Goal: Transaction & Acquisition: Purchase product/service

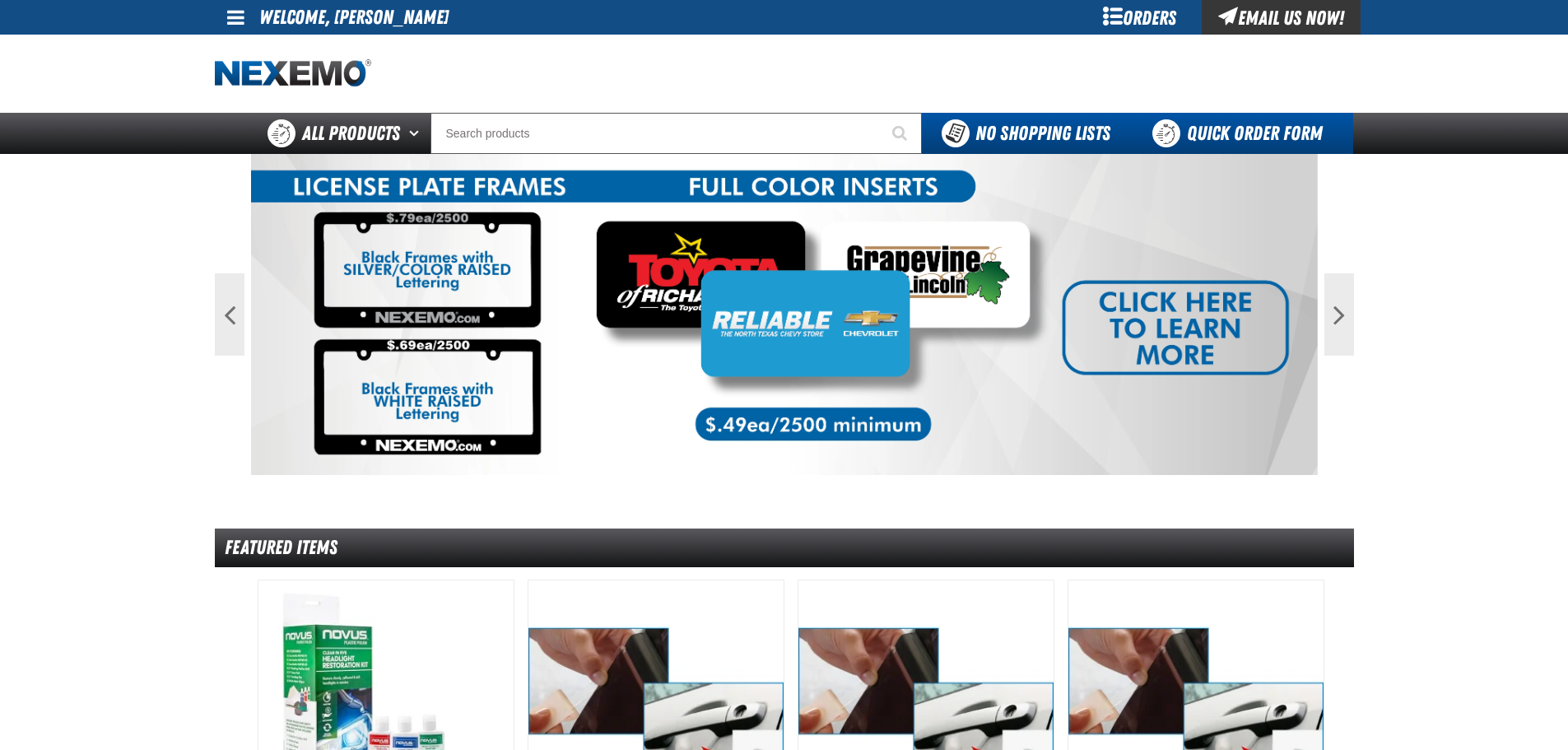
click at [1168, 125] on link "Quick Order Form" at bounding box center [1241, 133] width 223 height 42
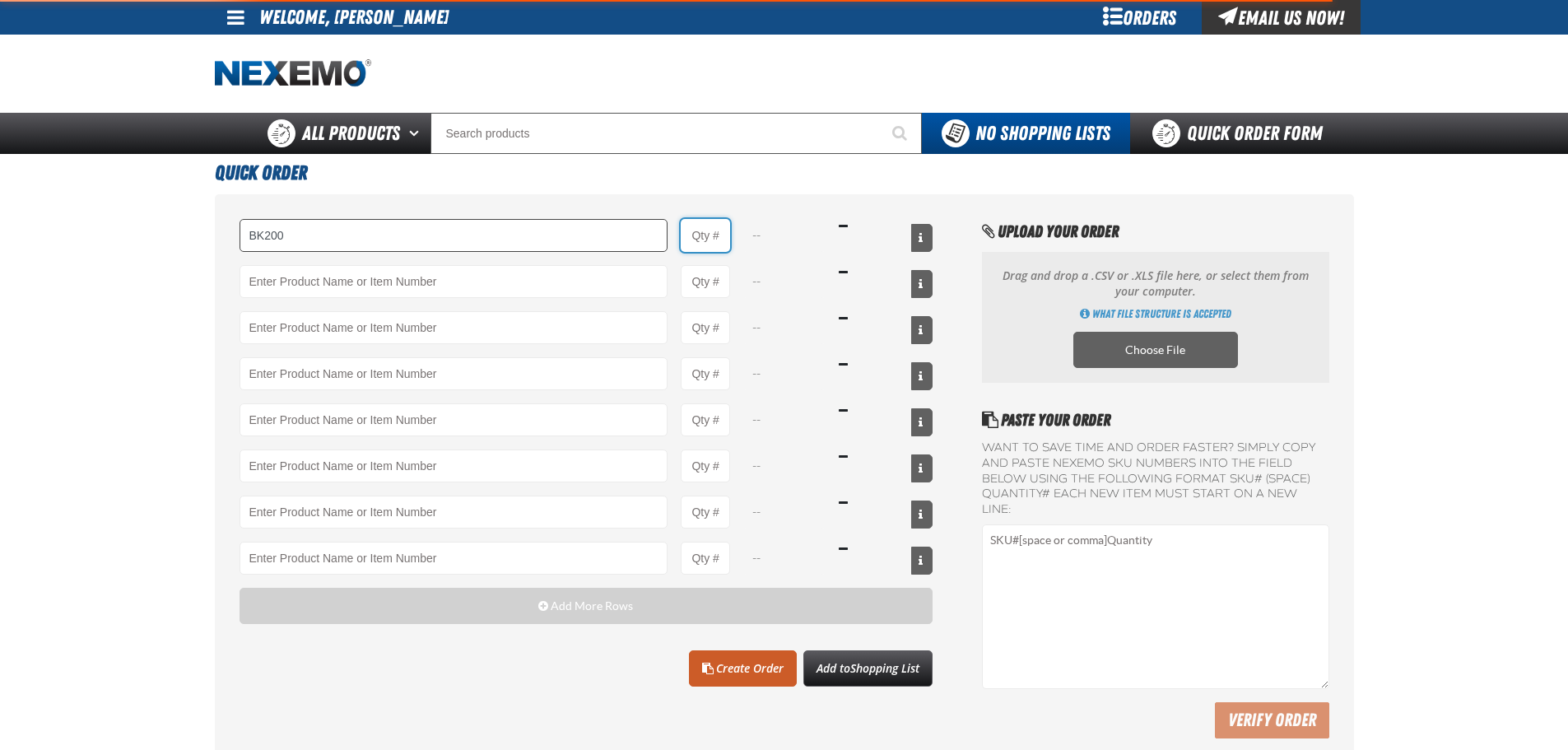
type input "BK200 - DOT 4 Brake Fluid Exchange Formula - 32 Ounce - ZAK Products"
type input "1"
select select "bottle"
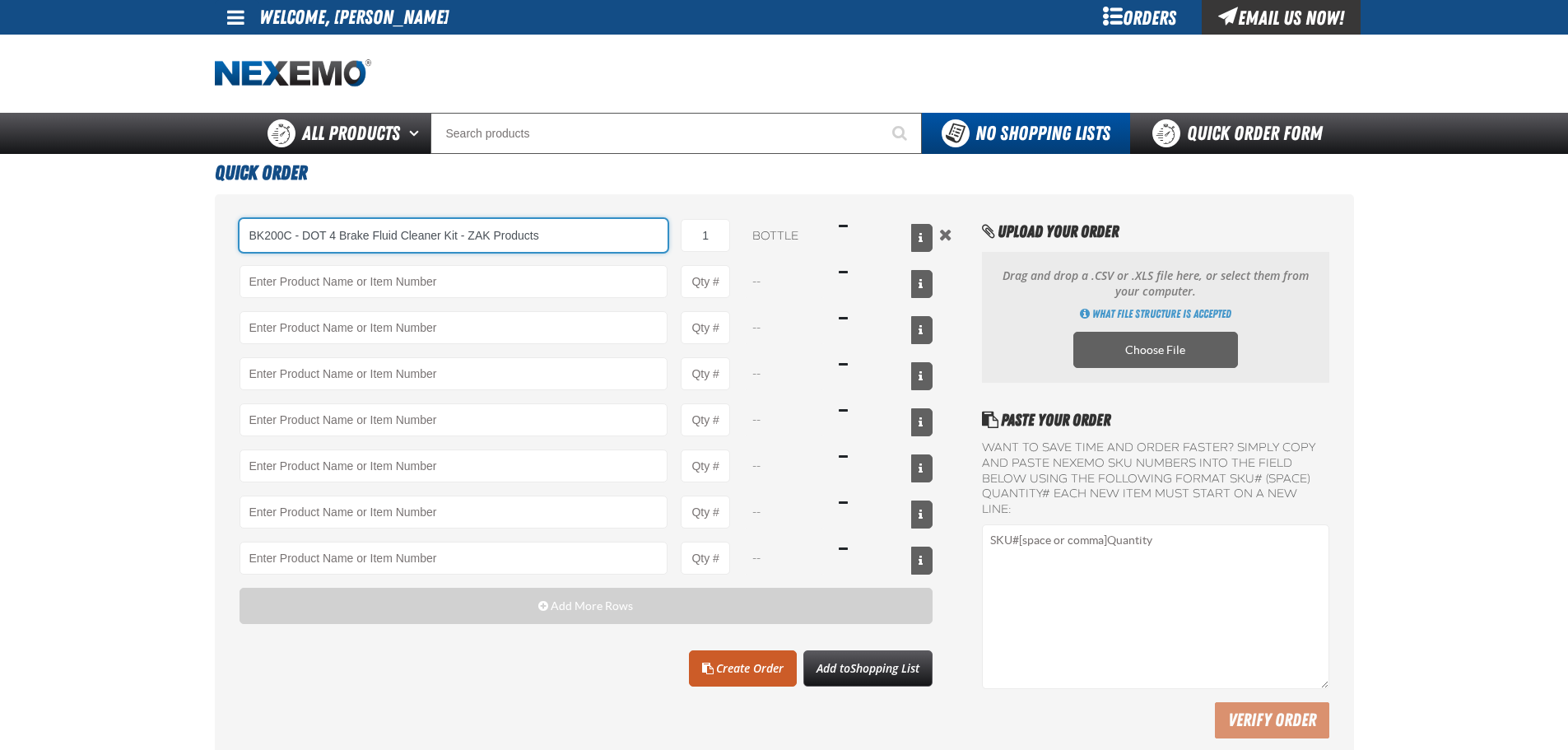
type input "BK200C - DOT 4 Brake Fluid Cleaner Kit - ZAK Products"
select select "kit"
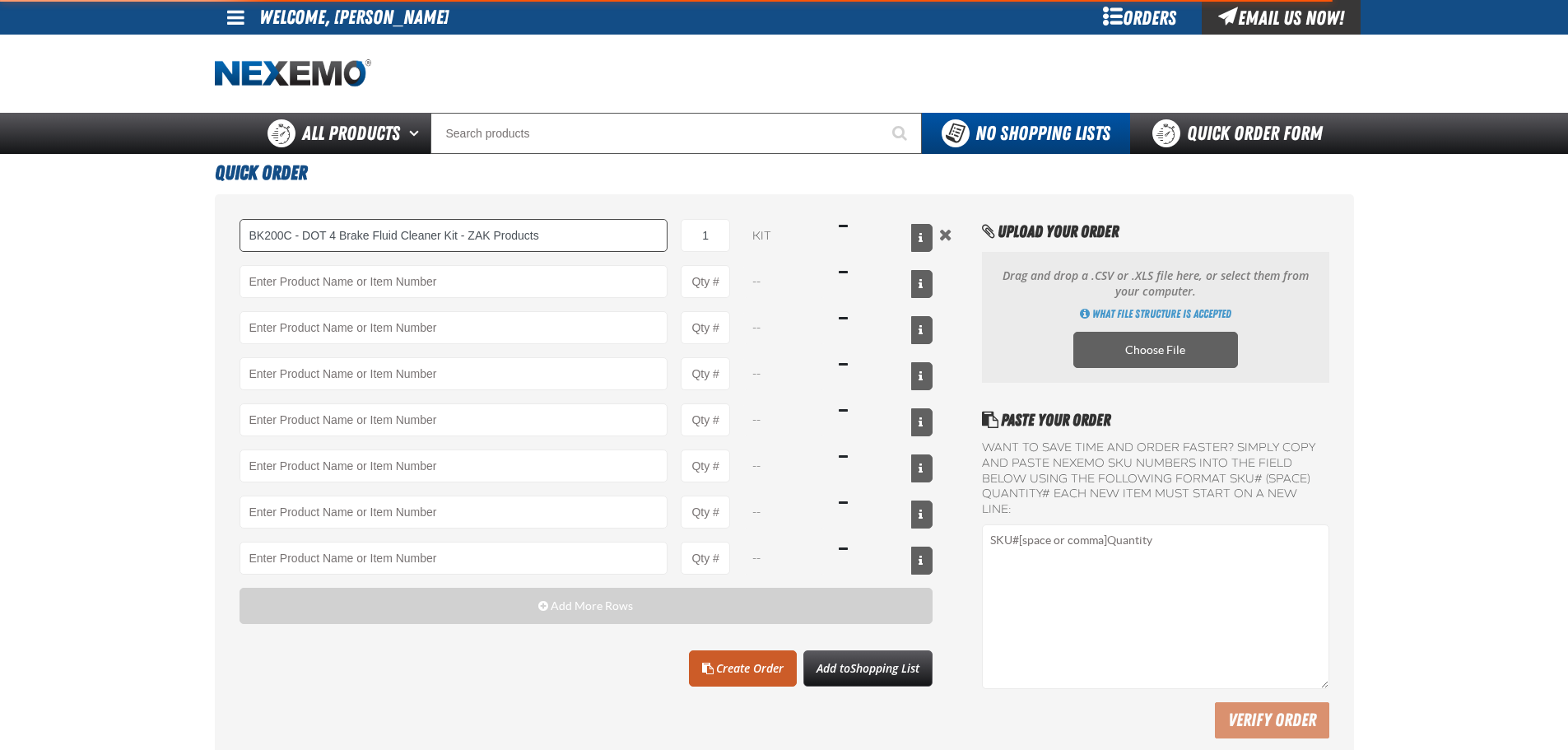
type input "BK200C - DOT 4 Brake Fluid Cleaner Kit - ZAK Products"
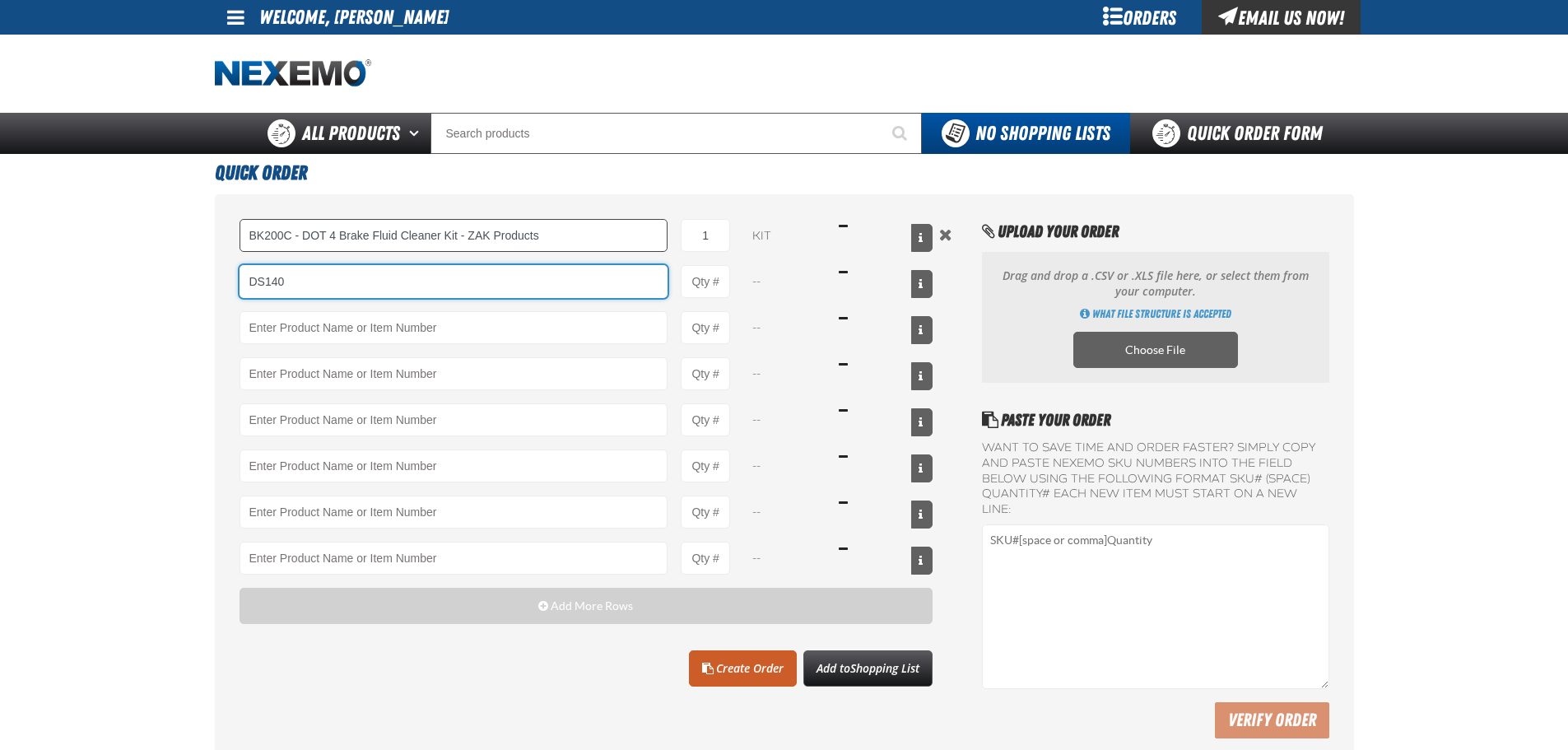
type input "DS140"
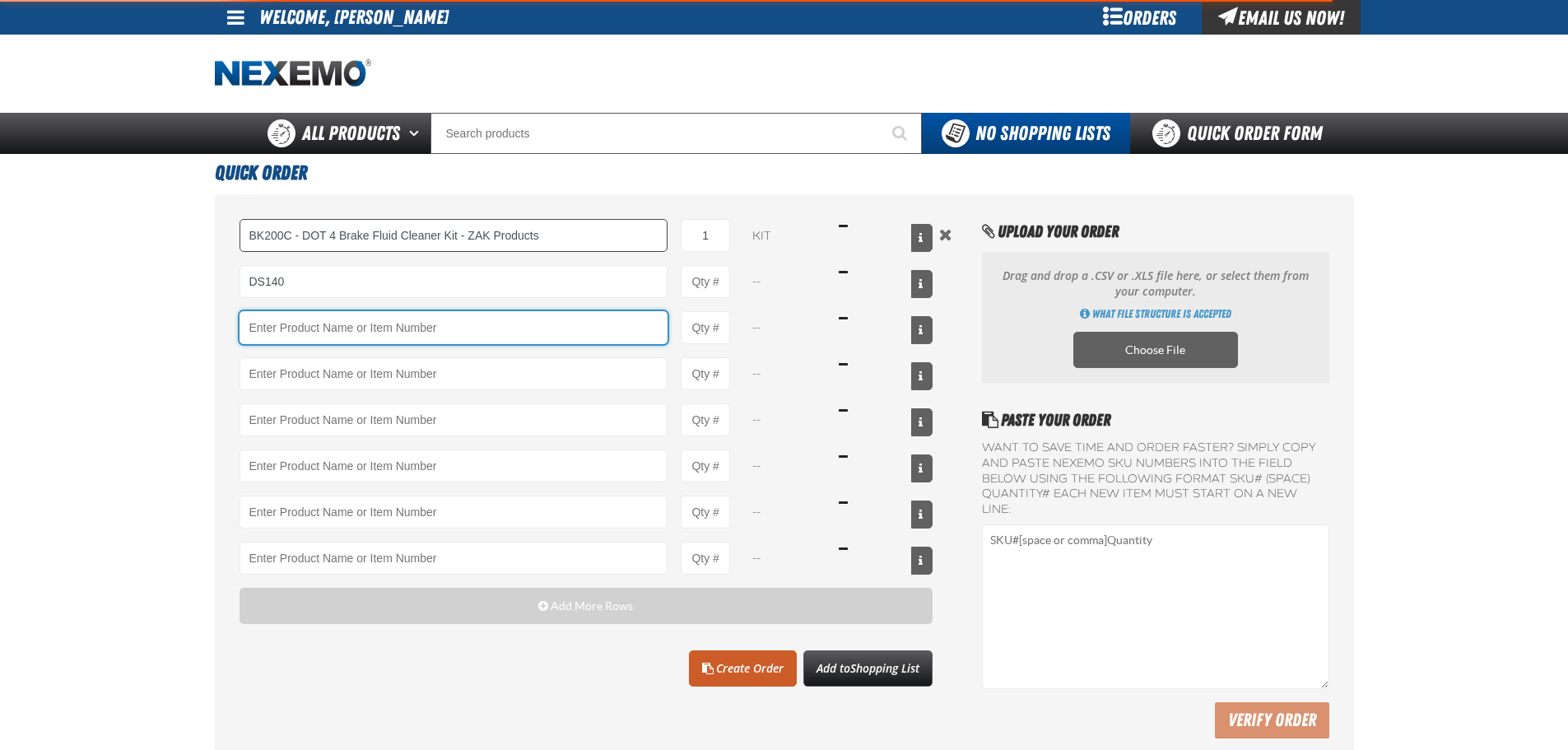
type input "DS140 - Synthetic 75W - 140 LS Gear Oil - ZAK Products"
type input "1"
select select "bottle"
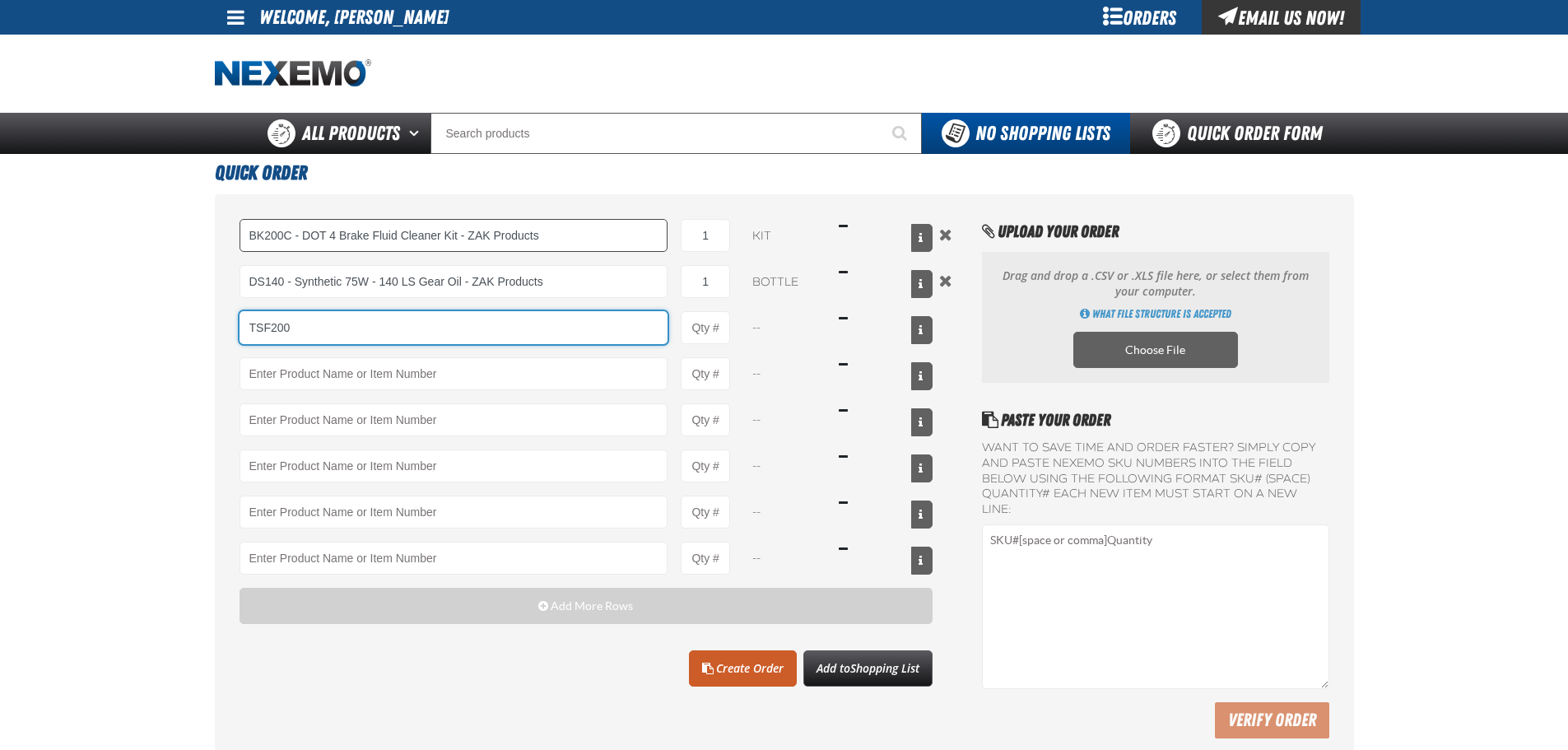
type input "TSF200"
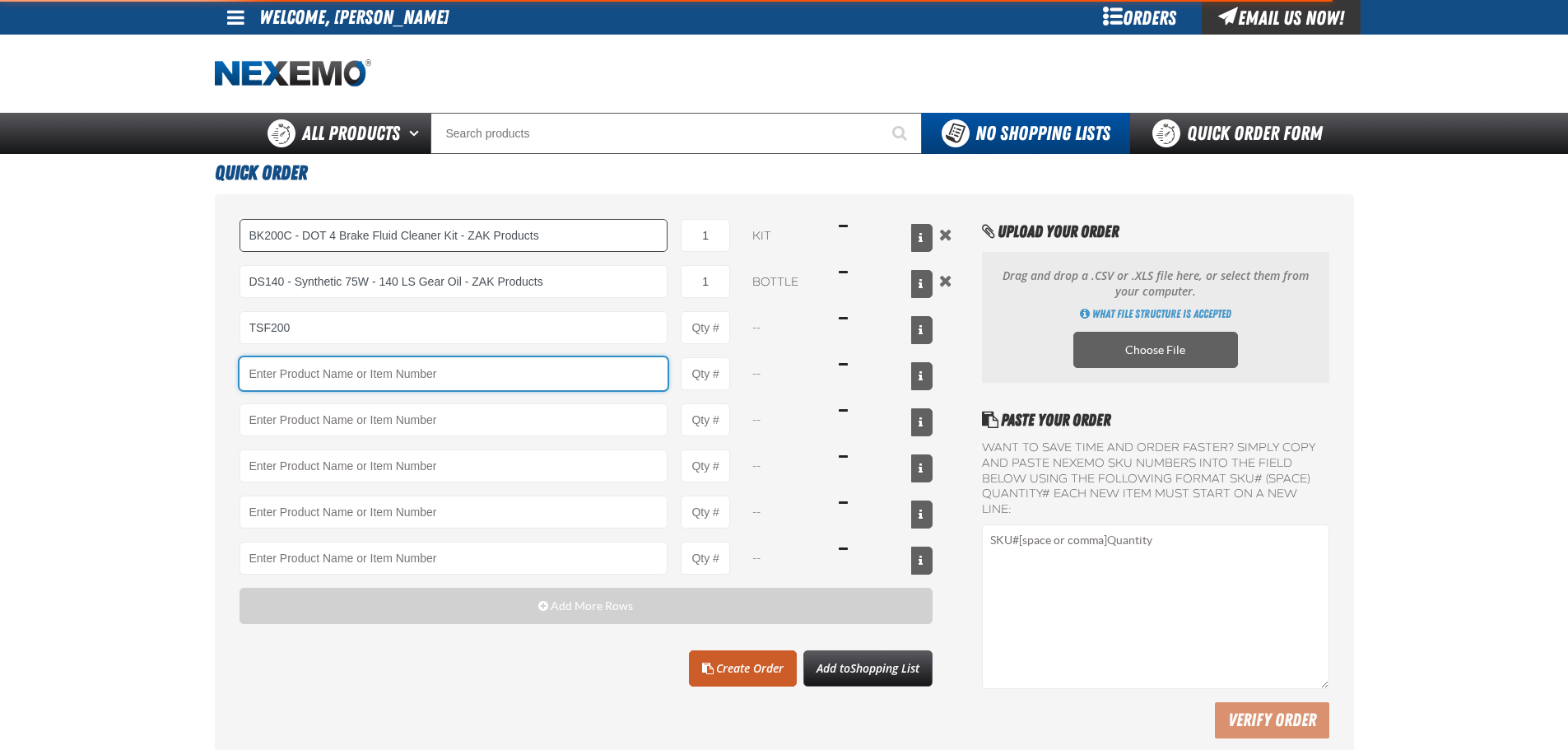
type input "TSF200 - 2-Step GDI Intake Cleaning Service"
type input "1"
select select "kit"
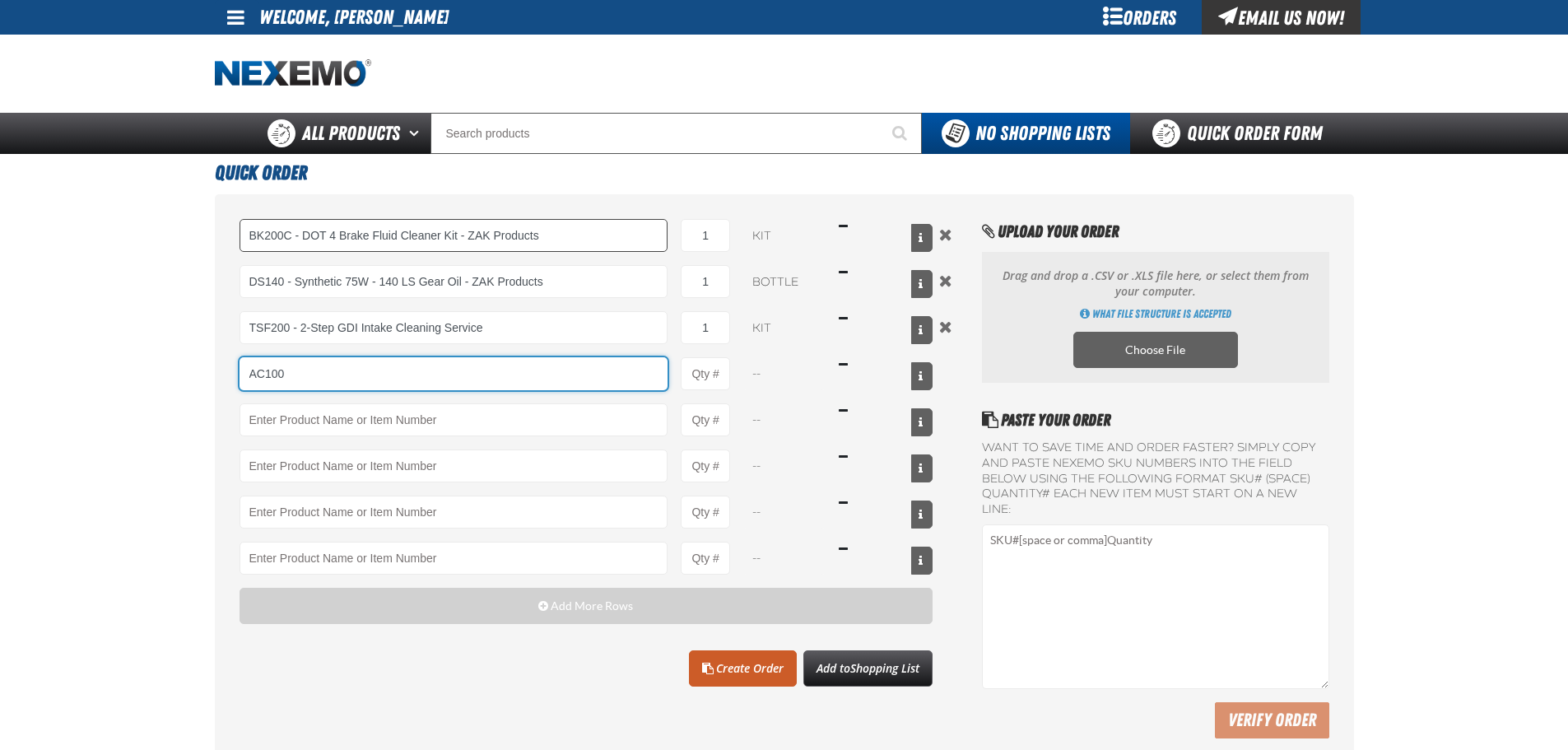
type input "AC100"
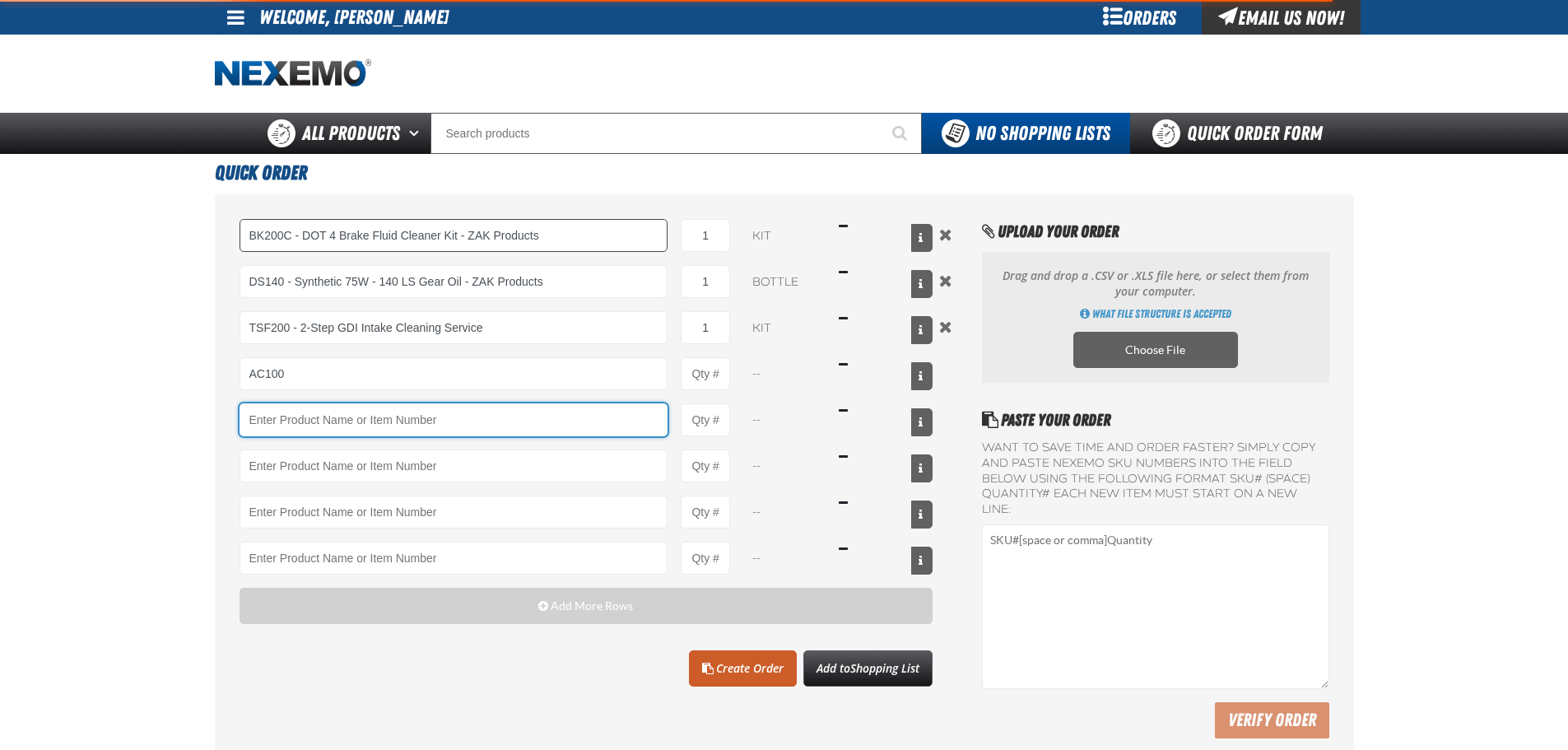
type input "AC100 - Ventilation Treatment - ZAK Products"
type input "1"
select select "can"
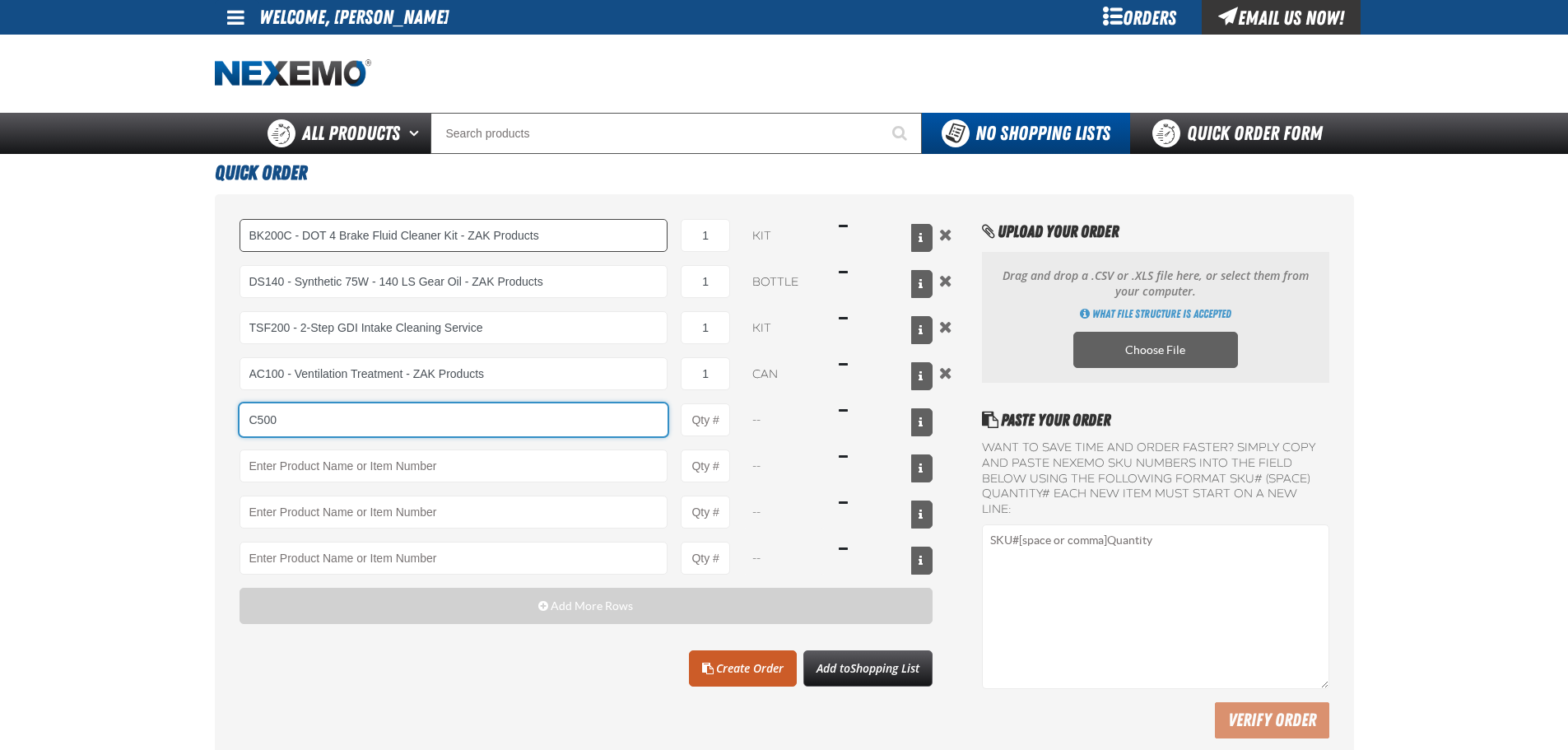
type input "C500"
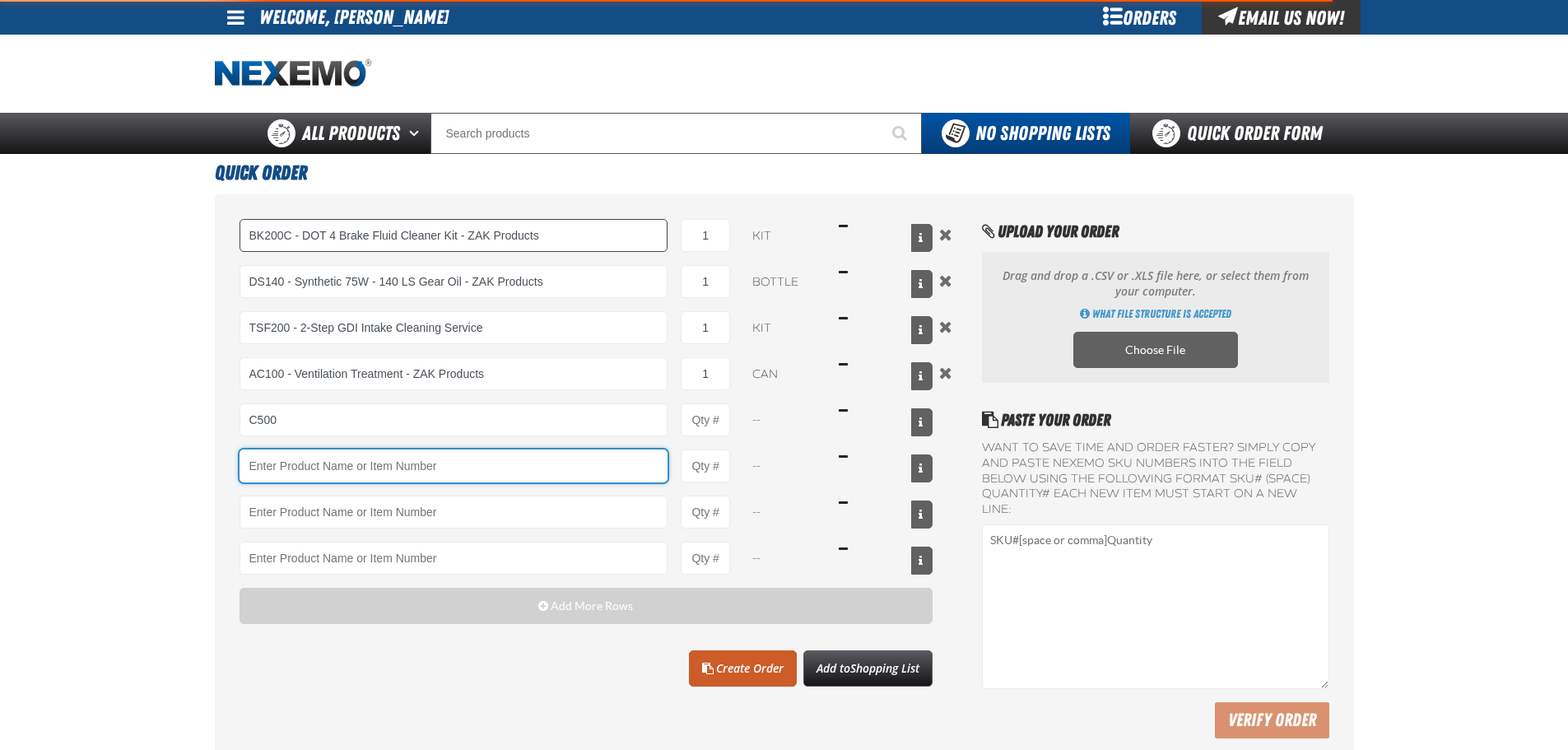
type input "C500 - Synthetic Engine Oil Booster - ZAK Products"
type input "1"
select select "bottle"
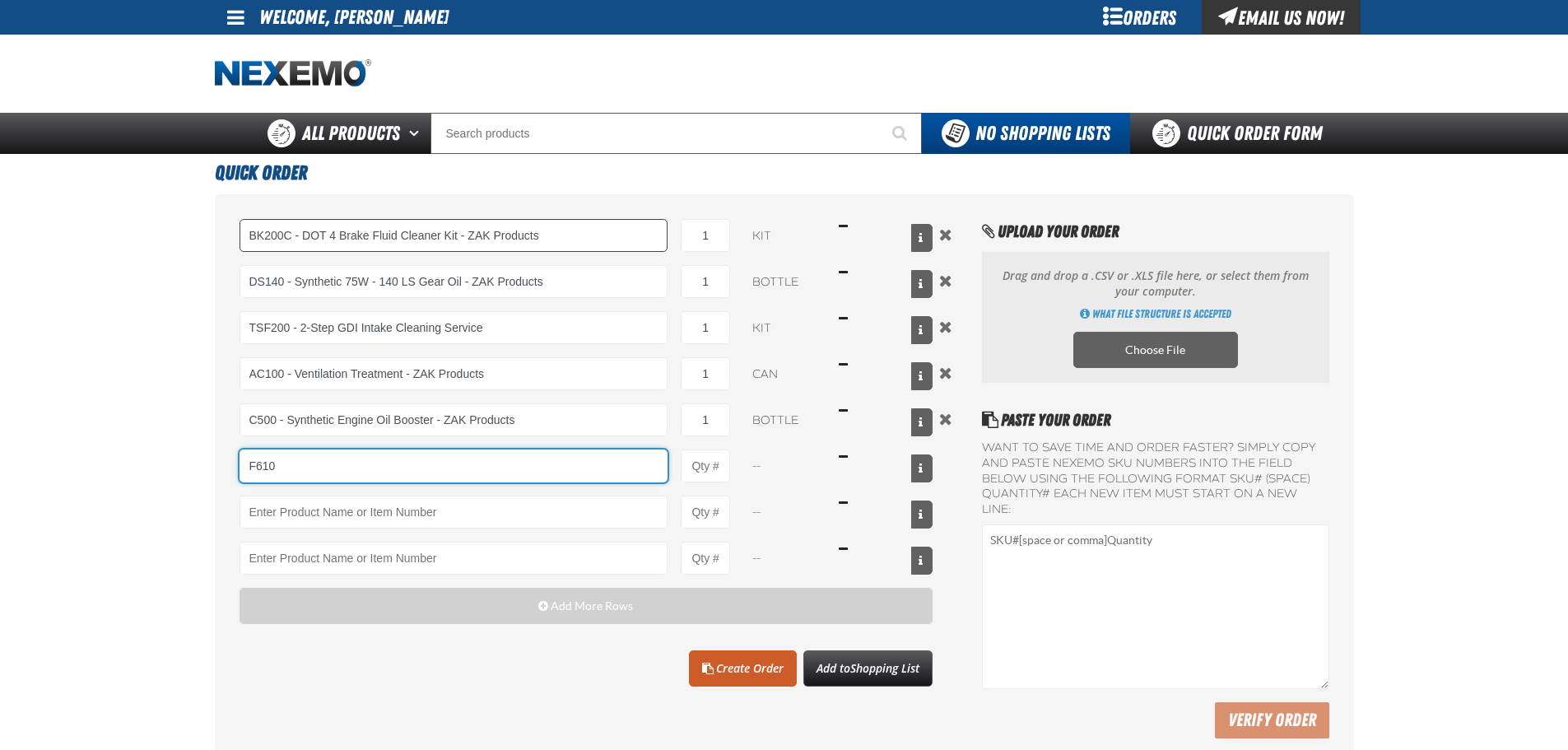
type input "F610"
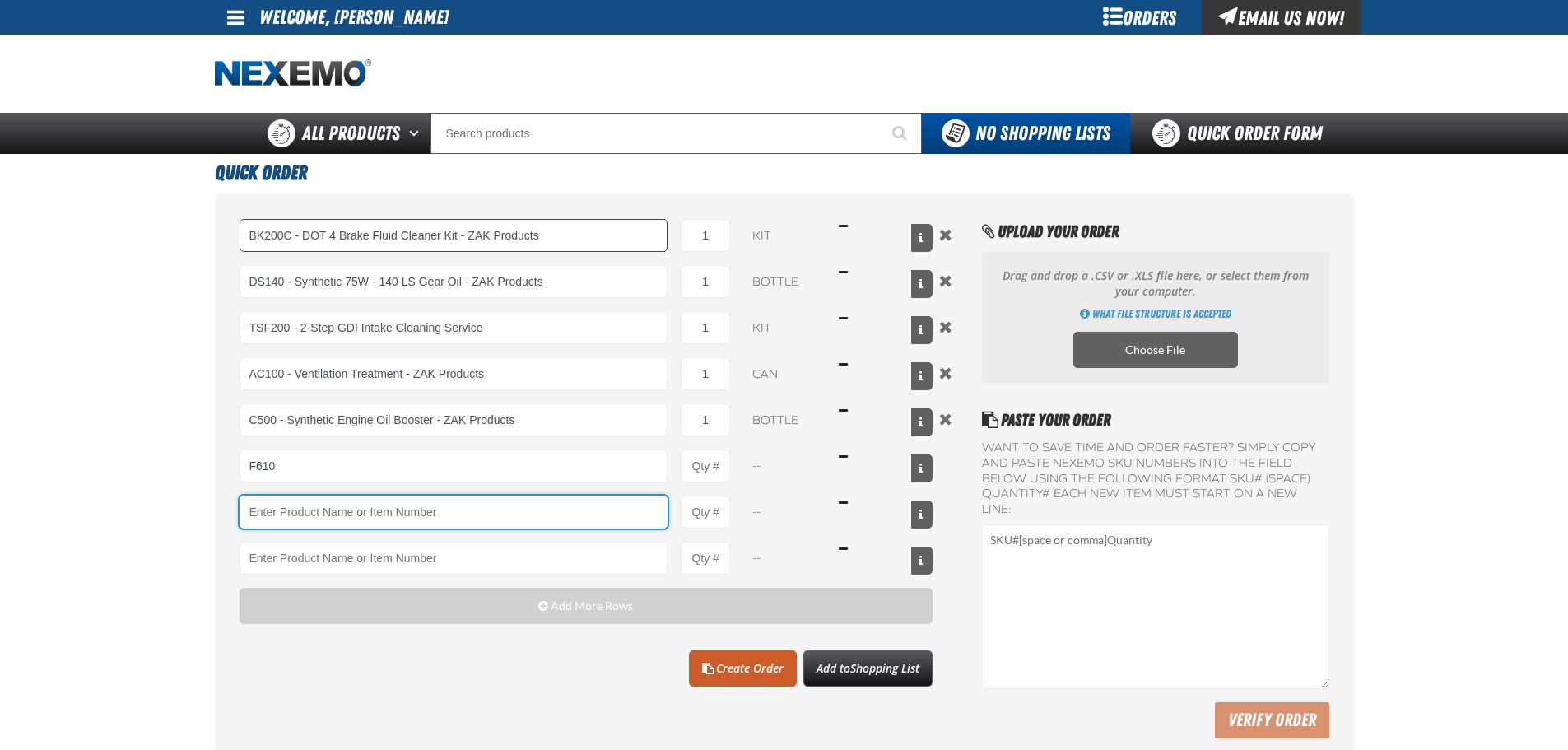
type input "F610 - Z-Tech - ZAK Products"
type input "1"
select select "bottle"
type input "T401"
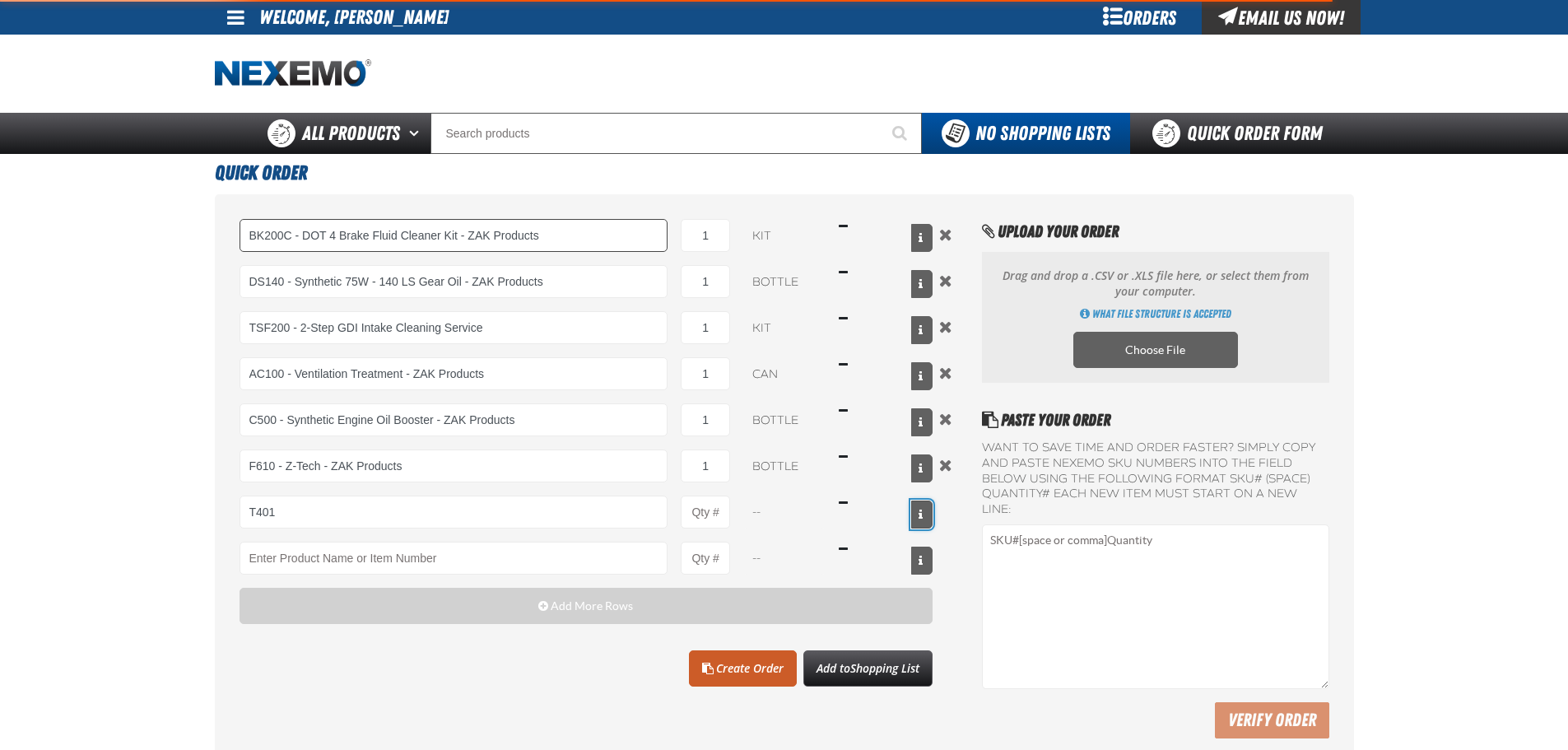
type input "T401 - Automatic Transmission Conditioner - ZAK Products"
type input "1"
select select "bottle"
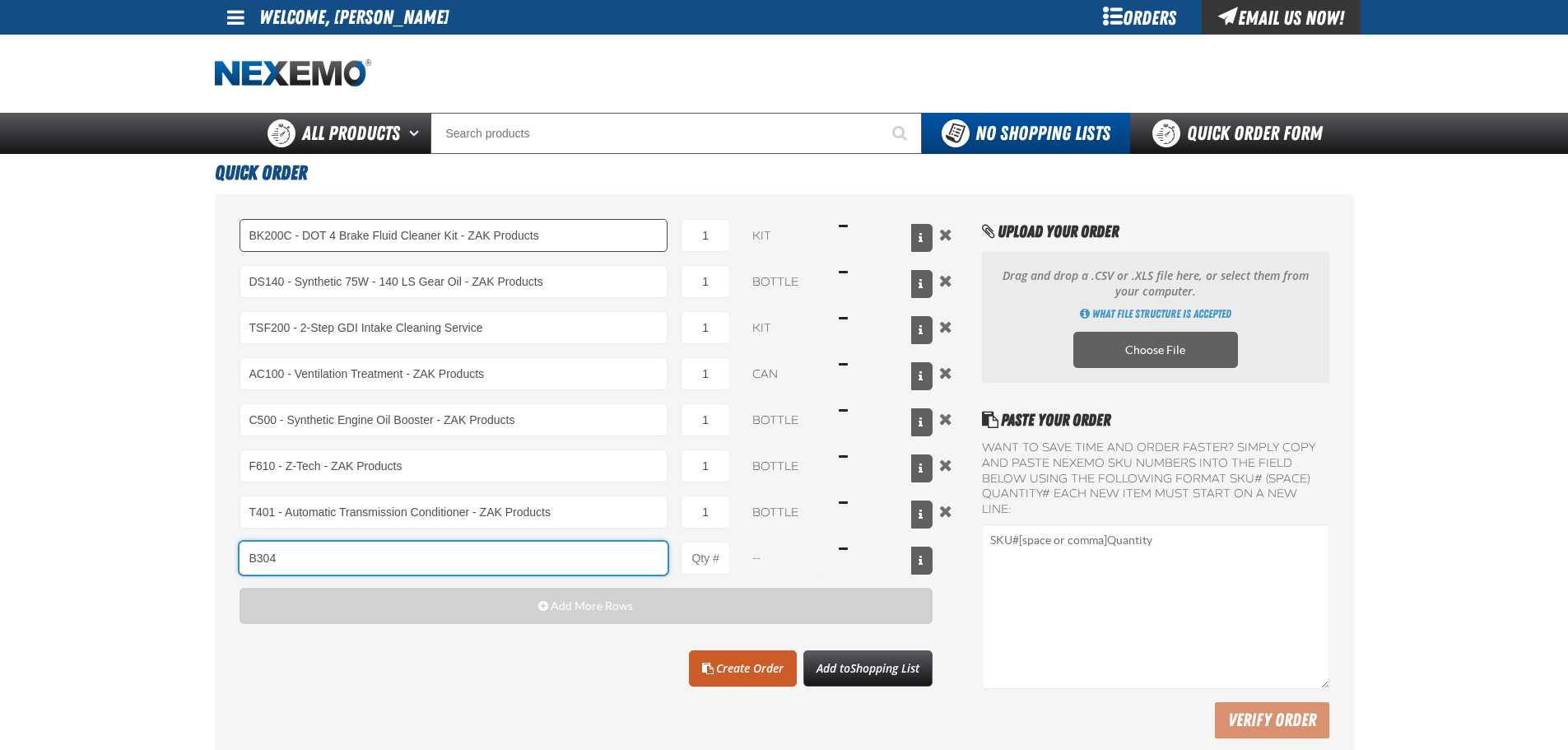
type input "B304"
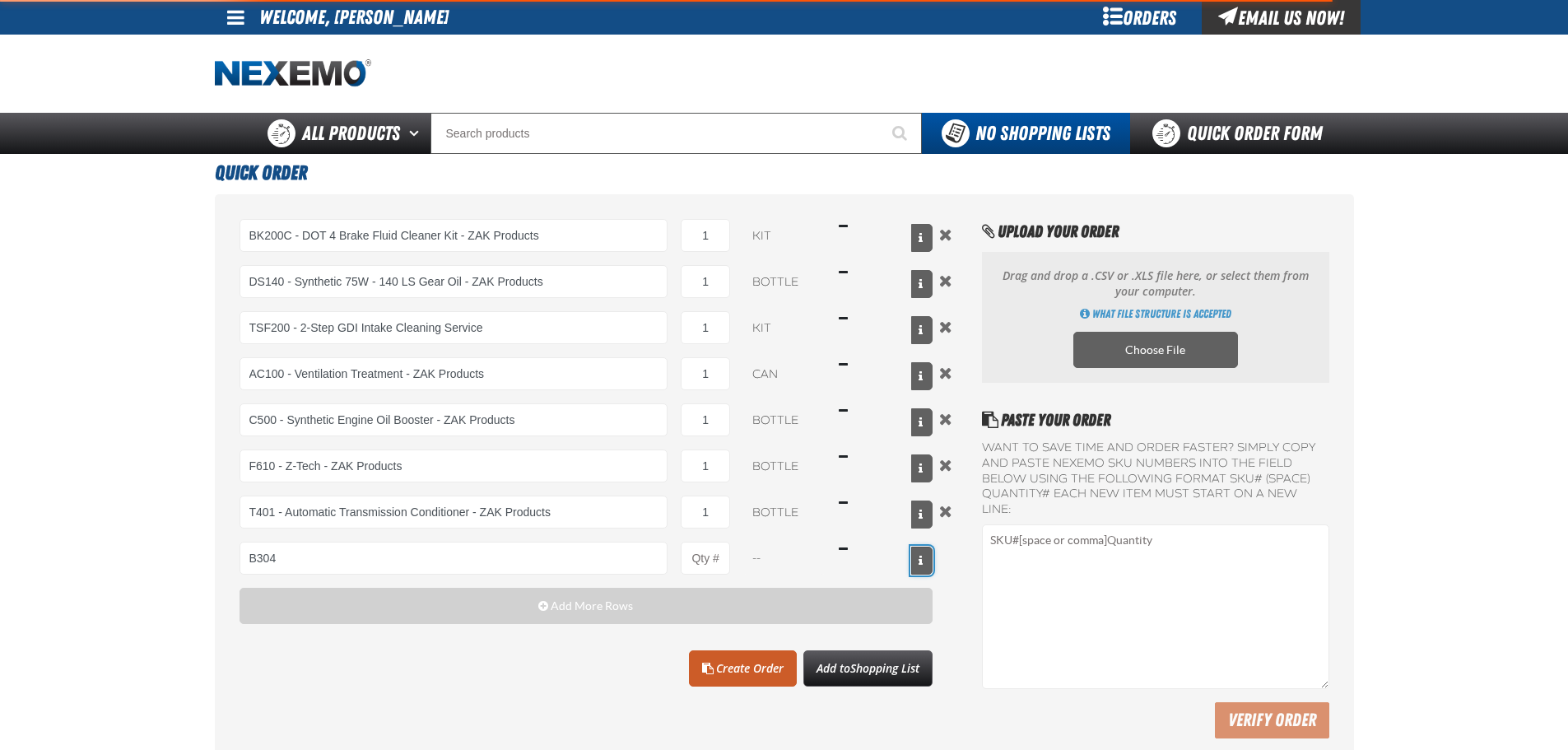
type input "B304 - Battery Service Kit - Cleaner &amp; Protector with Anti-Corrosion Pads -…"
type input "1"
select select "kit"
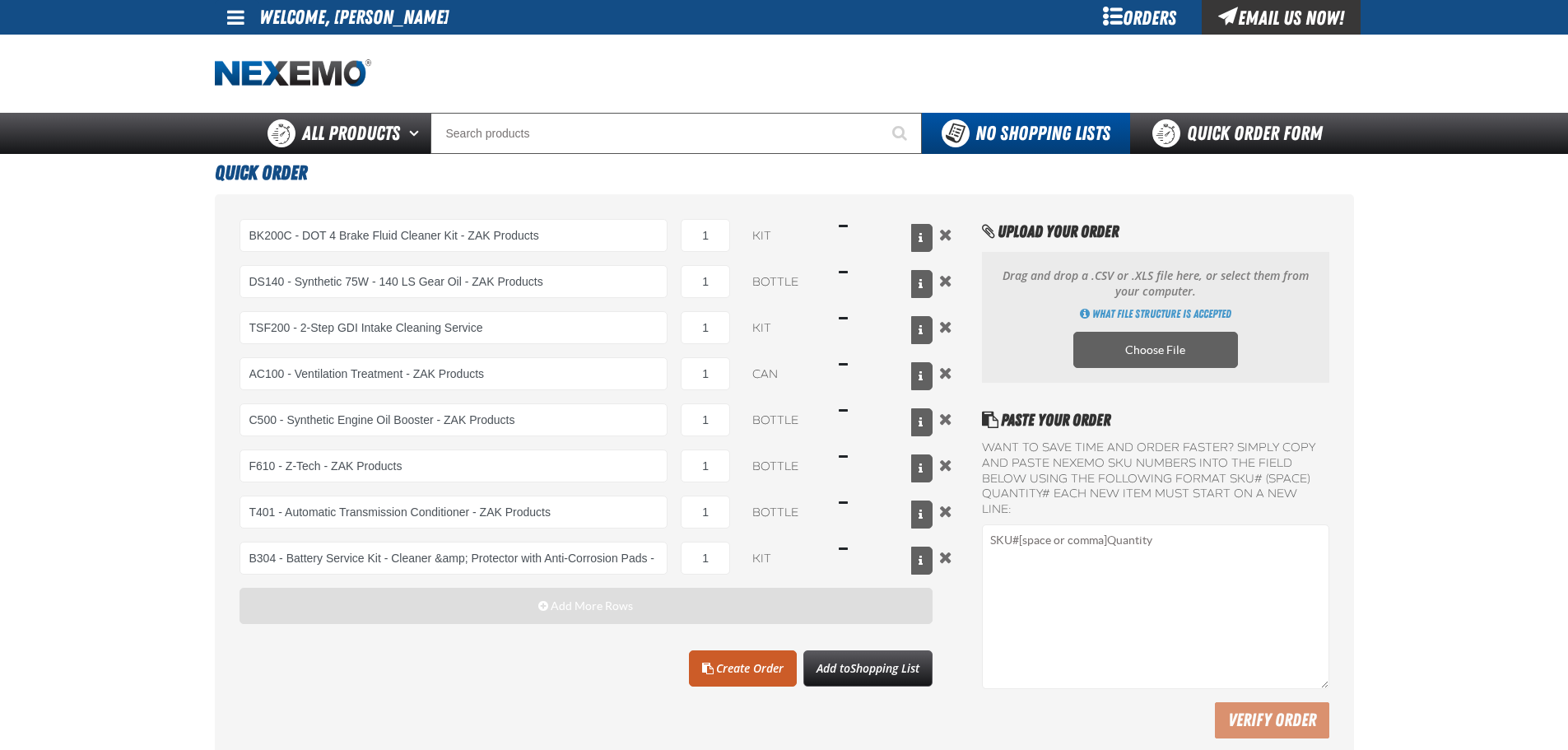
click at [527, 599] on button "Add More Rows" at bounding box center [587, 605] width 694 height 36
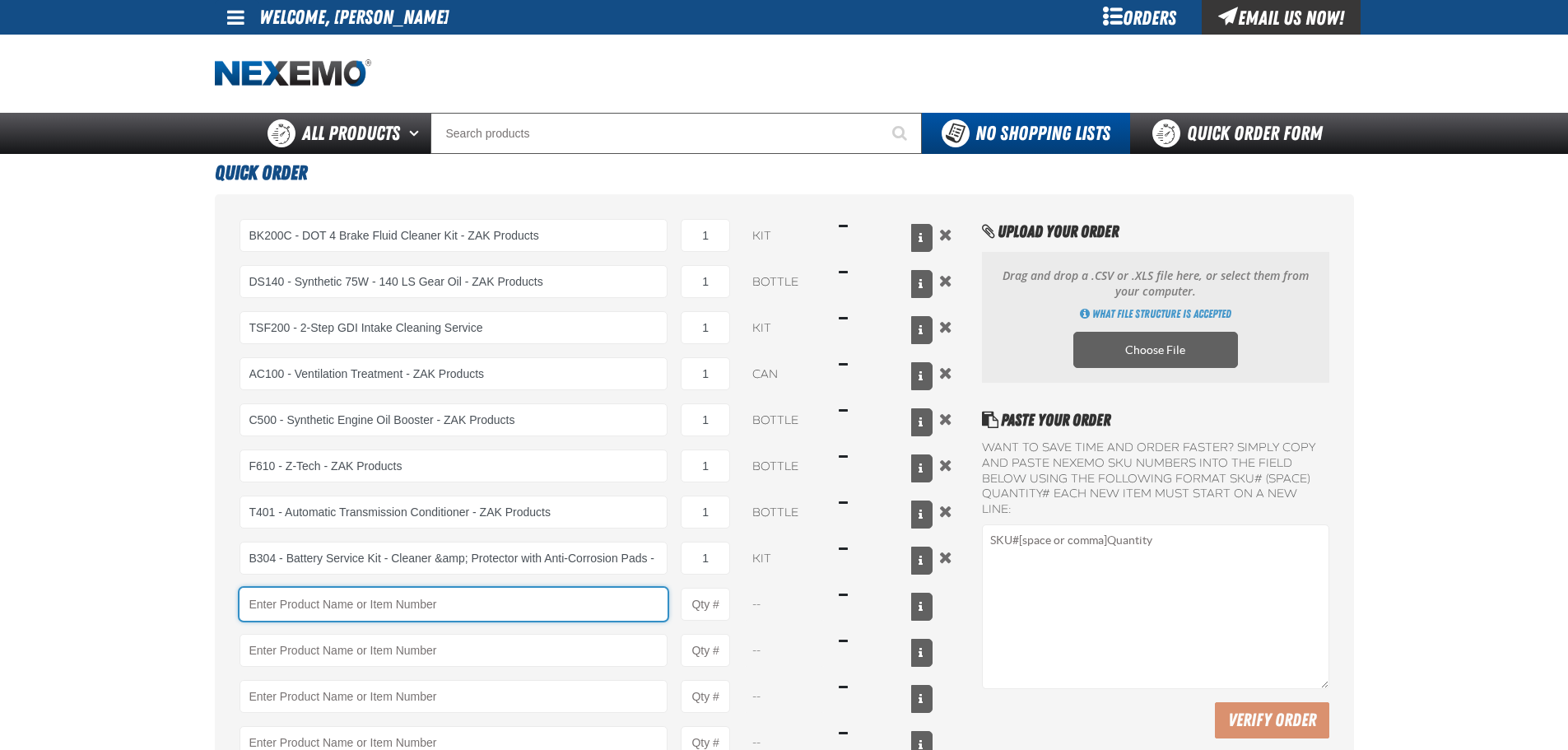
click at [381, 593] on input "Product" at bounding box center [454, 604] width 429 height 33
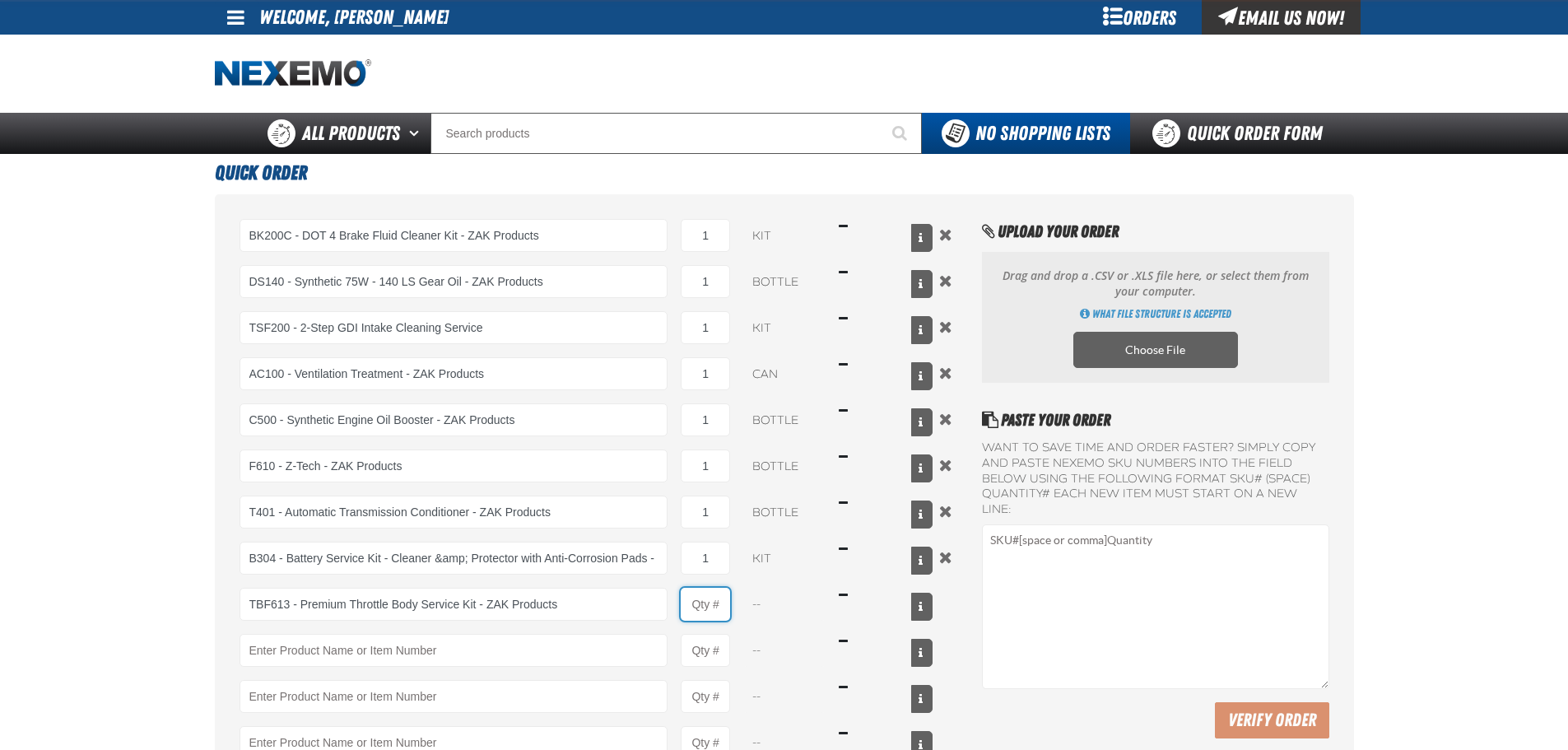
type input "TBF613 - Premium Throttle Body Service Kit - ZAK Products"
type input "1"
select select "kit"
type input "TBF613 - Premium Throttle Body Service Kit - ZAK Products"
drag, startPoint x: 720, startPoint y: 234, endPoint x: 613, endPoint y: 225, distance: 107.4
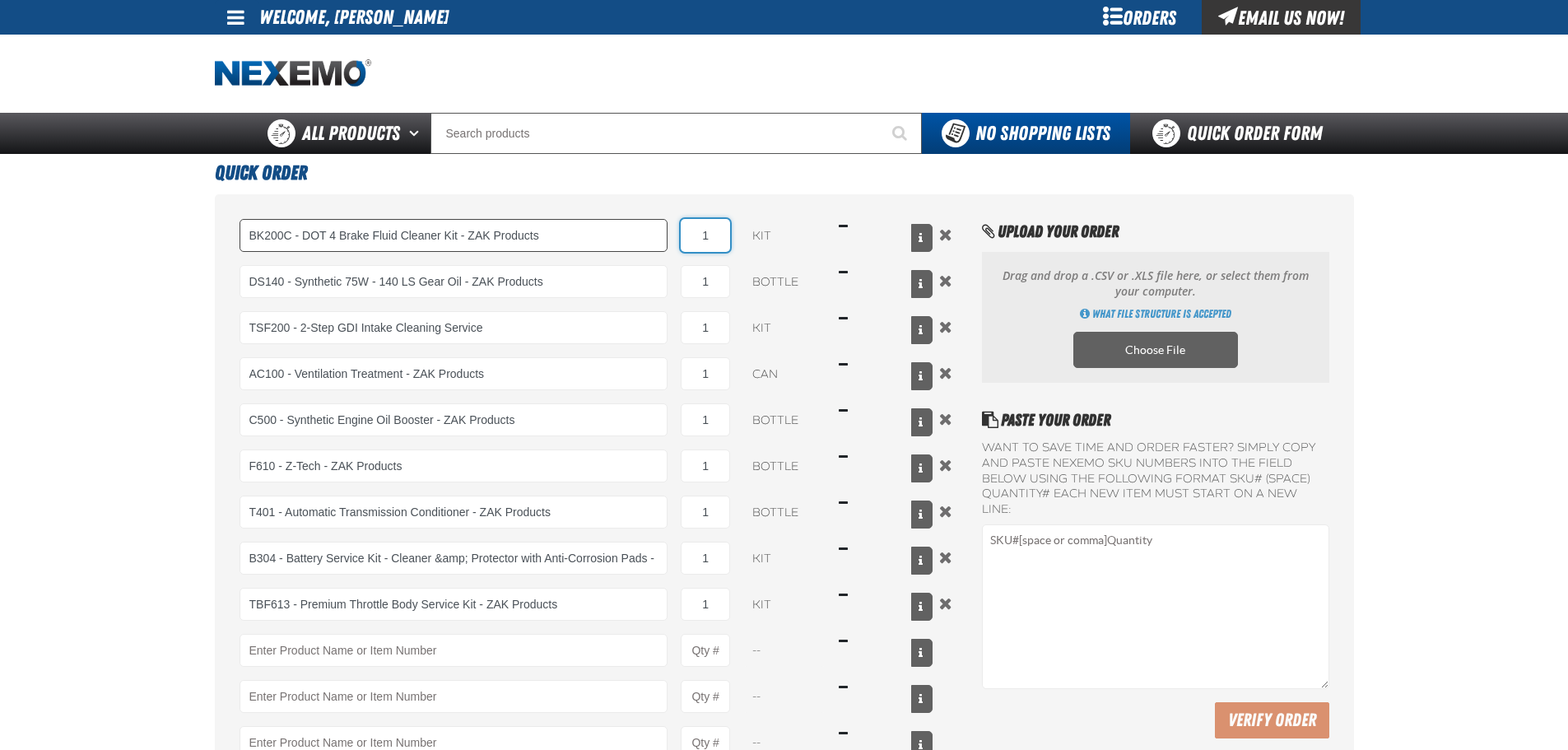
click at [613, 225] on div "BK200C - DOT 4 Brake Fluid Cleaner Kit - ZAK Products BK200C - DOT 4 Brake Flui…" at bounding box center [587, 235] width 694 height 33
type input "24"
drag, startPoint x: 716, startPoint y: 273, endPoint x: 658, endPoint y: 277, distance: 58.1
click at [658, 277] on div "DS140 - Synthetic 75W - 140 LS Gear Oil - ZAK Products 1 bottle $11.17" at bounding box center [587, 281] width 694 height 33
type input "24"
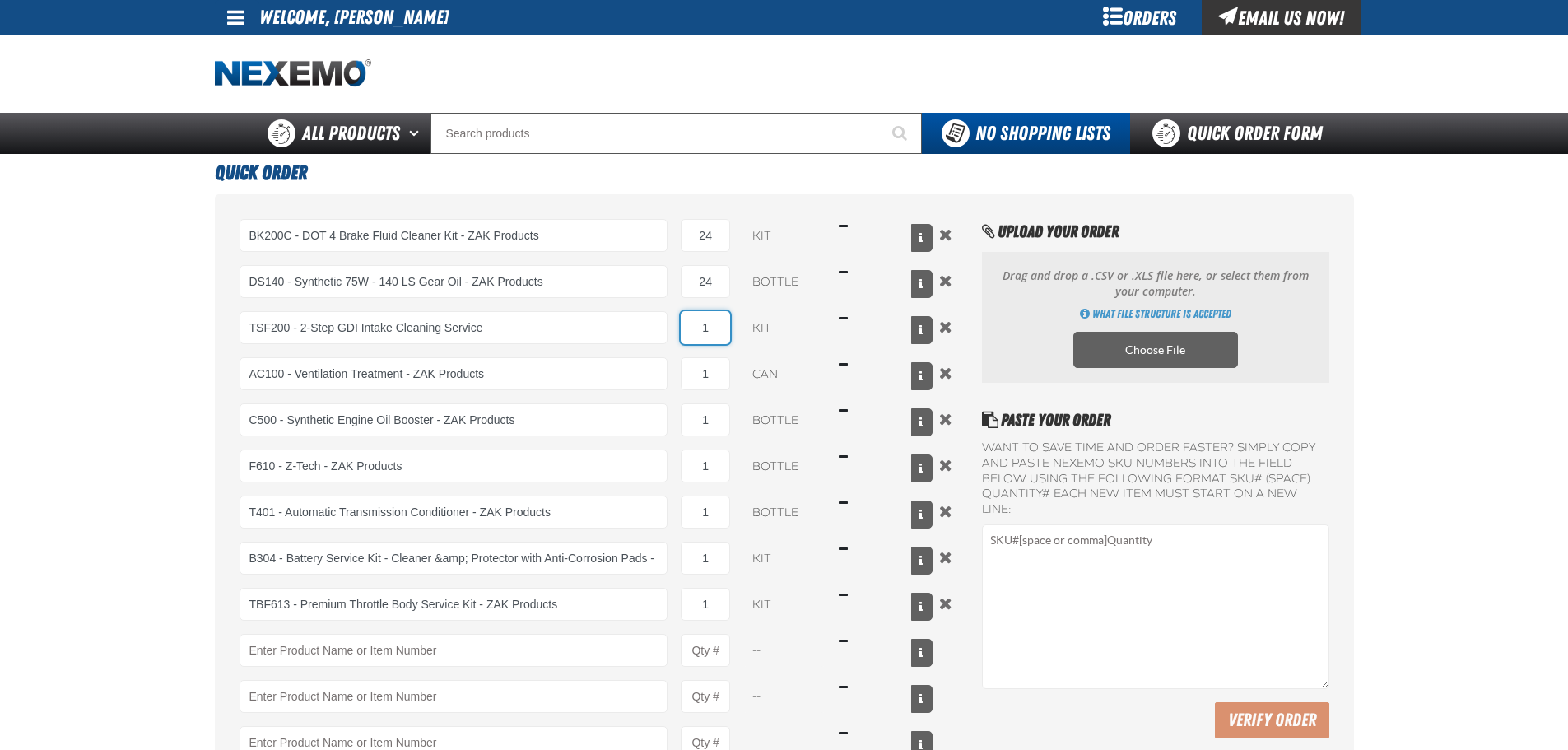
drag, startPoint x: 715, startPoint y: 326, endPoint x: 677, endPoint y: 328, distance: 38.1
click at [677, 328] on div "TSF200 - 2-Step GDI Intake Cleaning Service 1 kit $44.47" at bounding box center [587, 327] width 694 height 33
type input "36"
drag, startPoint x: 720, startPoint y: 368, endPoint x: 684, endPoint y: 375, distance: 36.7
click at [684, 374] on input "1" at bounding box center [706, 373] width 49 height 33
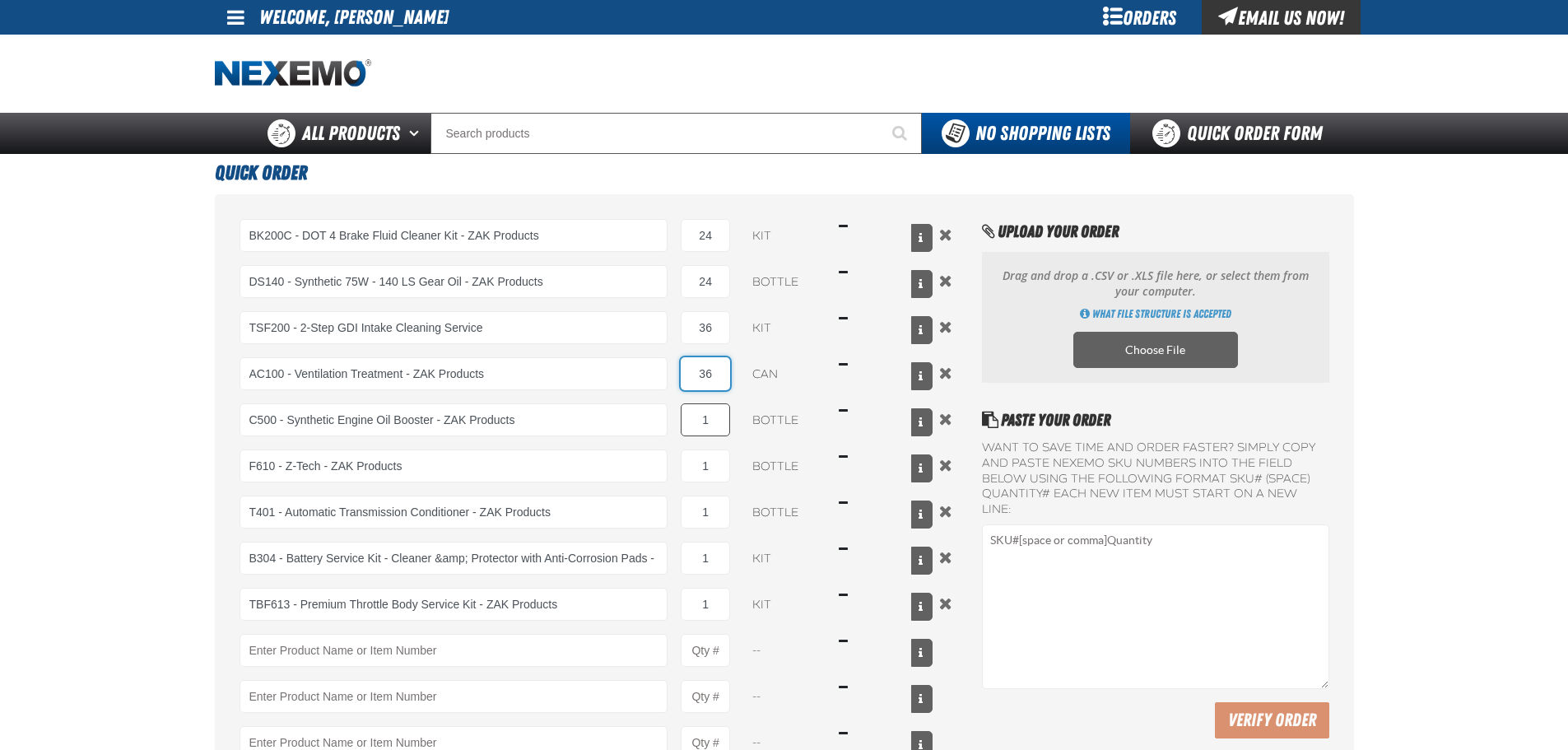
type input "36"
drag, startPoint x: 720, startPoint y: 426, endPoint x: 676, endPoint y: 426, distance: 44.0
click at [676, 426] on div "C500 - Synthetic Engine Oil Booster - ZAK Products 1 bottle $15.50" at bounding box center [587, 419] width 694 height 33
click at [720, 427] on input "1" at bounding box center [706, 419] width 49 height 33
type input "120"
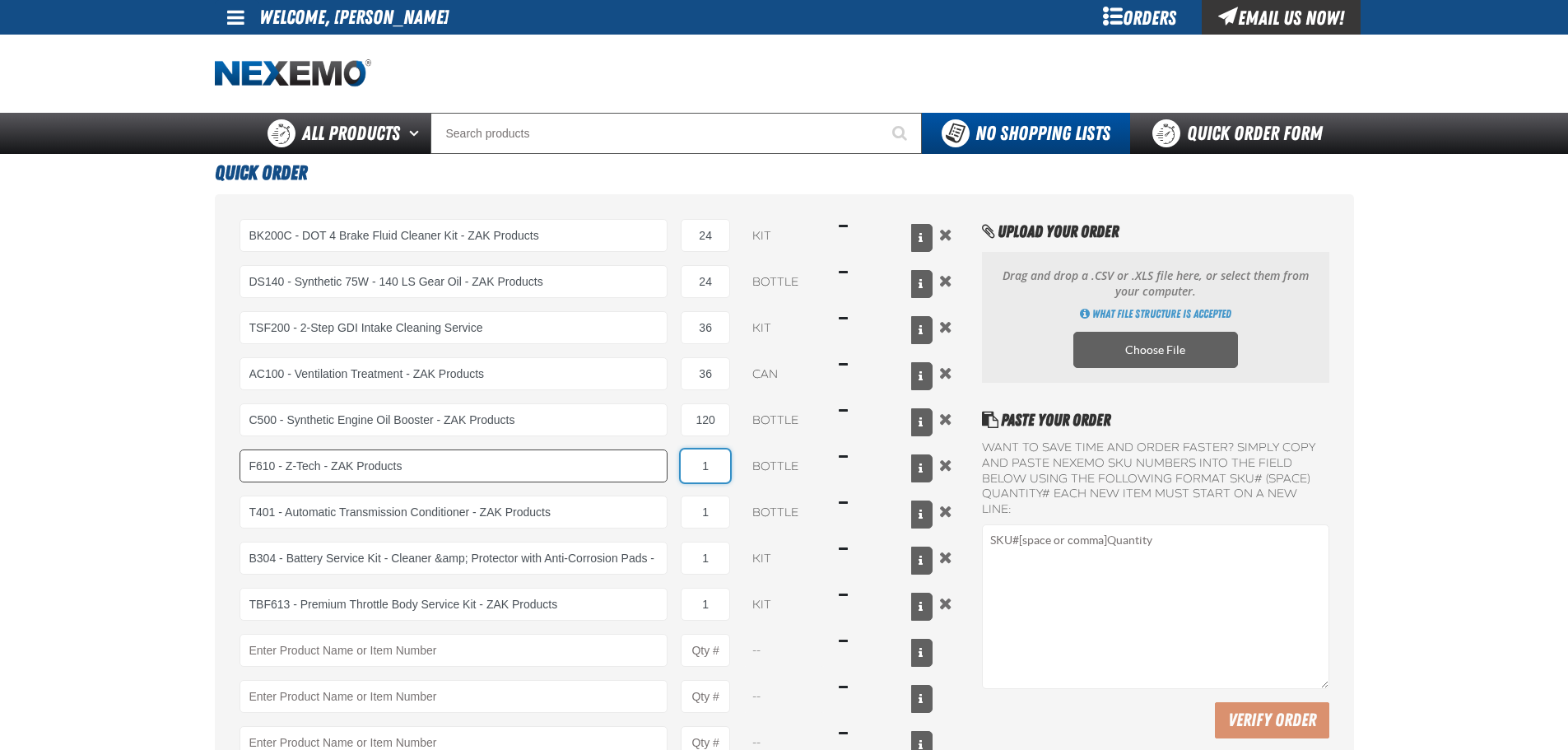
drag, startPoint x: 714, startPoint y: 469, endPoint x: 663, endPoint y: 465, distance: 51.2
click at [663, 465] on div "F610 - Z-Tech - ZAK Products 1 bottle $16.49" at bounding box center [587, 466] width 694 height 33
type input "96"
drag, startPoint x: 717, startPoint y: 504, endPoint x: 671, endPoint y: 507, distance: 46.1
click at [677, 505] on div "T401 - Automatic Transmission Conditioner - ZAK Products 1 bottle $16.21" at bounding box center [587, 512] width 694 height 33
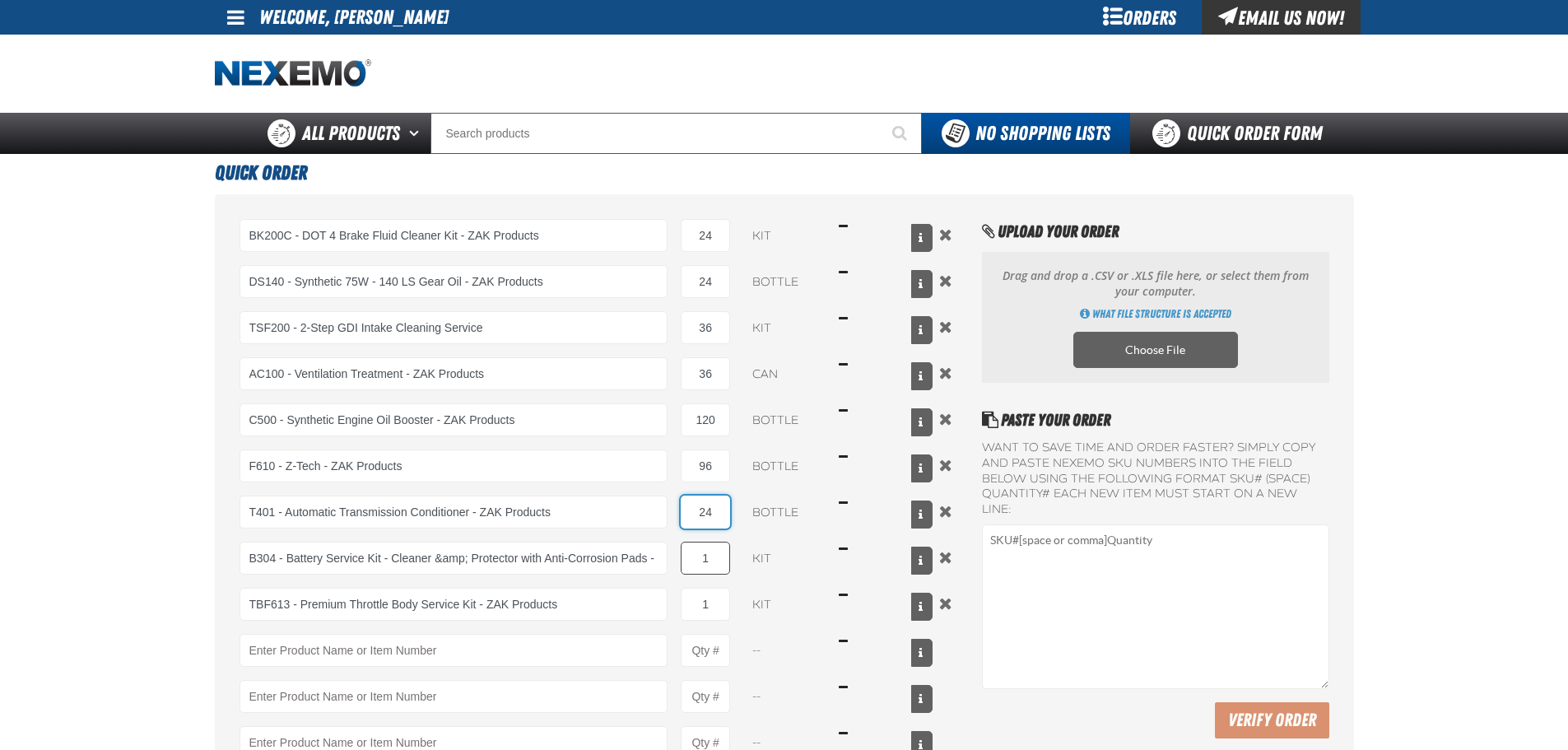
type input "24"
drag, startPoint x: 710, startPoint y: 556, endPoint x: 660, endPoint y: 555, distance: 50.0
click at [660, 555] on div "B304 - Battery Service Kit - Cleaner &amp; Protector with Anti-Corrosion Pads -…" at bounding box center [587, 557] width 694 height 33
type input "36"
drag, startPoint x: 717, startPoint y: 598, endPoint x: 625, endPoint y: 595, distance: 92.0
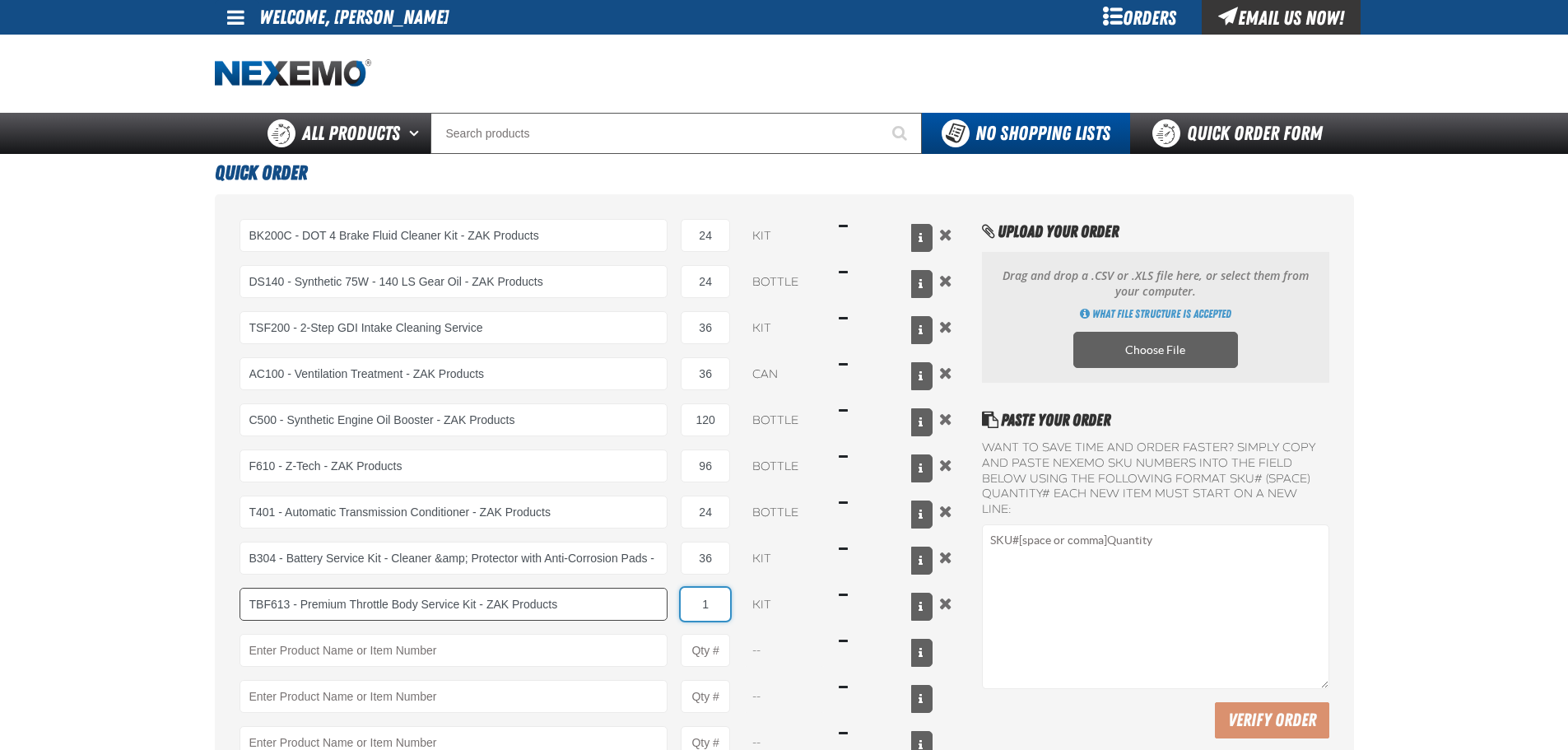
click at [625, 595] on div "TBF613 - Premium Throttle Body Service Kit - ZAK Products TBF613 - Premium Thro…" at bounding box center [587, 604] width 694 height 33
type input "24"
drag, startPoint x: 1145, startPoint y: 711, endPoint x: 1135, endPoint y: 701, distance: 14.1
click at [1145, 710] on div "Want to save time and order faster? Simply copy and paste NEXEMO SKU numbers in…" at bounding box center [1155, 588] width 347 height 298
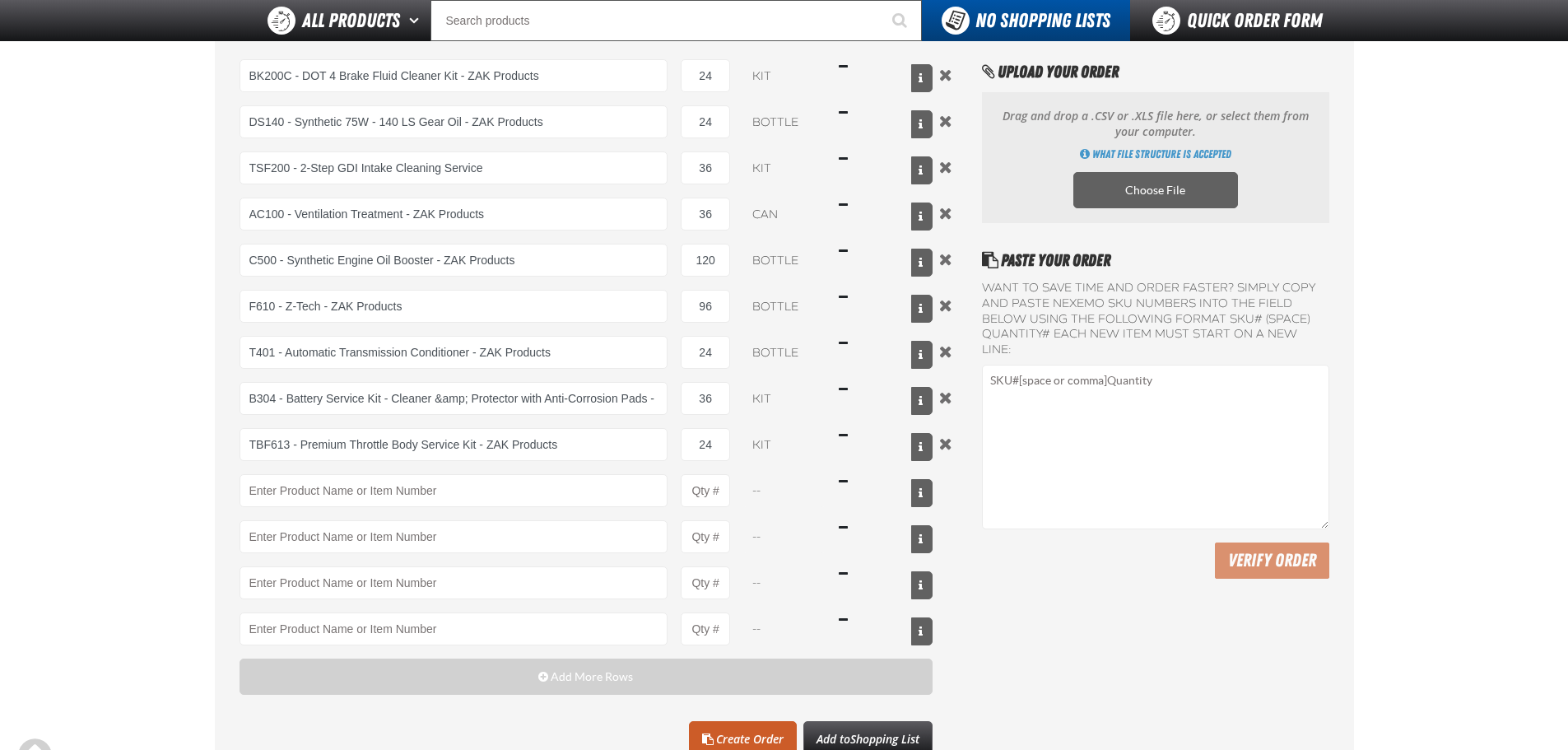
scroll to position [274, 0]
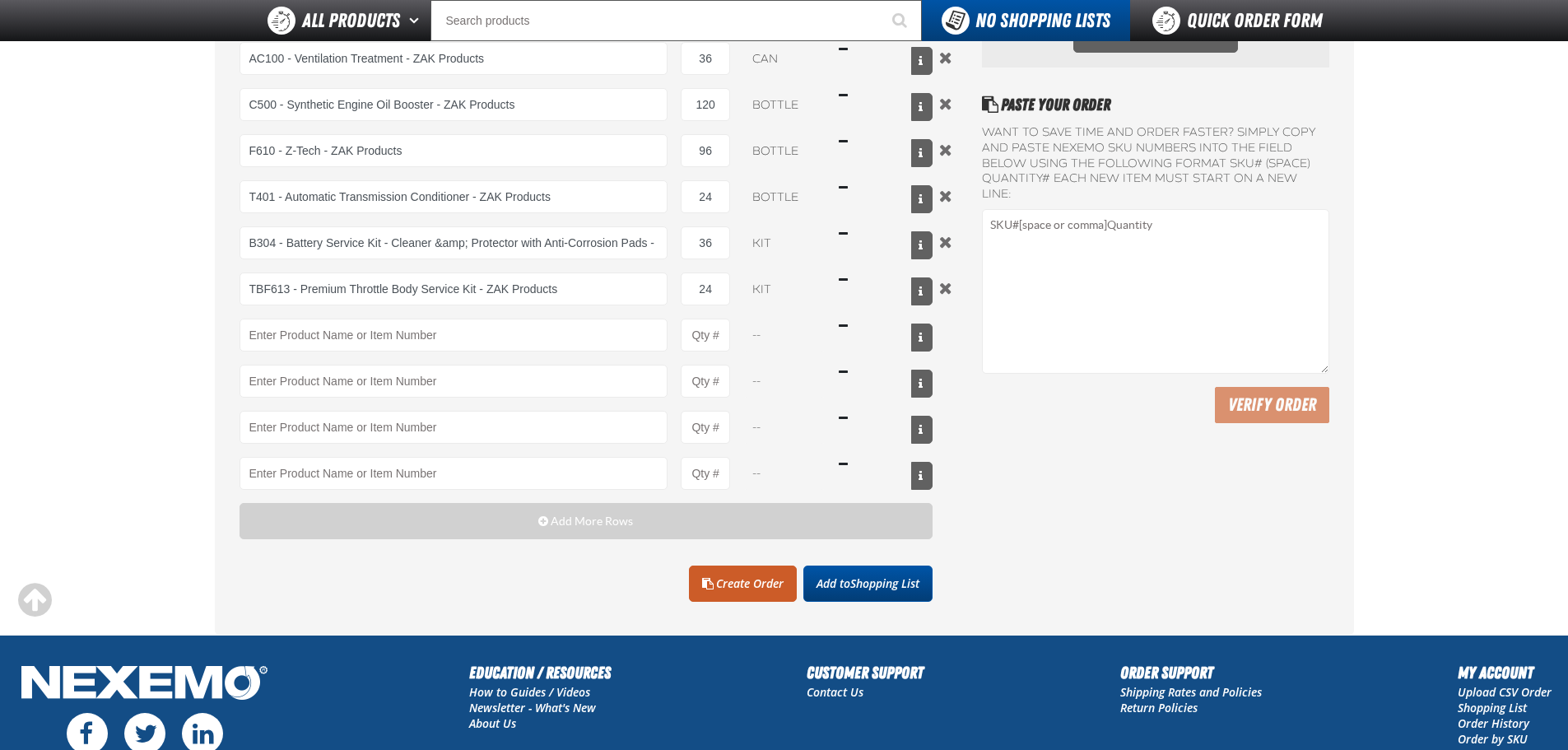
click at [843, 594] on button "Add to Shopping List" at bounding box center [868, 584] width 129 height 36
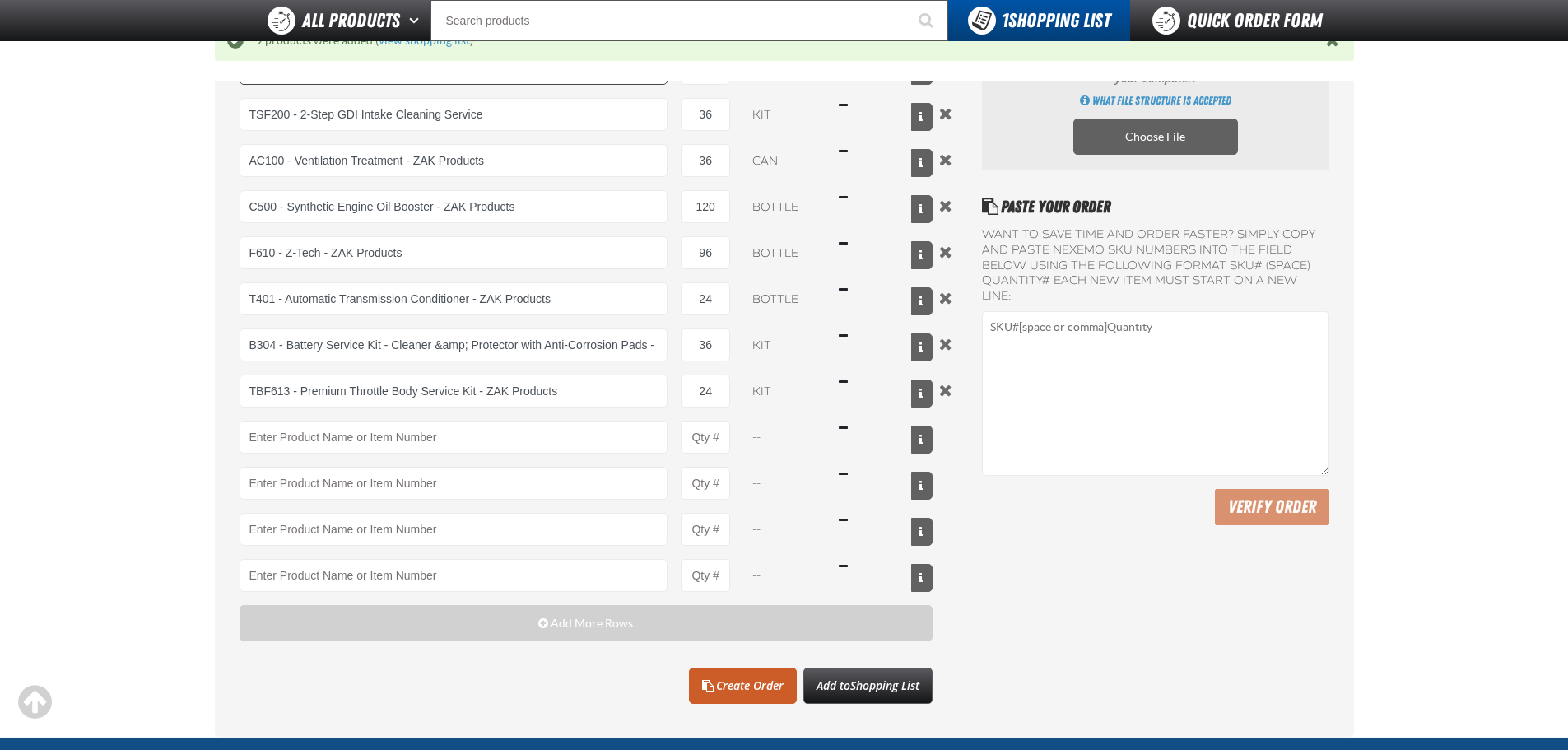
scroll to position [218, 0]
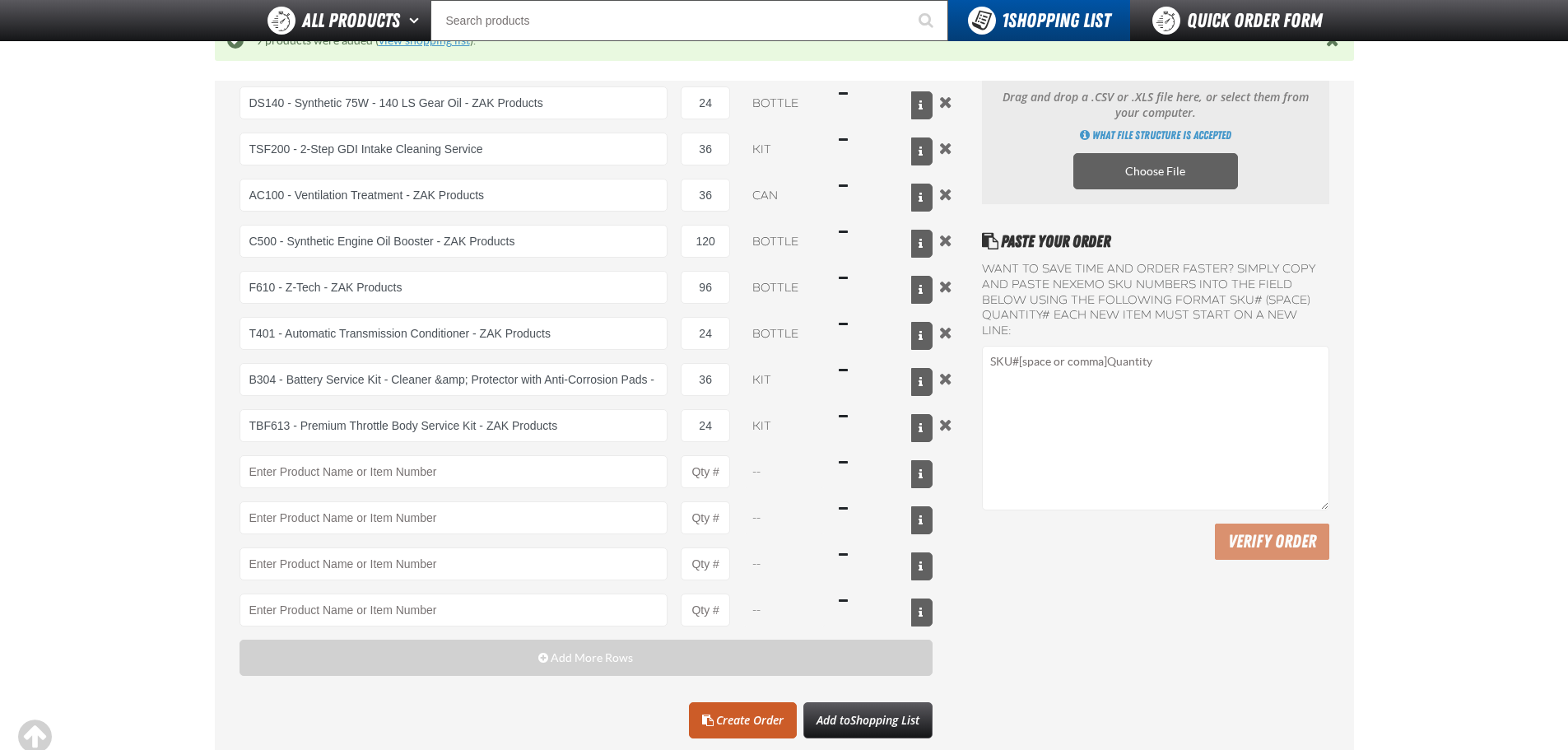
click at [441, 44] on link "view shopping list" at bounding box center [424, 41] width 92 height 13
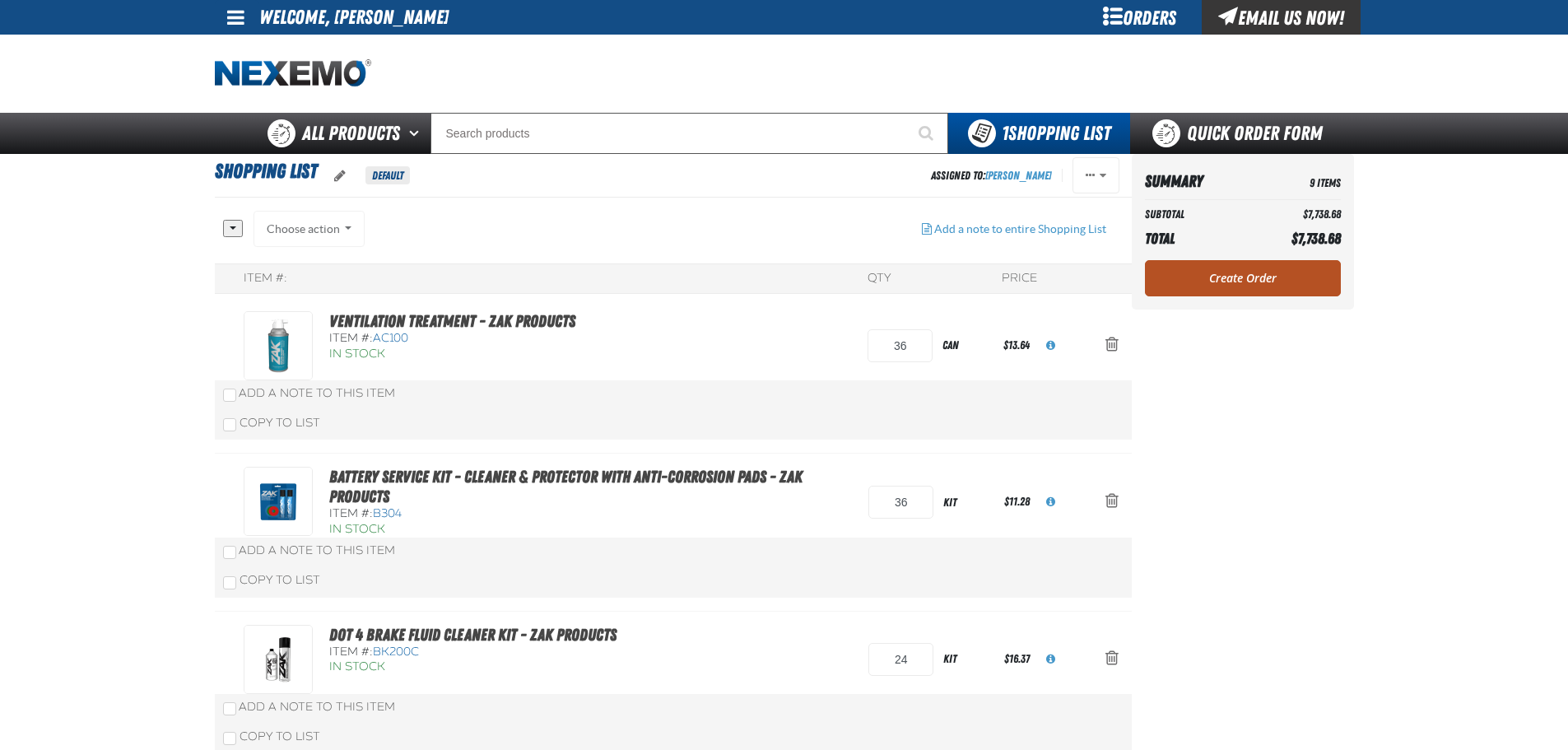
click at [1171, 262] on link "Create Order" at bounding box center [1242, 278] width 196 height 36
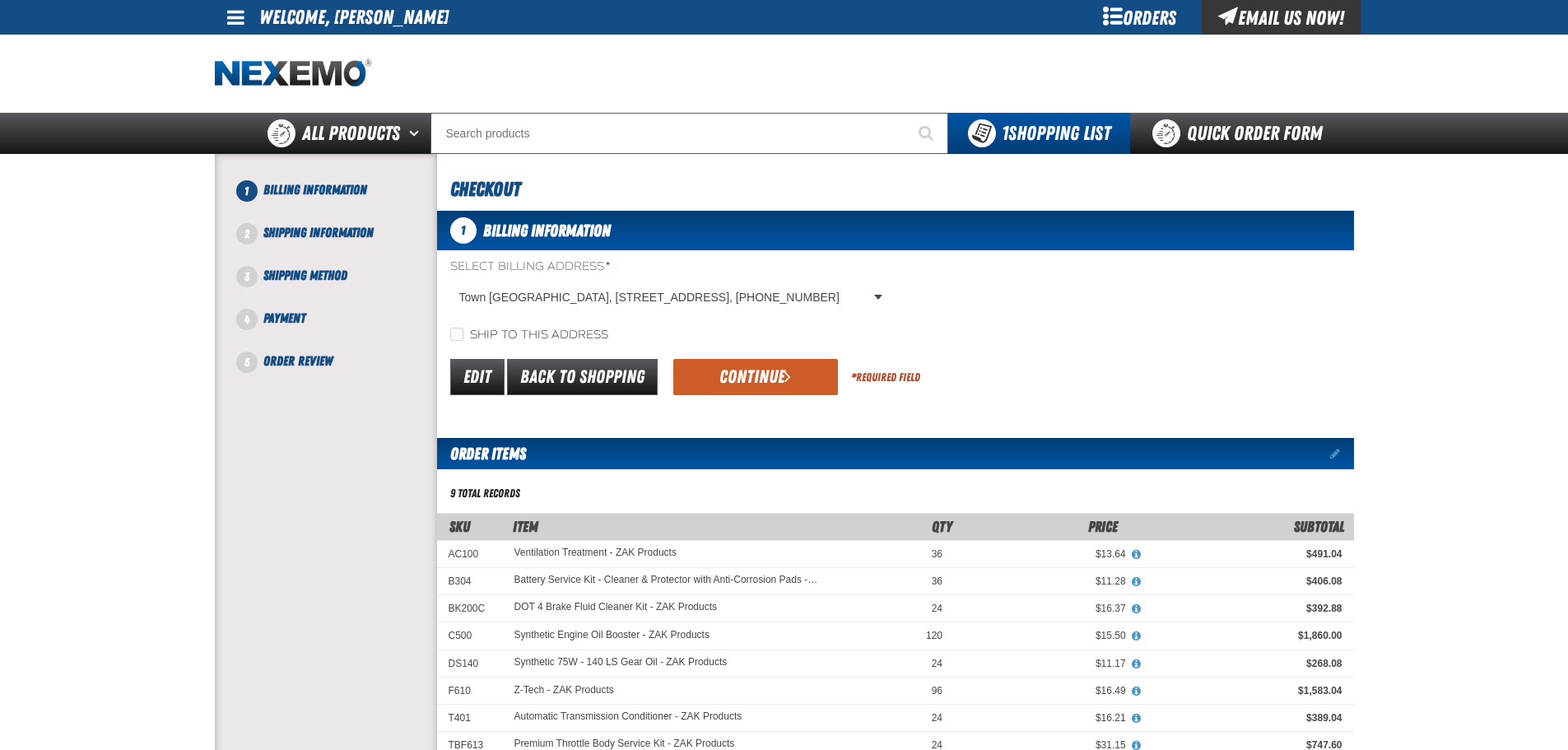
click at [598, 335] on label "Ship to this address" at bounding box center [529, 335] width 158 height 16
click at [464, 335] on input "Ship to this address" at bounding box center [457, 334] width 13 height 13
checkbox input "true"
click at [726, 377] on button "Continue" at bounding box center [756, 377] width 164 height 36
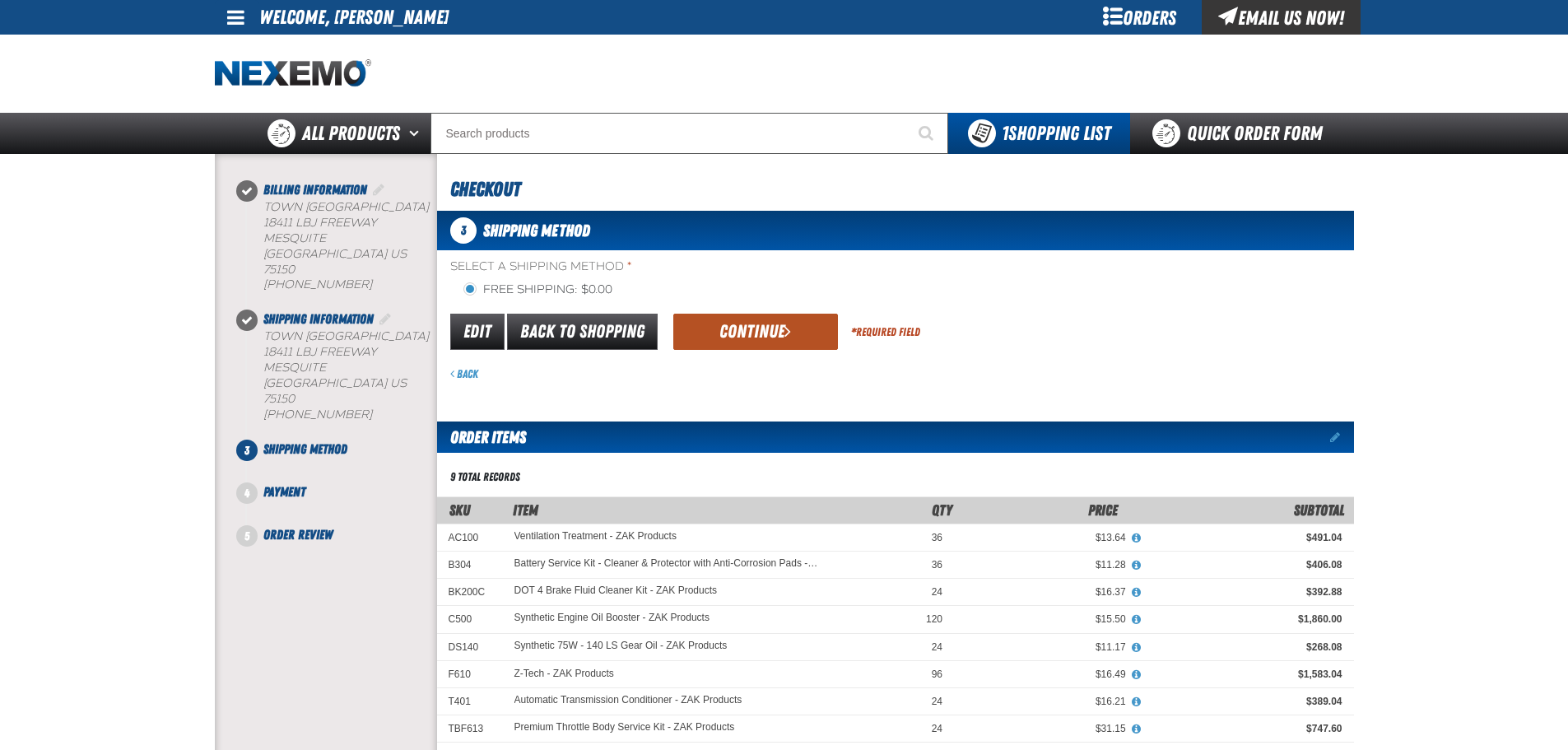
click at [727, 343] on button "Continue" at bounding box center [756, 332] width 164 height 36
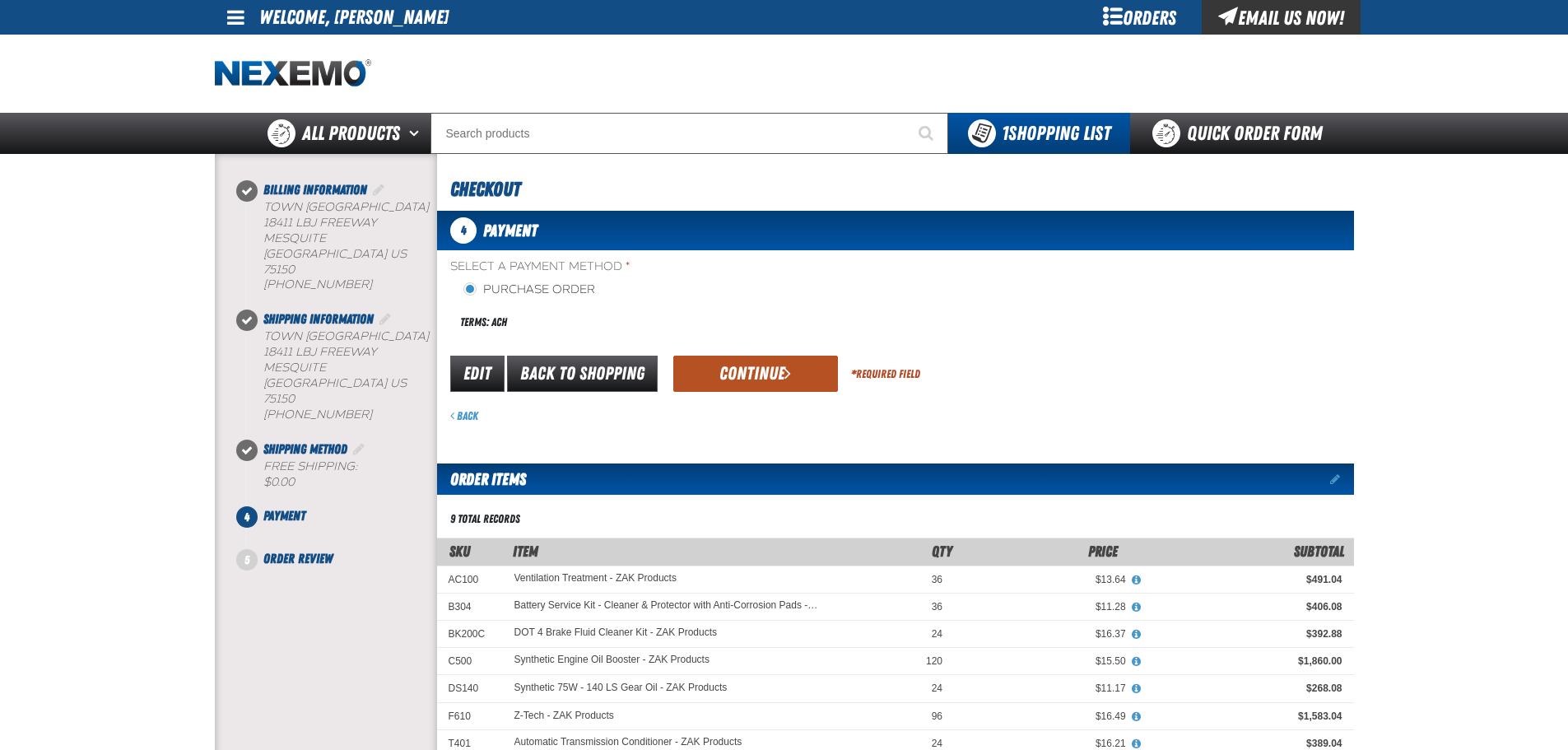
click at [718, 375] on button "Continue" at bounding box center [756, 373] width 164 height 36
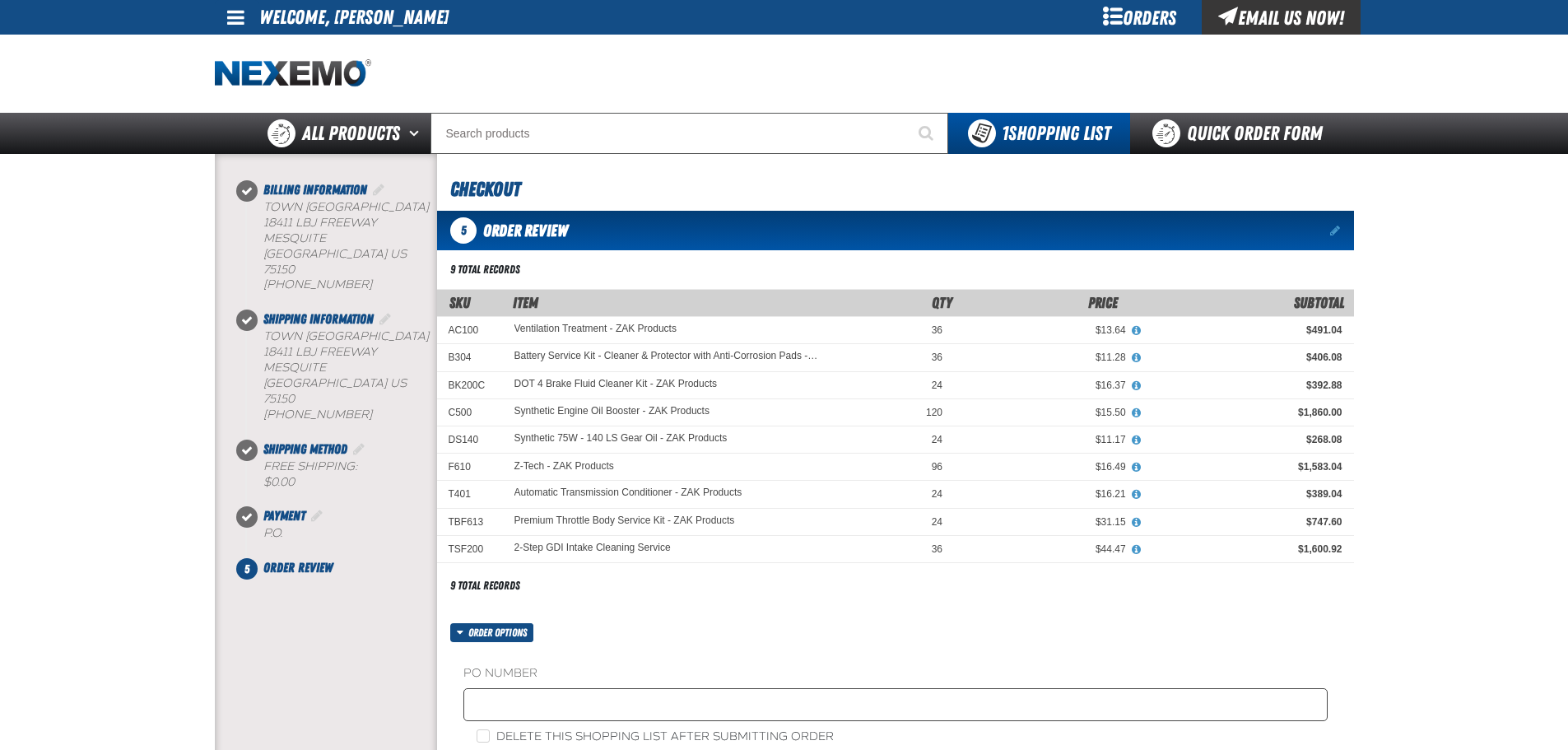
drag, startPoint x: 536, startPoint y: 686, endPoint x: 541, endPoint y: 698, distance: 13.0
click at [537, 688] on fieldset "PO Number" at bounding box center [895, 696] width 864 height 62
click at [545, 706] on input "text" at bounding box center [895, 705] width 864 height 33
type input "STOCK"
click at [564, 743] on div "PO Number STOCK Delete this shopping list after submitting order" at bounding box center [895, 705] width 917 height 126
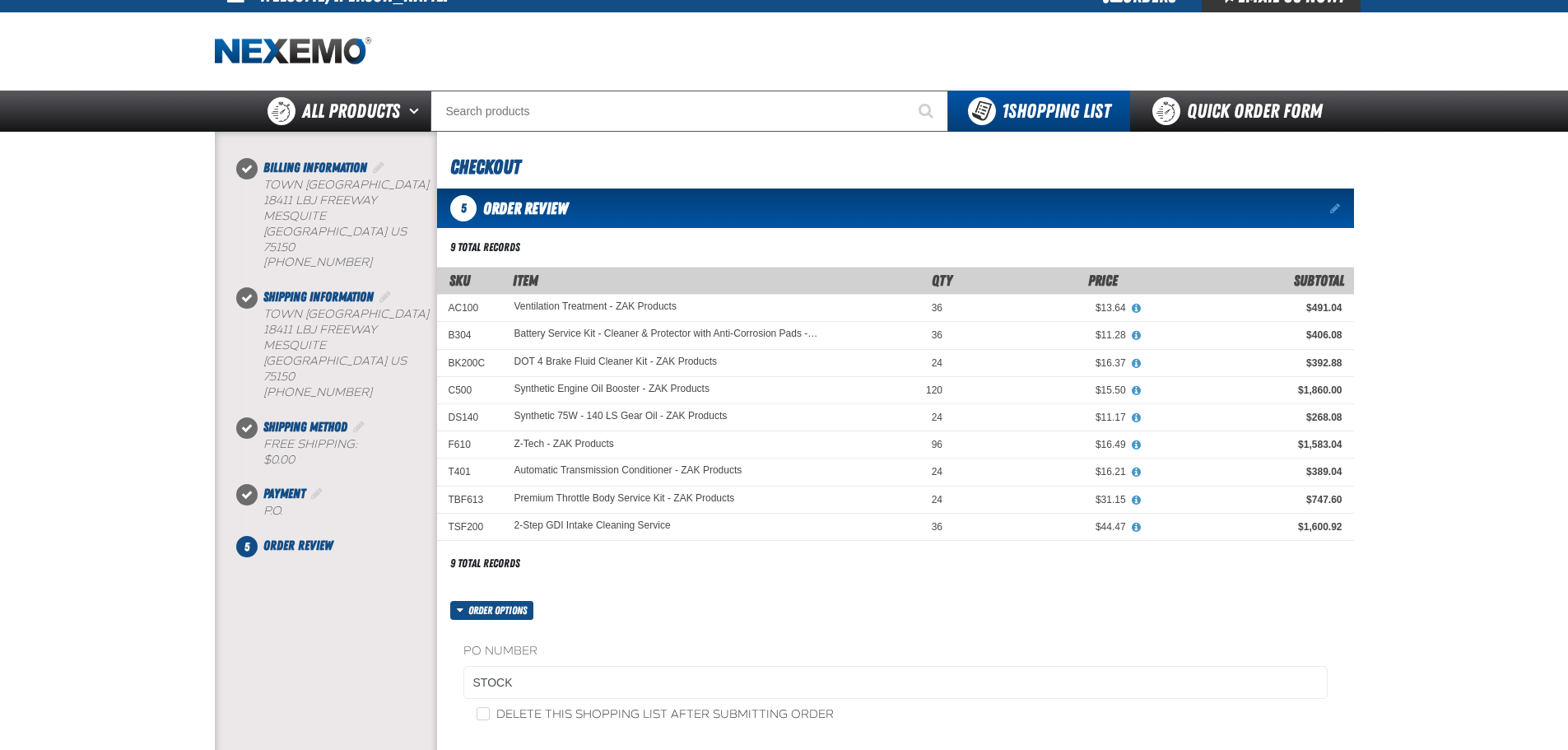
click at [570, 714] on label "Delete this shopping list after submitting order" at bounding box center [656, 715] width 357 height 16
click at [489, 714] on input "Delete this shopping list after submitting order" at bounding box center [484, 714] width 13 height 13
checkbox input "true"
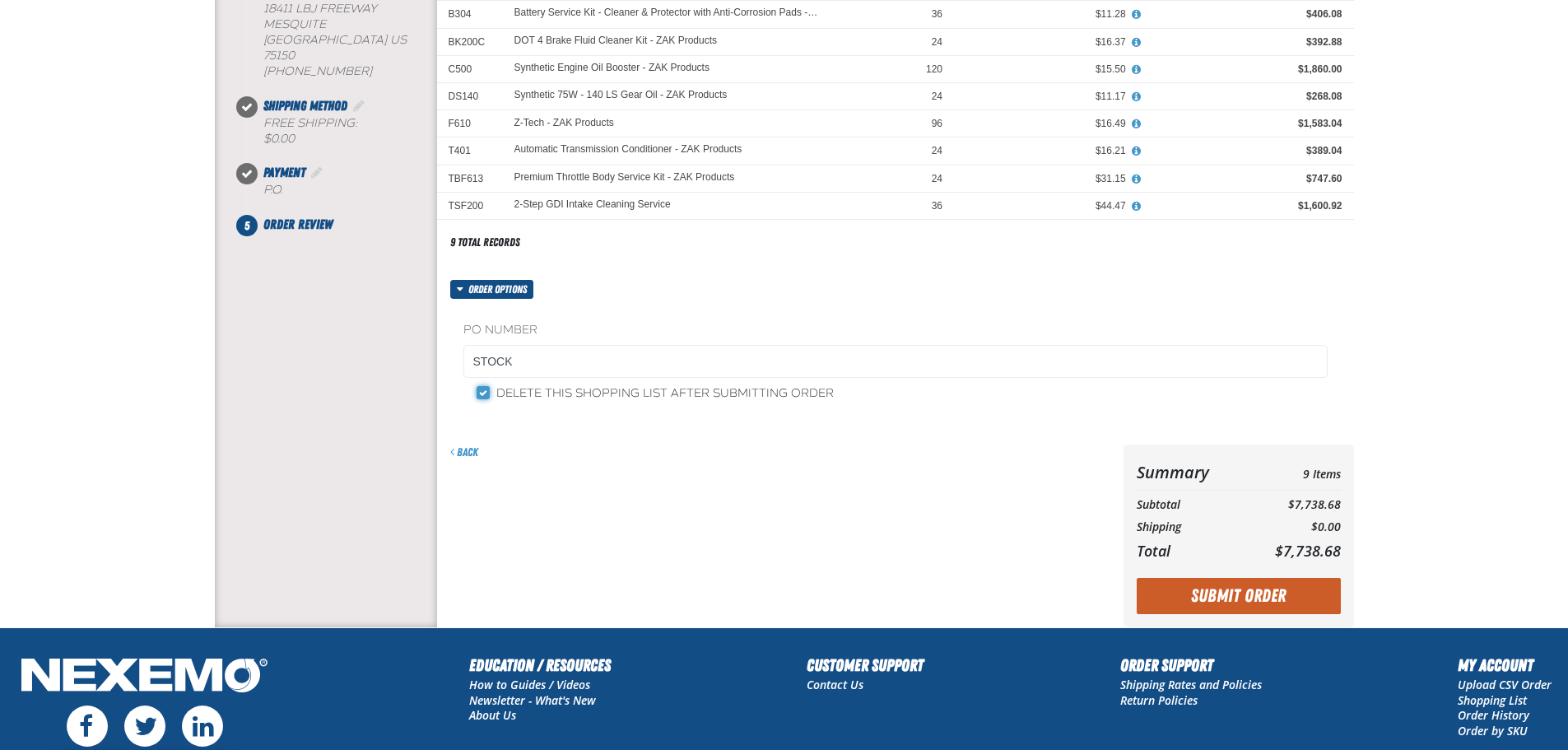
scroll to position [494, 0]
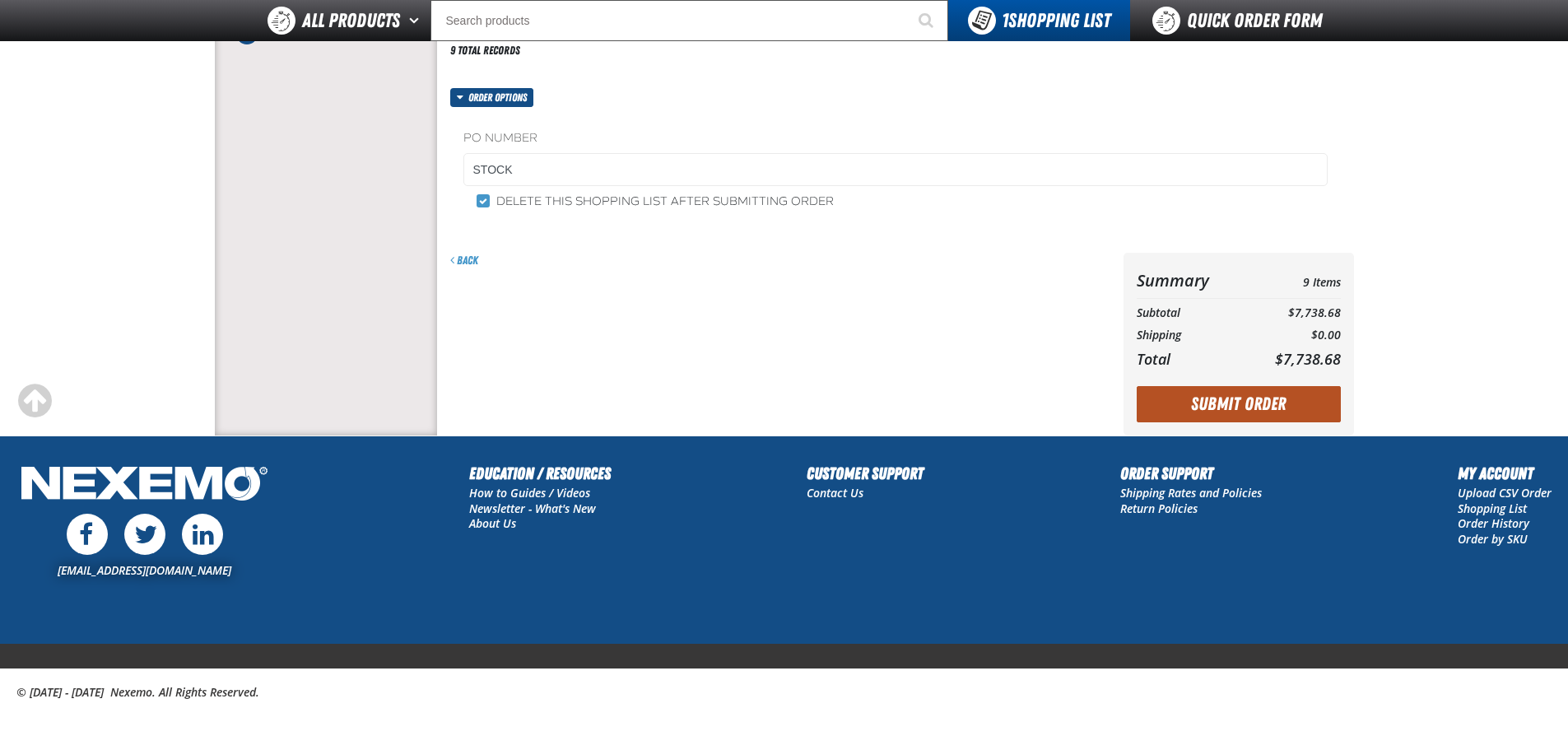
click at [1150, 413] on button "Submit Order" at bounding box center [1238, 404] width 204 height 36
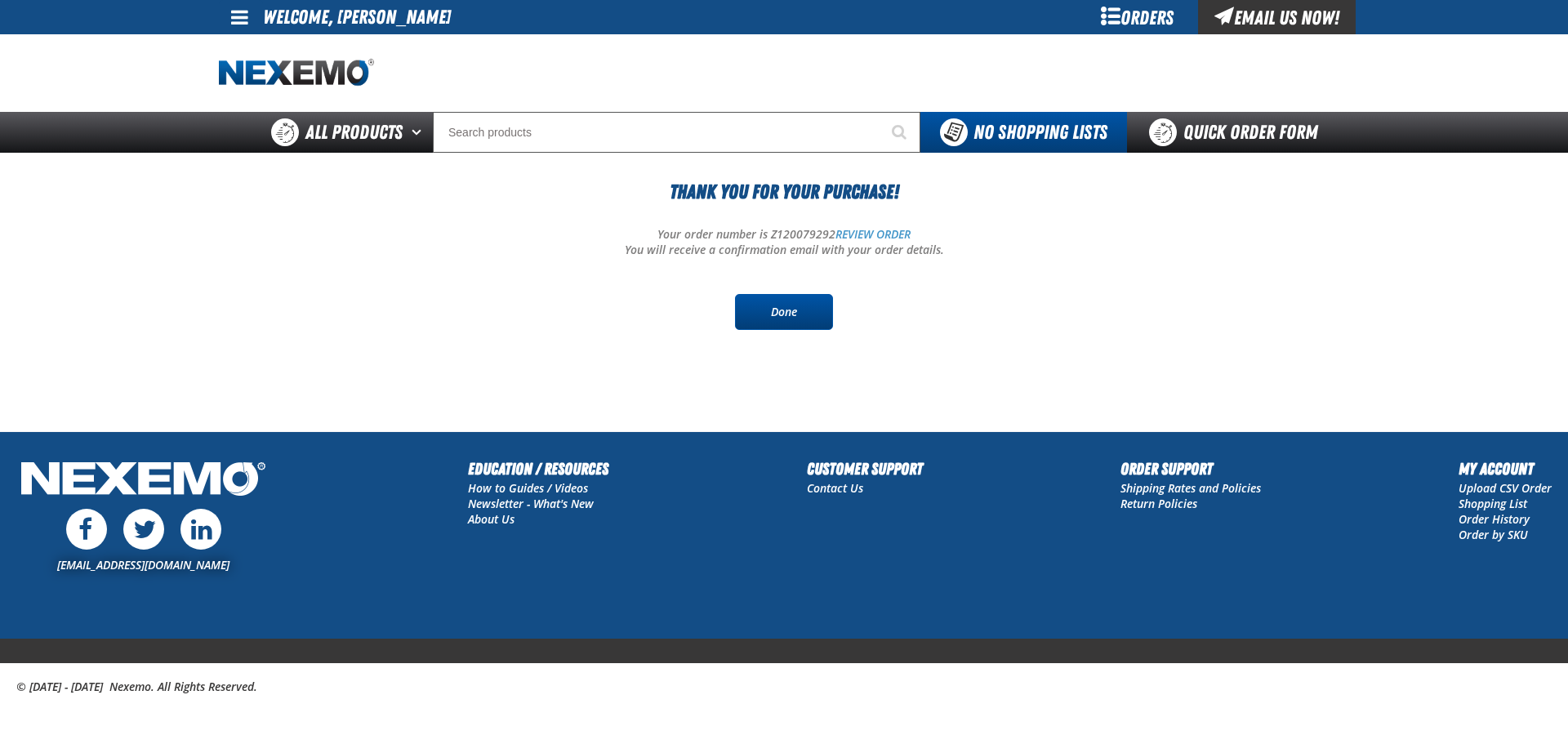
click at [804, 320] on link "Done" at bounding box center [784, 312] width 98 height 36
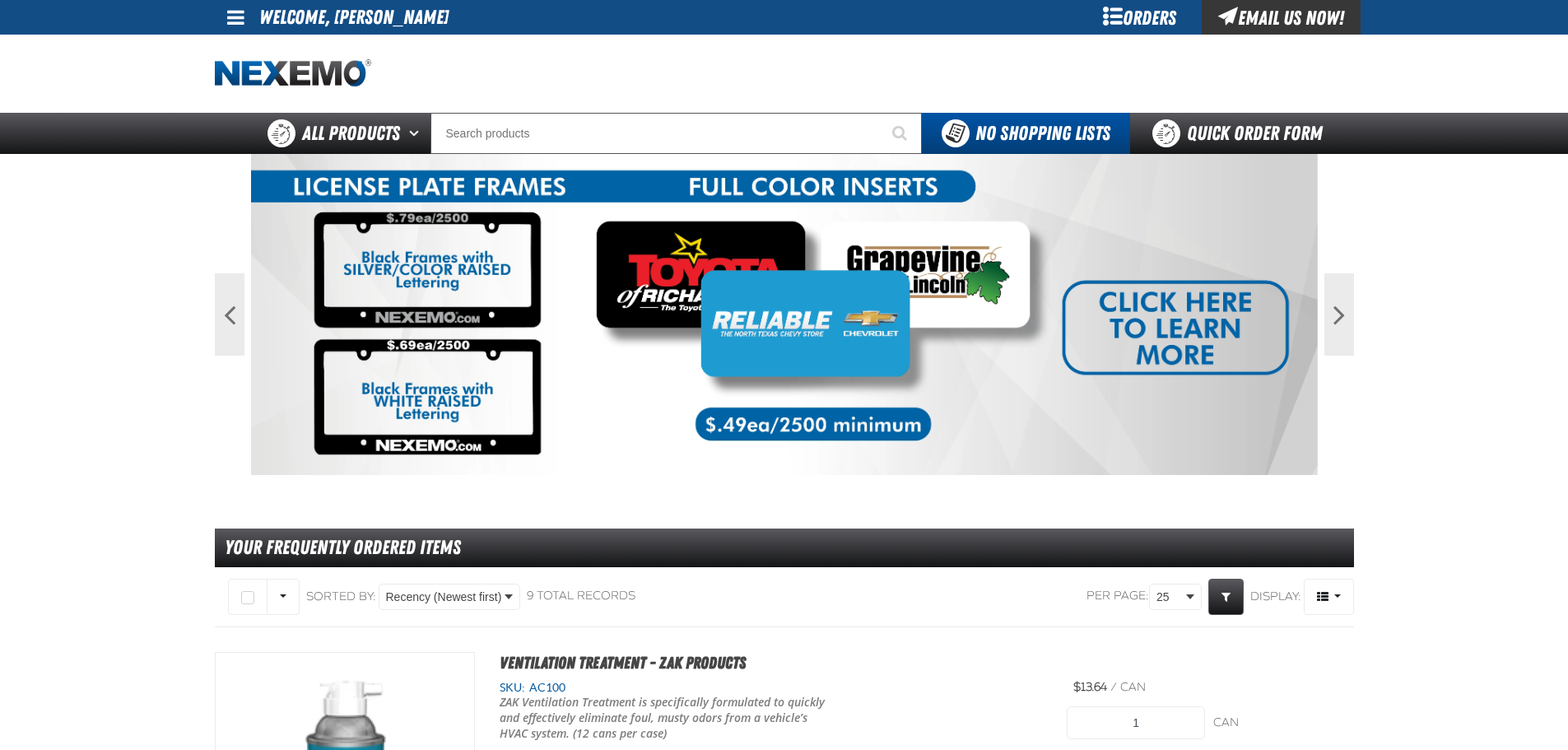
click at [1144, 11] on div "Orders" at bounding box center [1140, 17] width 124 height 35
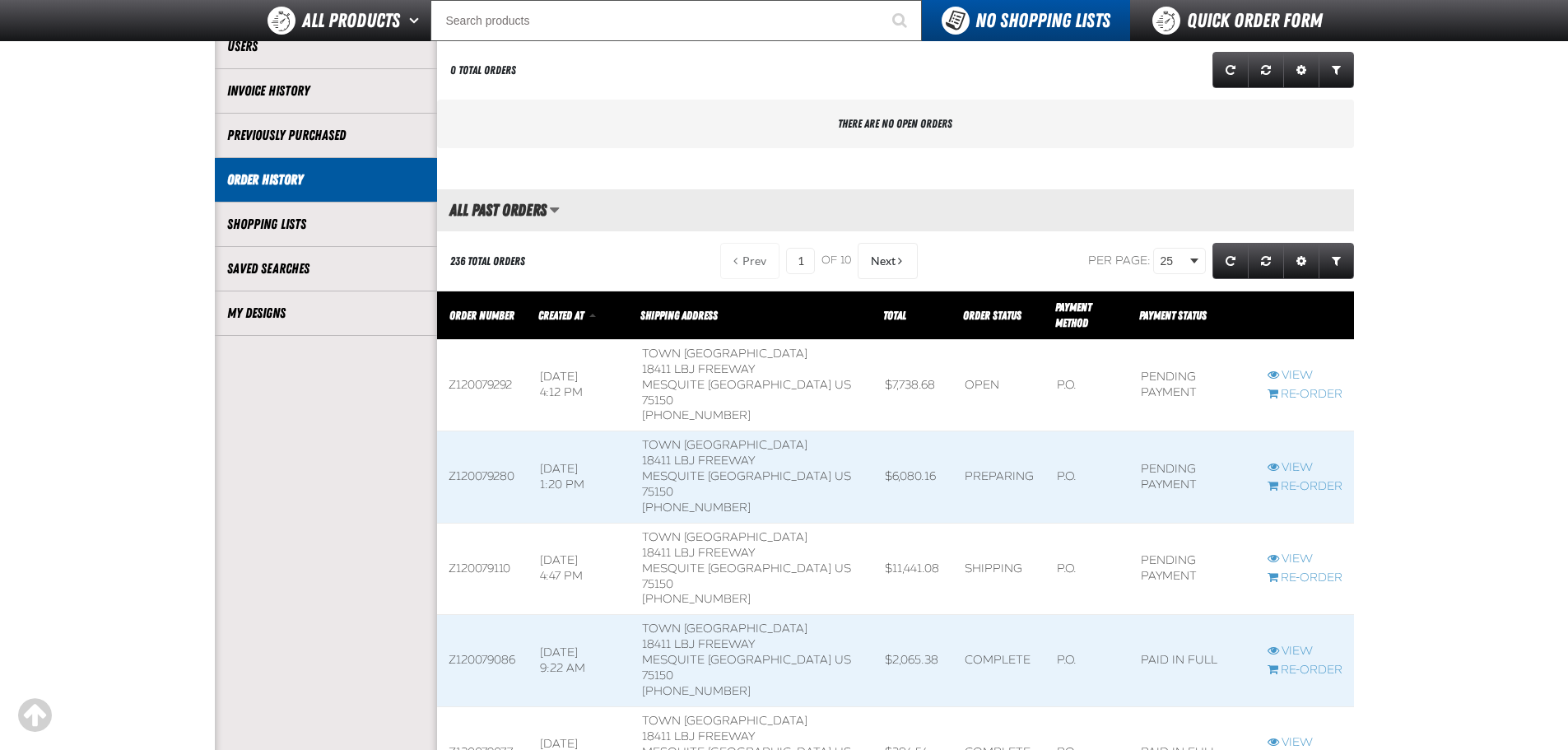
scroll to position [274, 0]
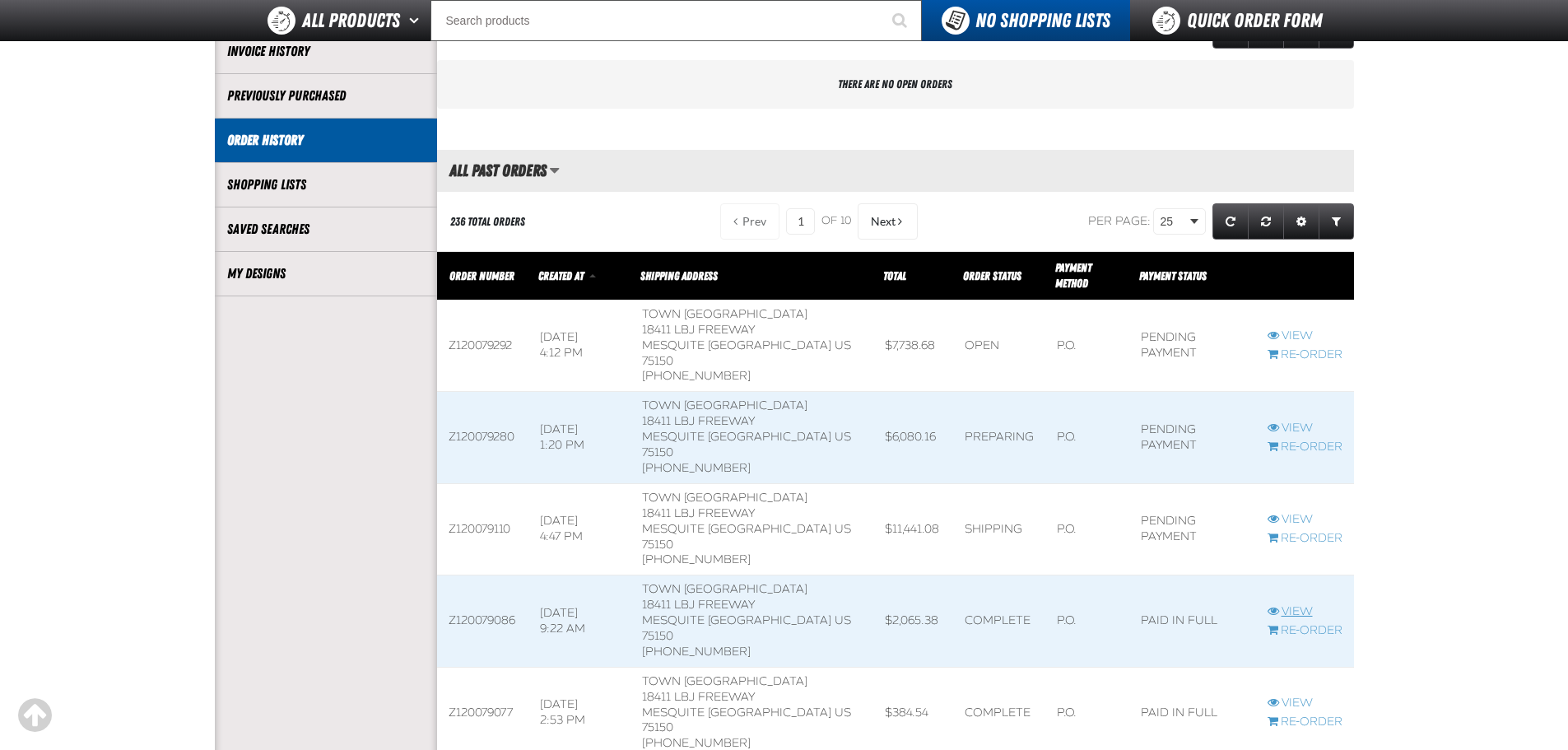
click at [1292, 605] on link "View" at bounding box center [1304, 612] width 75 height 16
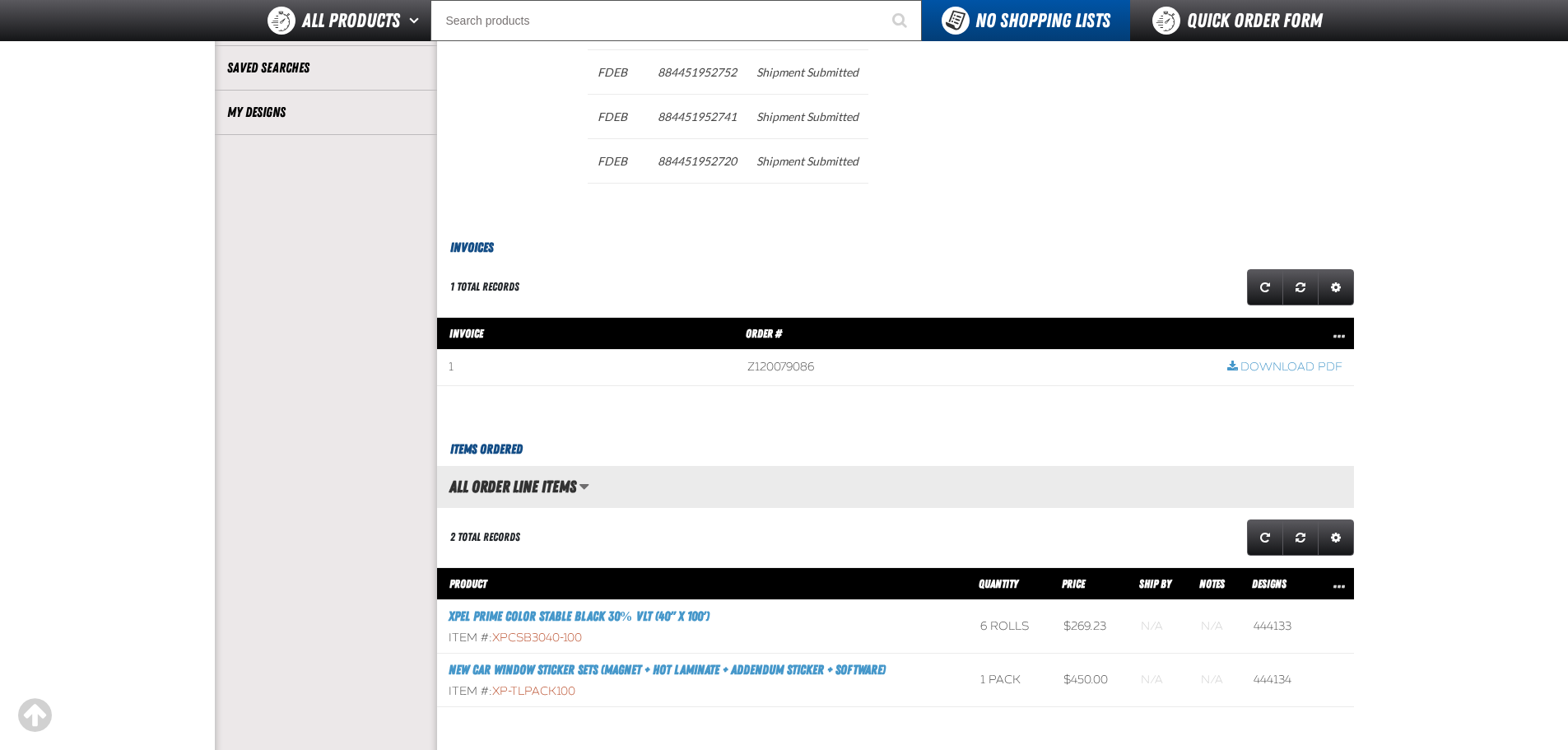
scroll to position [549, 0]
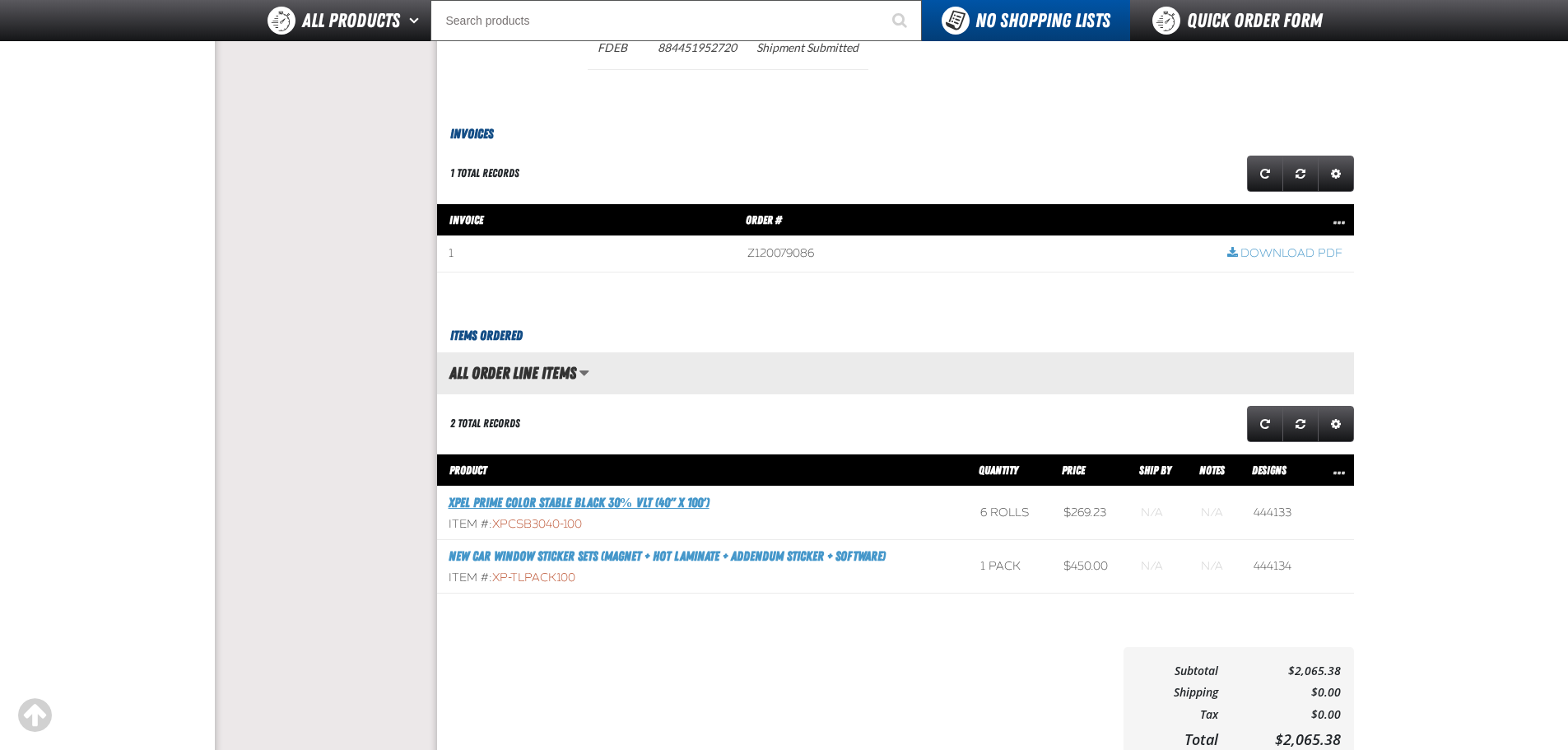
click at [609, 503] on link "XPEL PRIME Color Stable Black 30% VLT (40" x 100')" at bounding box center [579, 503] width 261 height 16
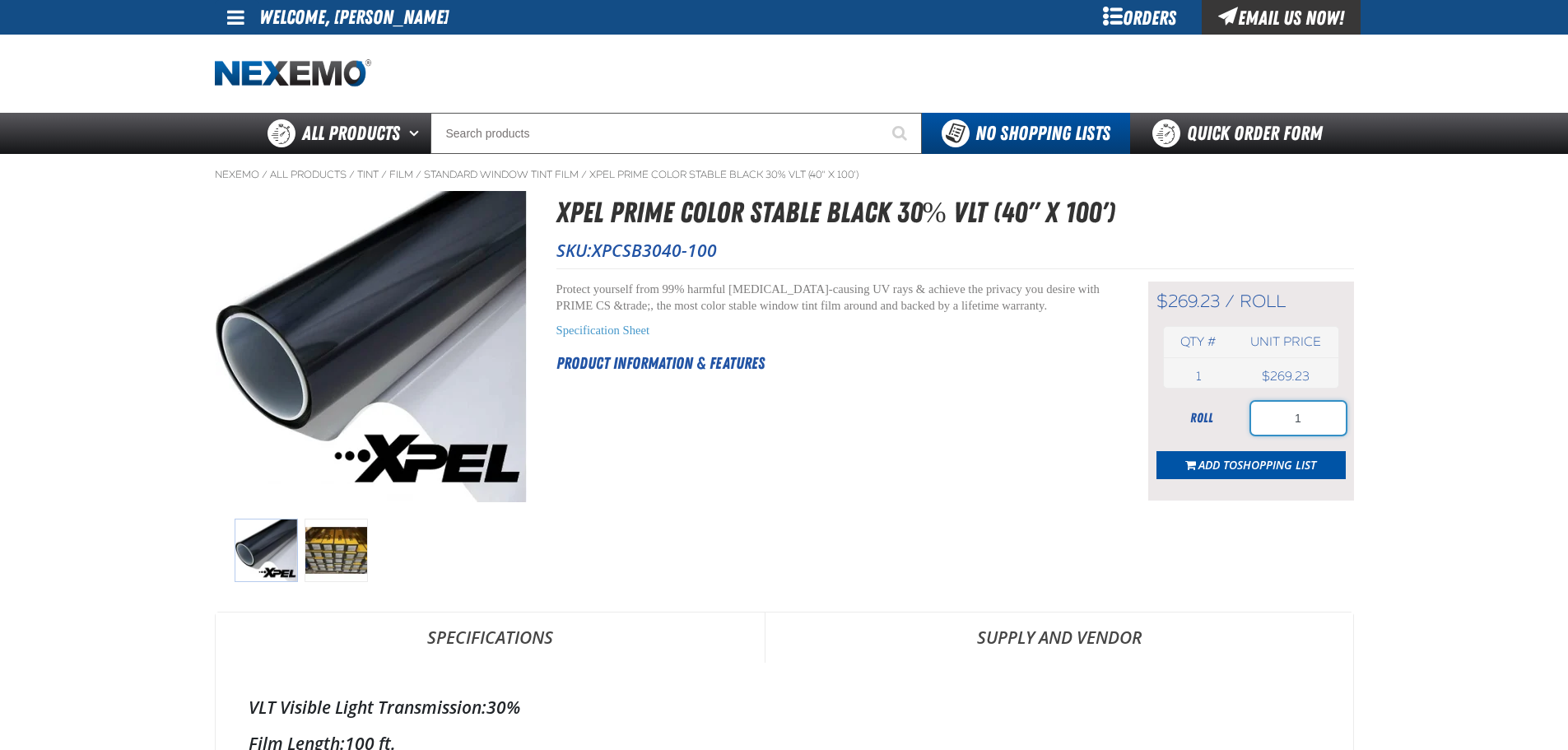
drag, startPoint x: 1300, startPoint y: 419, endPoint x: 1193, endPoint y: 411, distance: 107.3
click at [1193, 411] on div "roll 1" at bounding box center [1251, 418] width 189 height 33
type input "4"
click at [1213, 473] on button "Add to Shopping List" at bounding box center [1251, 466] width 189 height 28
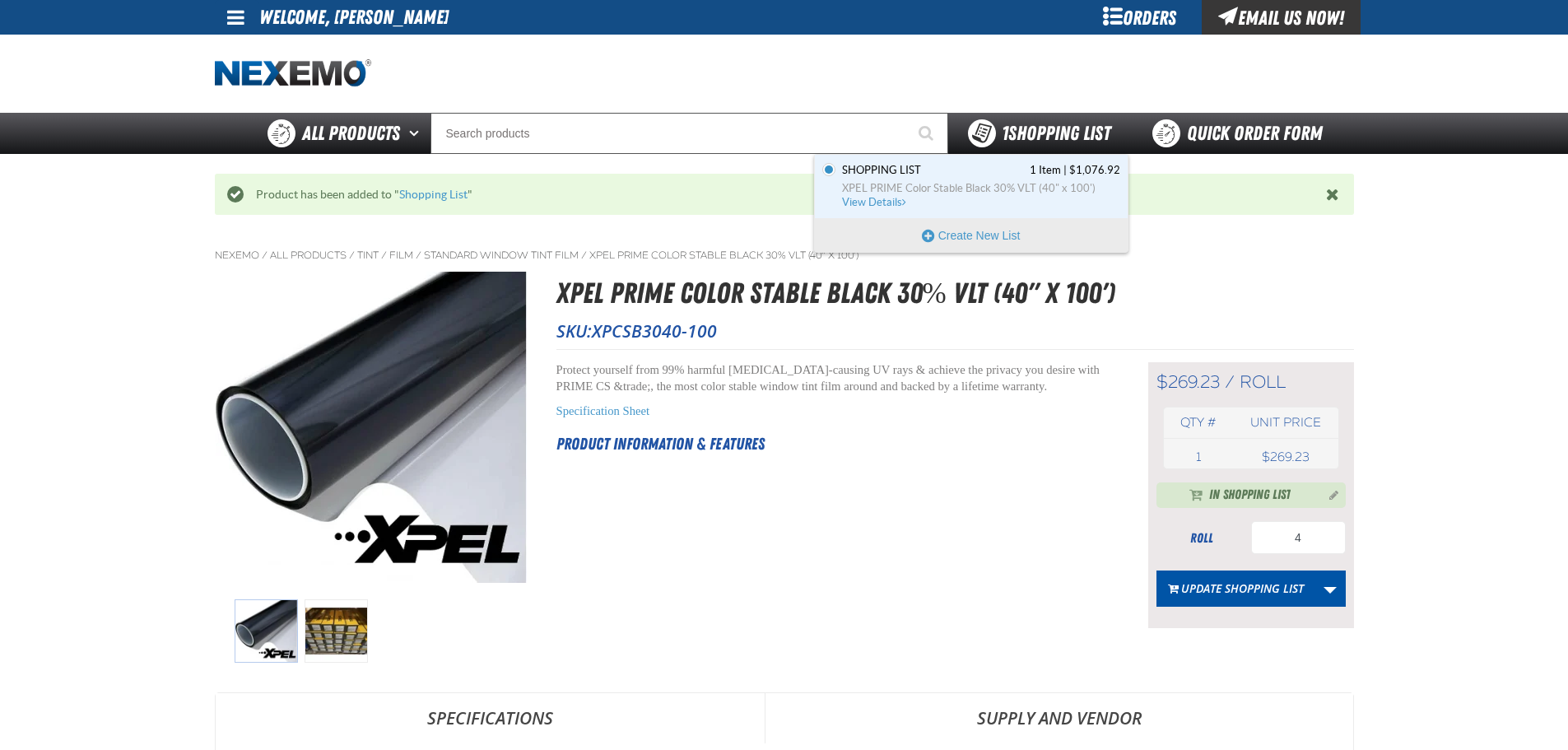
drag, startPoint x: 1063, startPoint y: 121, endPoint x: 1057, endPoint y: 144, distance: 23.8
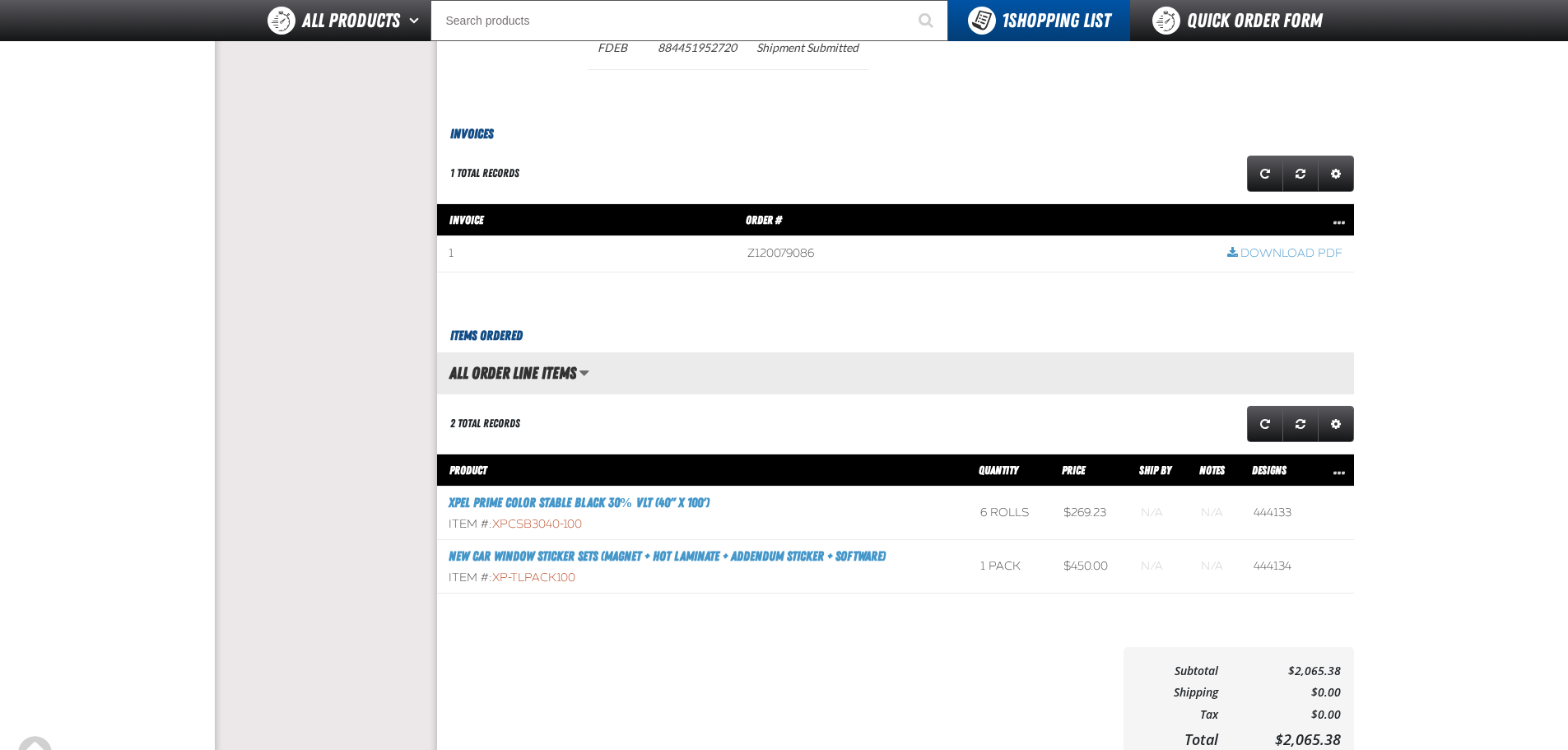
scroll to position [1, 1]
click at [614, 559] on link "New Car Window Sticker Sets (Magnet + Hot Laminate + Addendum Sticker + Softwar…" at bounding box center [667, 555] width 437 height 16
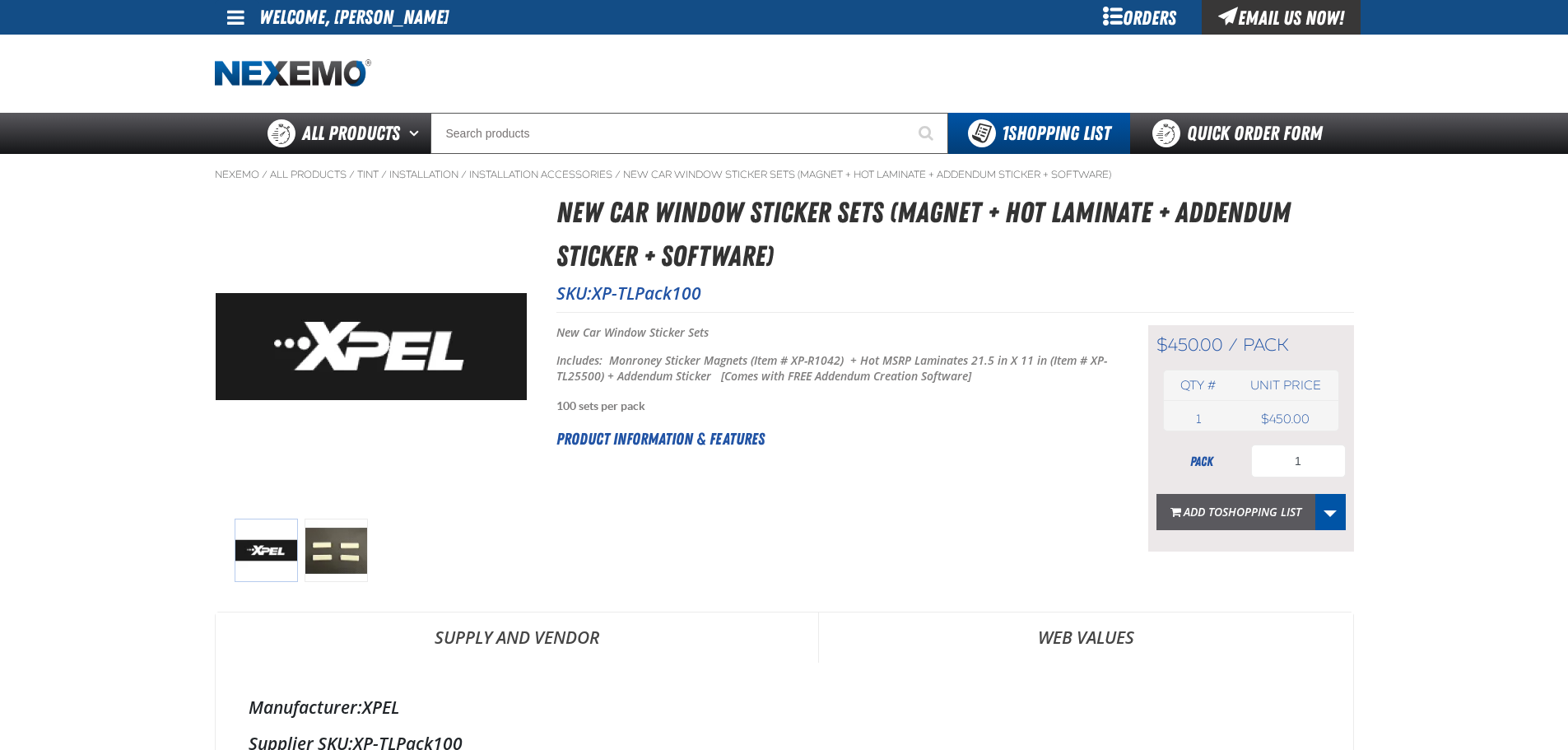
click at [1243, 506] on span "Shopping List" at bounding box center [1262, 511] width 79 height 16
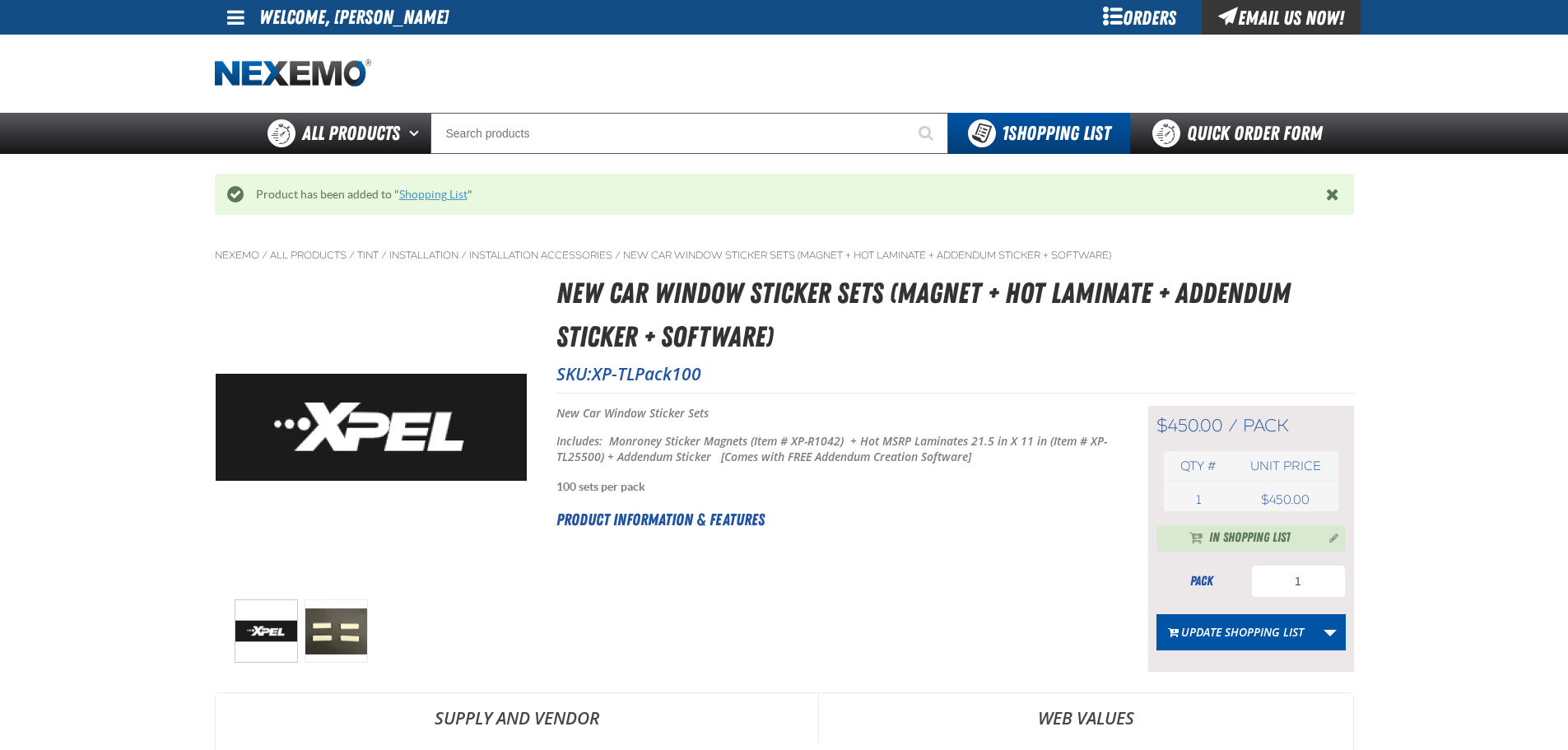
click at [434, 196] on link "Shopping List" at bounding box center [434, 195] width 68 height 13
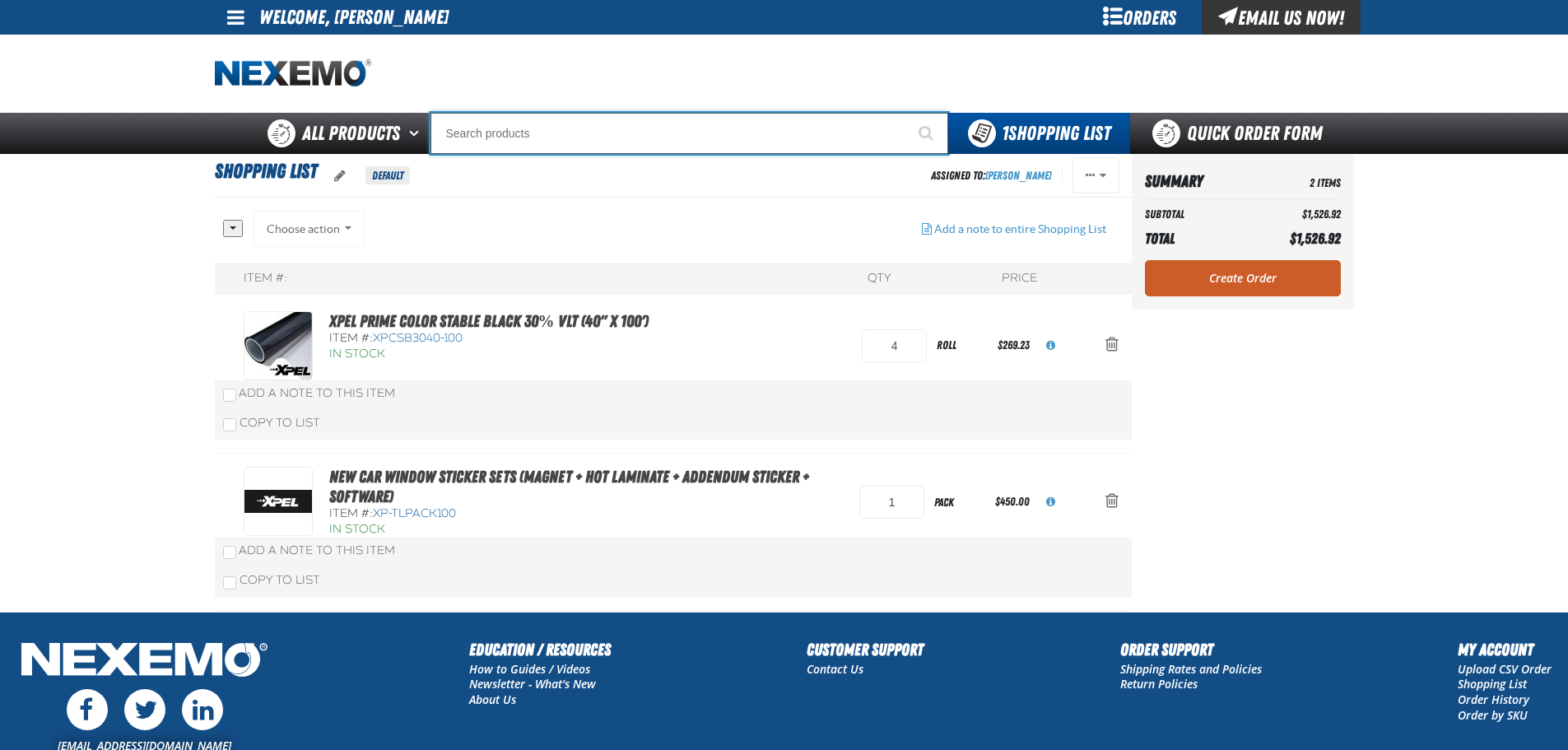
click at [469, 123] on input "Search" at bounding box center [690, 133] width 518 height 42
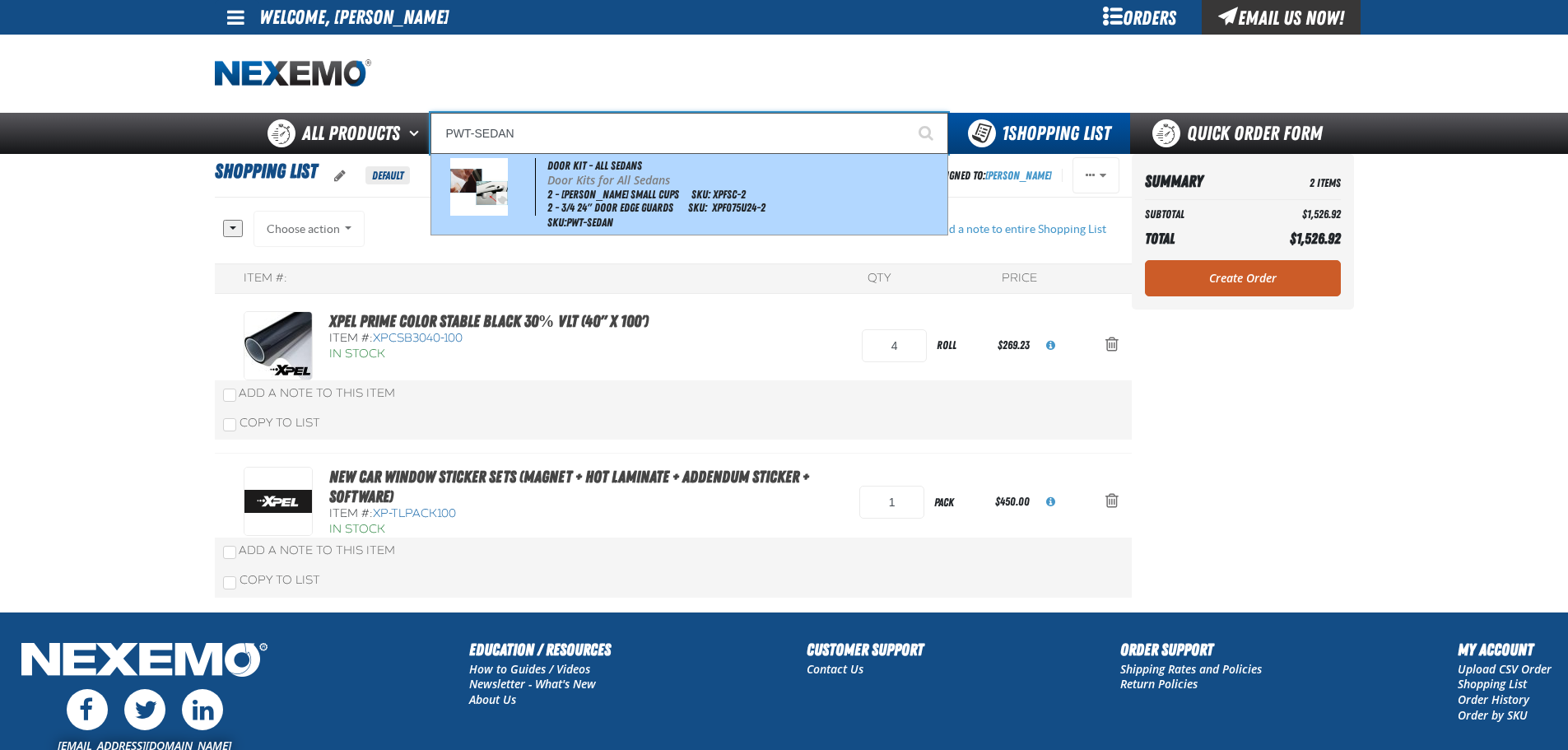
click at [649, 176] on p "Door Kits for All Sedans" at bounding box center [744, 180] width 396 height 14
type input "Door Kit - All Sedans"
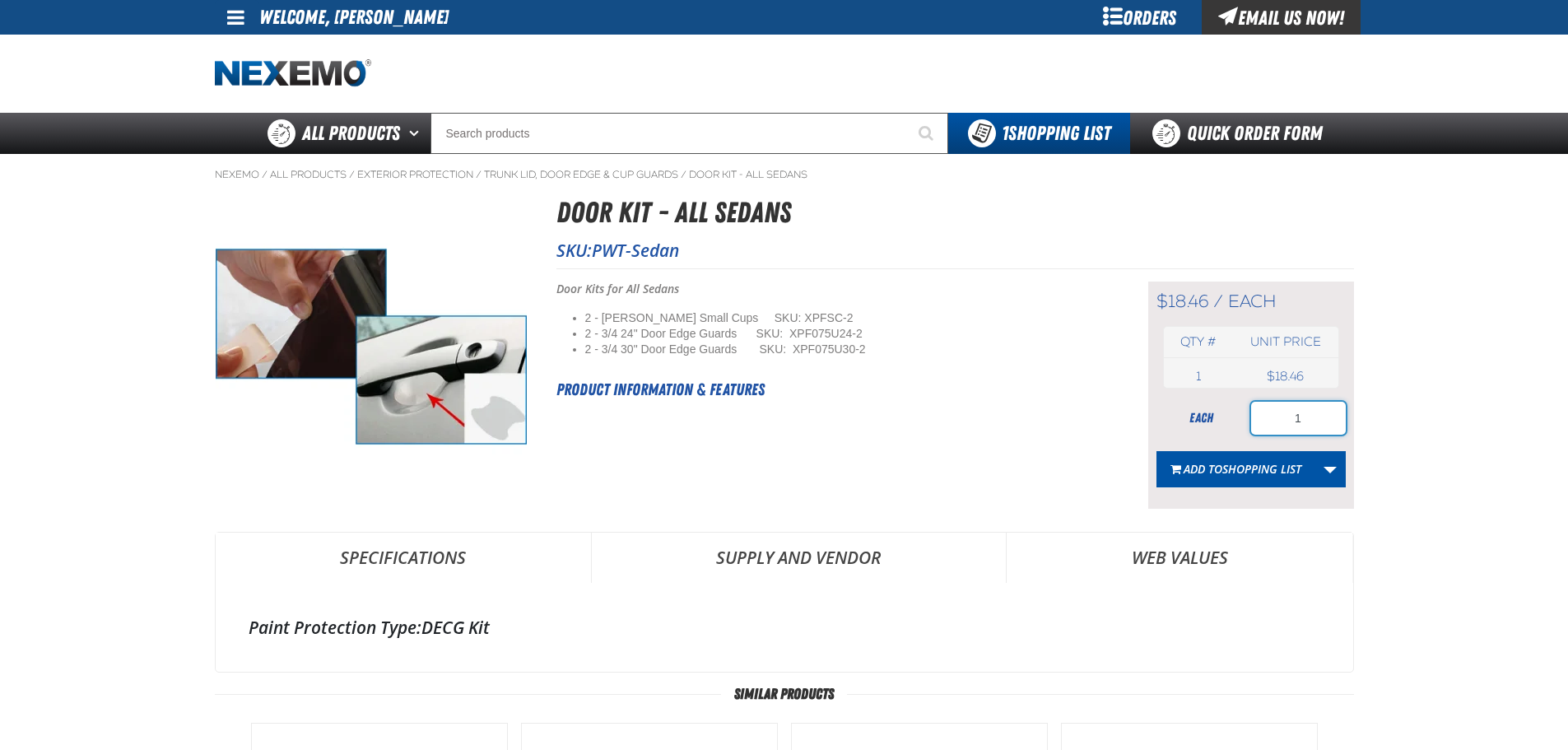
drag, startPoint x: 1319, startPoint y: 423, endPoint x: 1270, endPoint y: 415, distance: 49.6
click at [1270, 415] on input "1" at bounding box center [1299, 418] width 94 height 33
type input "5"
type input "100"
click at [1258, 461] on span "Shopping List" at bounding box center [1262, 469] width 79 height 16
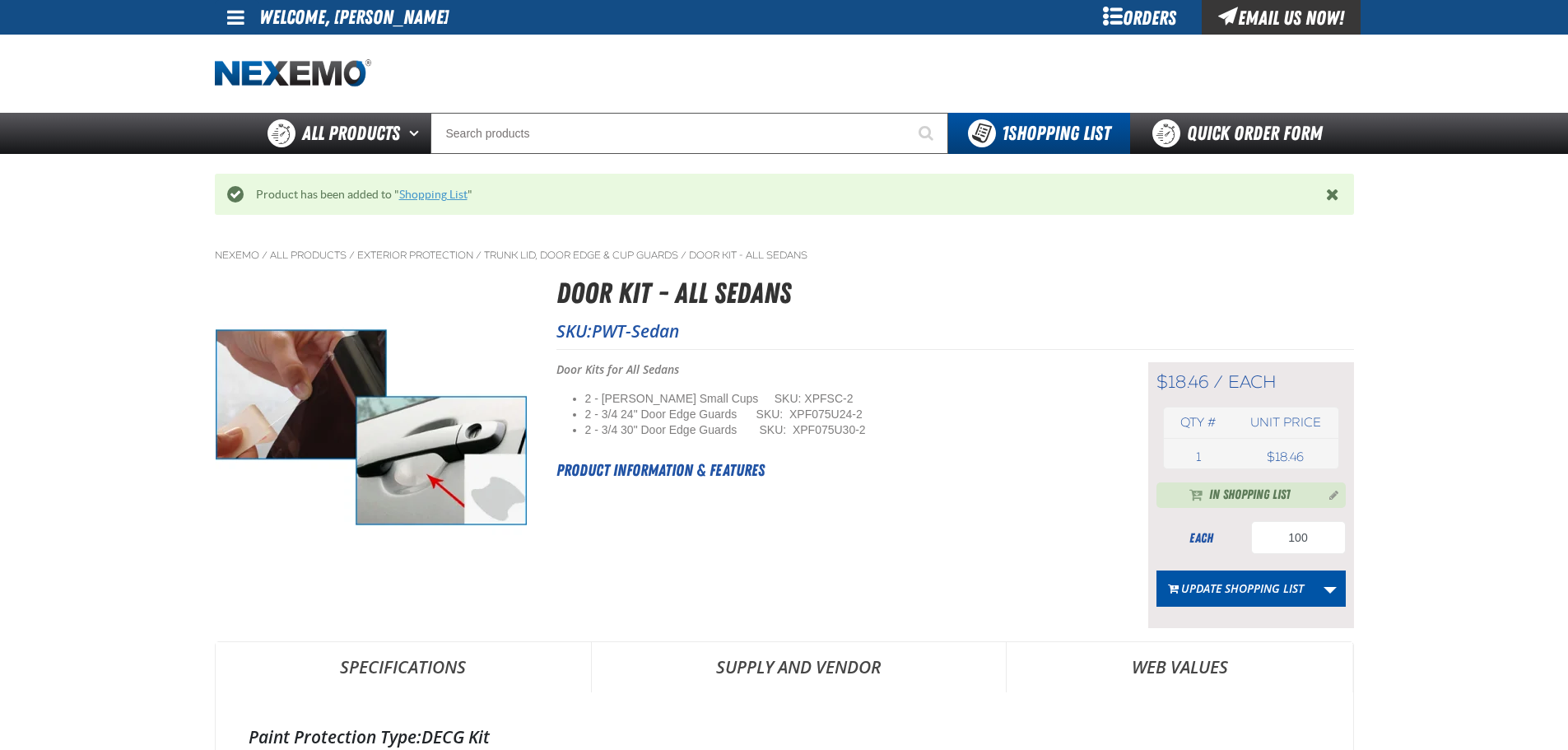
click at [446, 196] on link "Shopping List" at bounding box center [434, 195] width 68 height 13
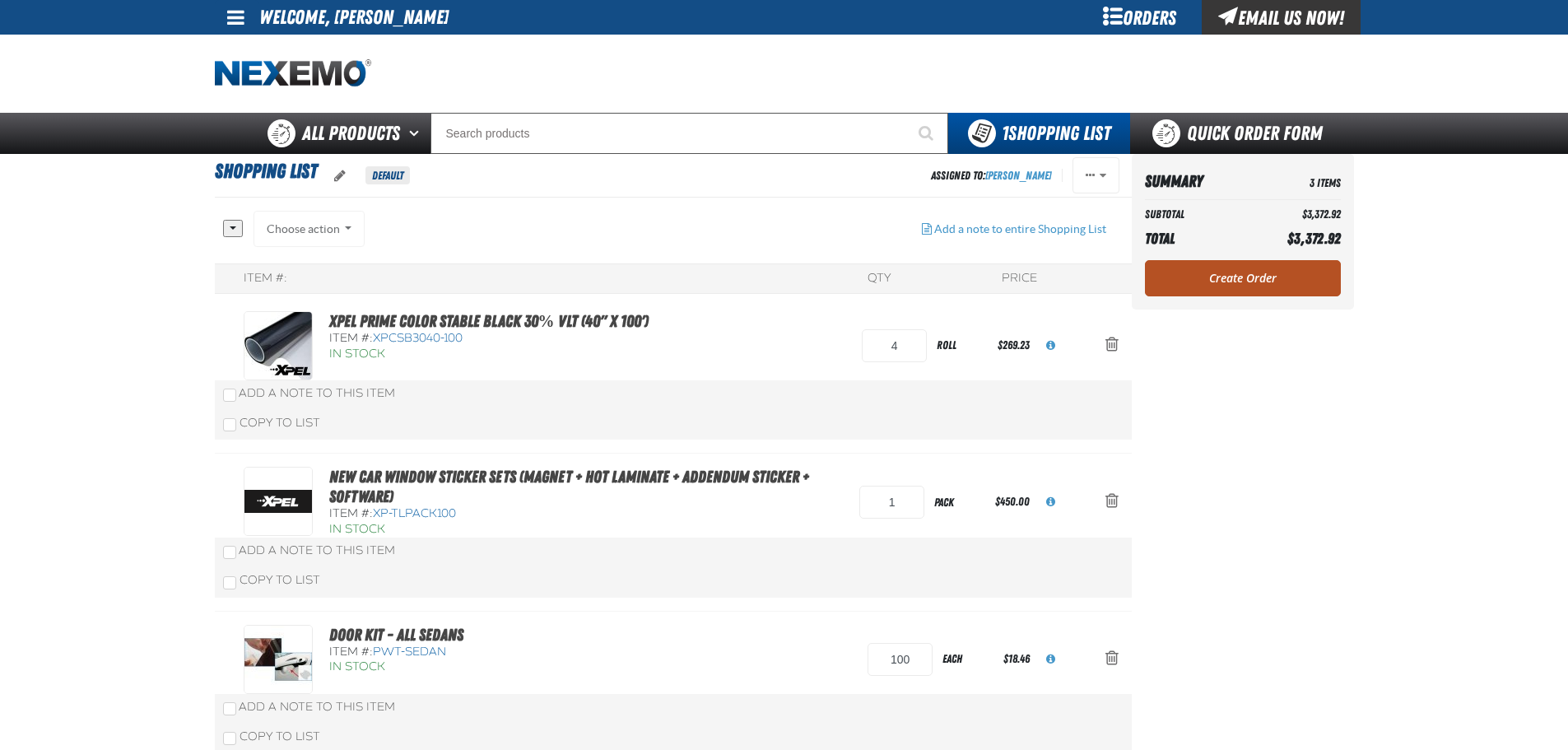
click at [1226, 275] on link "Create Order" at bounding box center [1242, 278] width 196 height 36
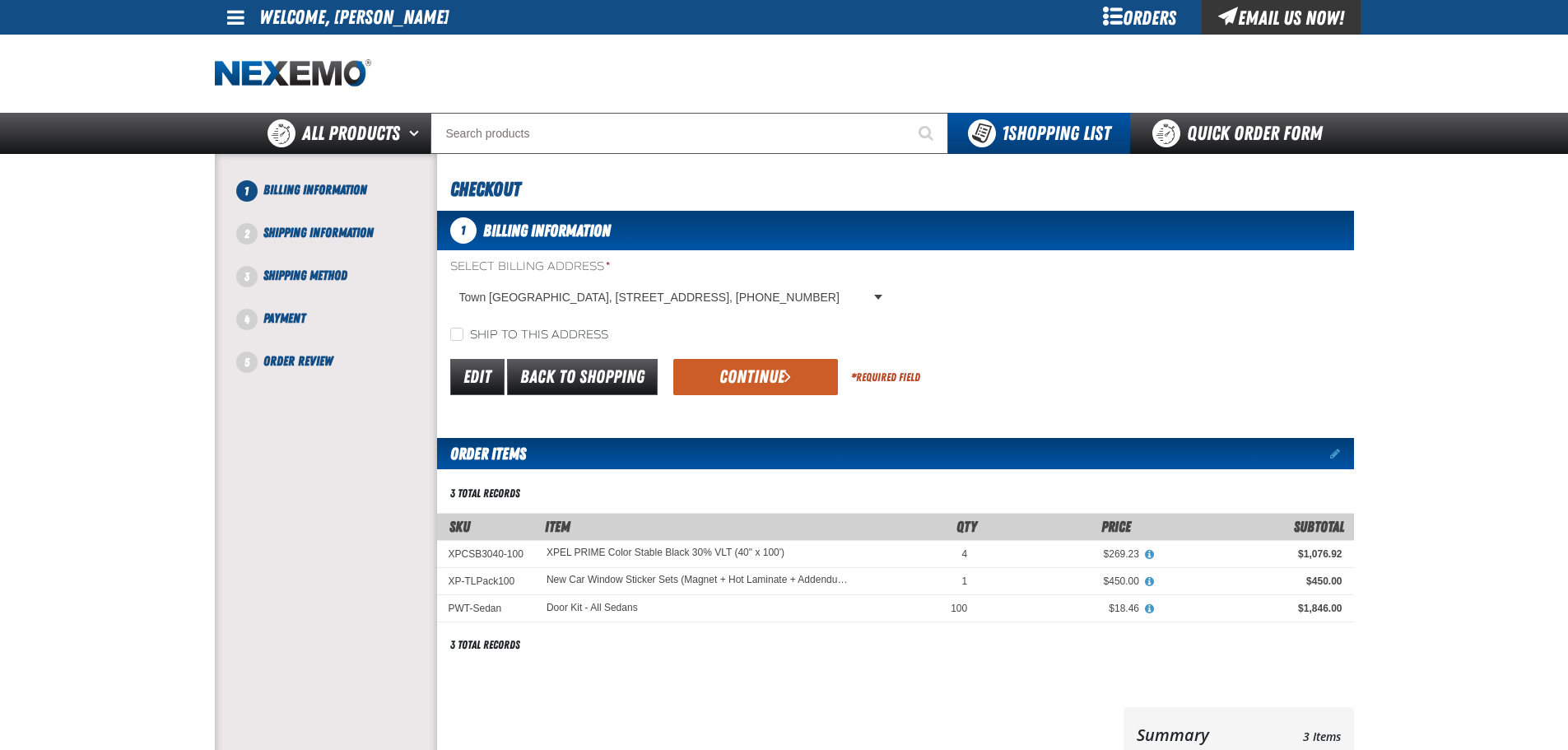
click at [558, 347] on form "Select Billing Address * [GEOGRAPHIC_DATA], [STREET_ADDRESS], [PHONE_NUMBER] [G…" at bounding box center [895, 329] width 917 height 140
click at [561, 340] on label "Ship to this address" at bounding box center [529, 335] width 158 height 16
click at [464, 340] on input "Ship to this address" at bounding box center [457, 334] width 13 height 13
checkbox input "true"
click at [680, 374] on button "Continue" at bounding box center [756, 377] width 164 height 36
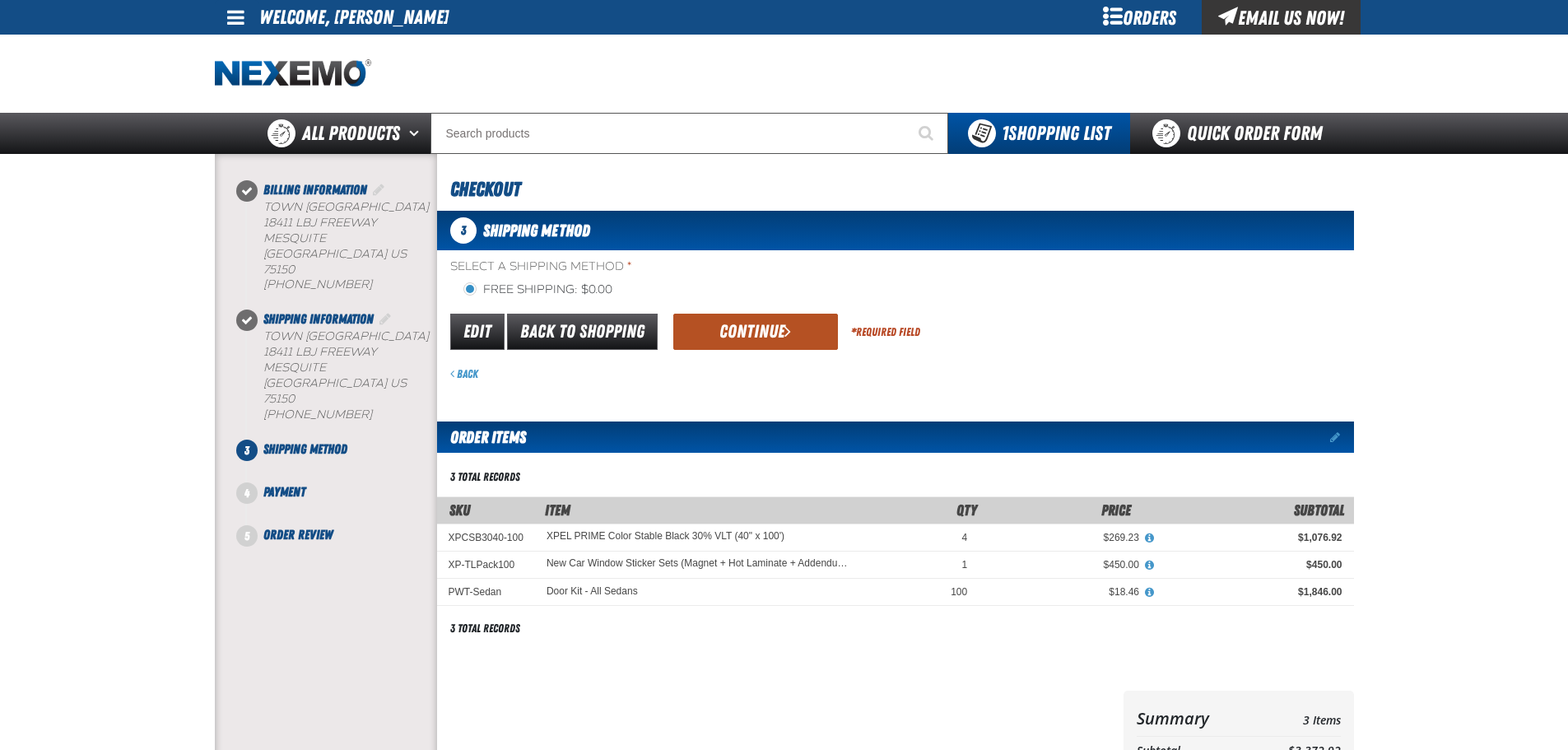
click at [697, 344] on button "Continue" at bounding box center [756, 332] width 164 height 36
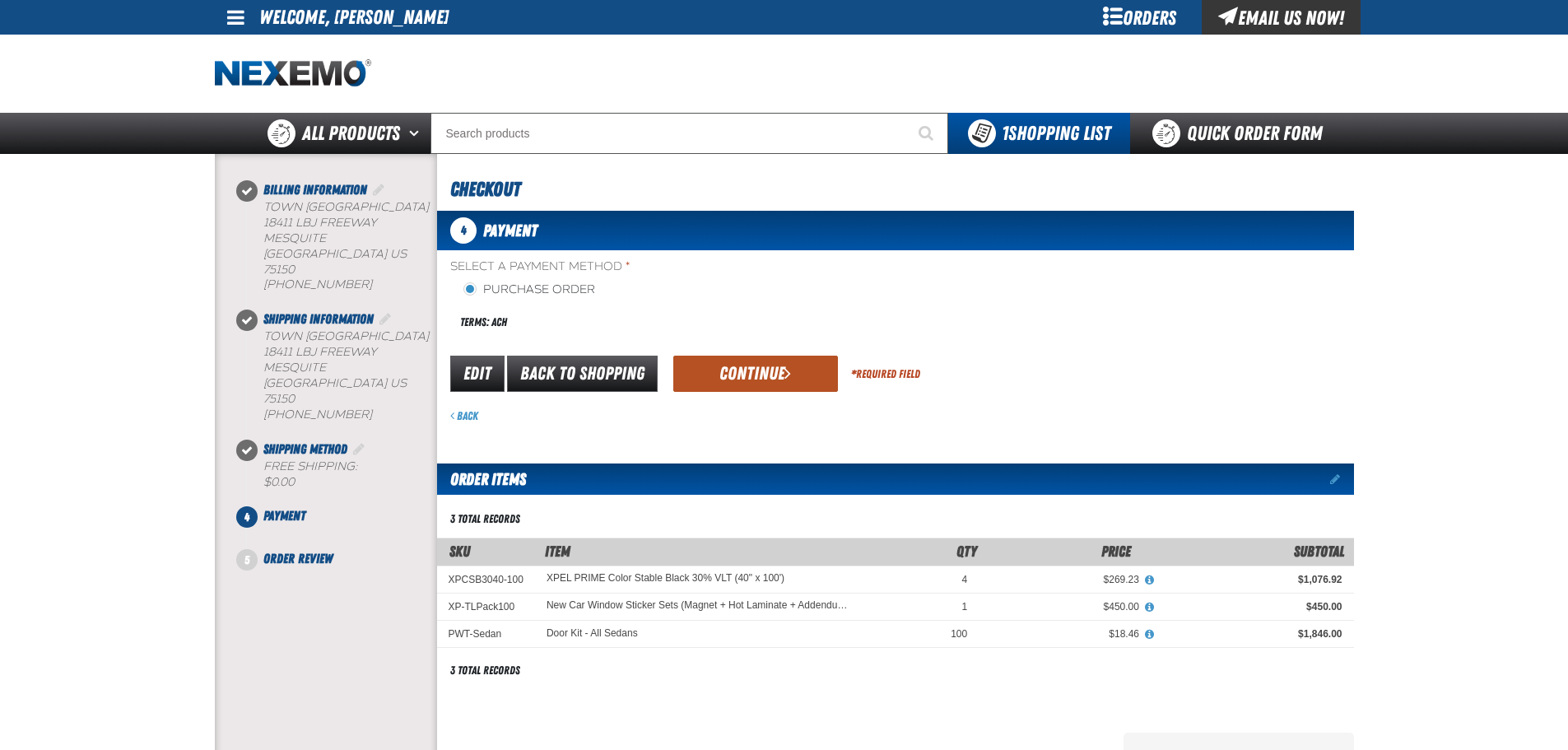
click at [730, 381] on button "Continue" at bounding box center [756, 373] width 164 height 36
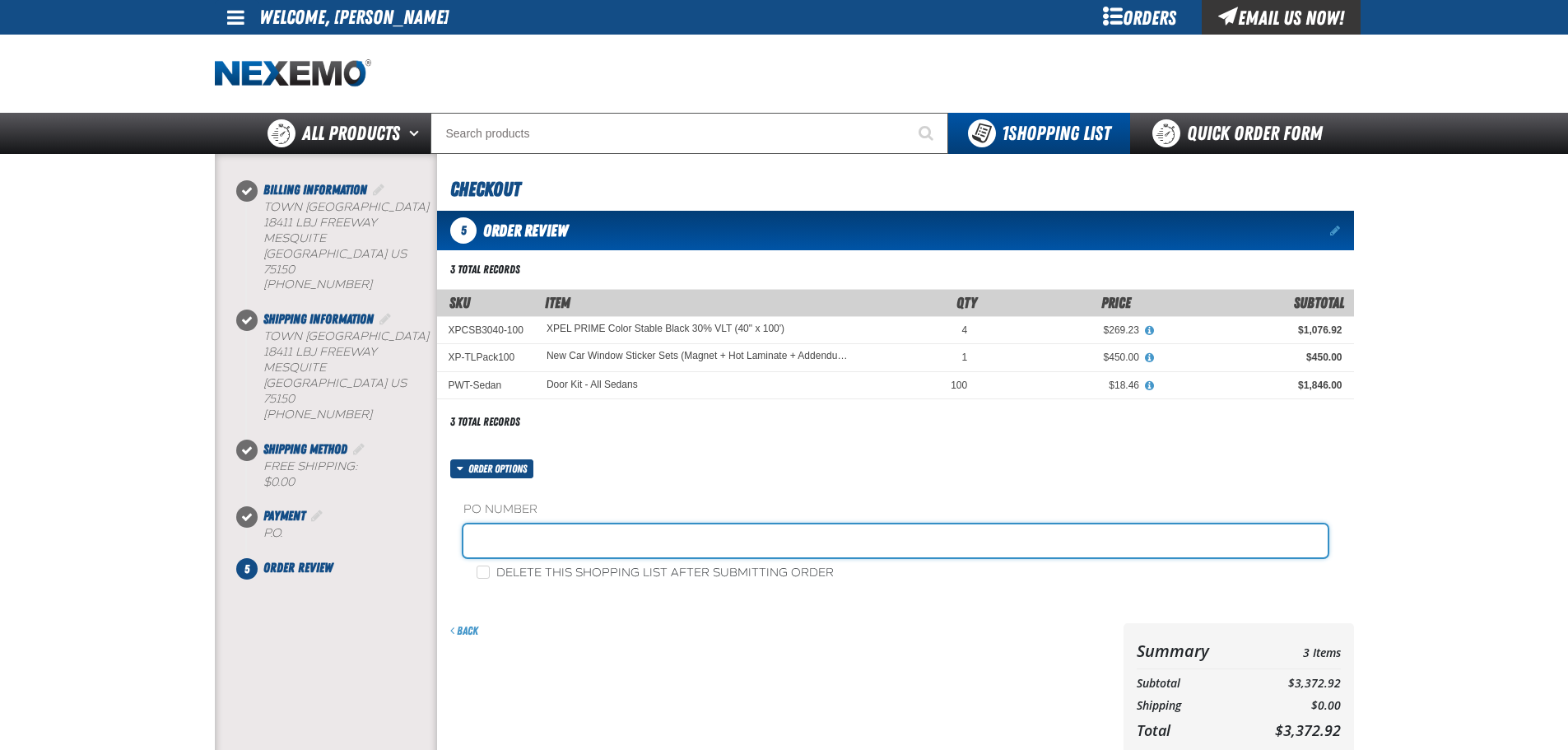
click at [591, 545] on input "text" at bounding box center [895, 540] width 864 height 33
type input "STOCK"
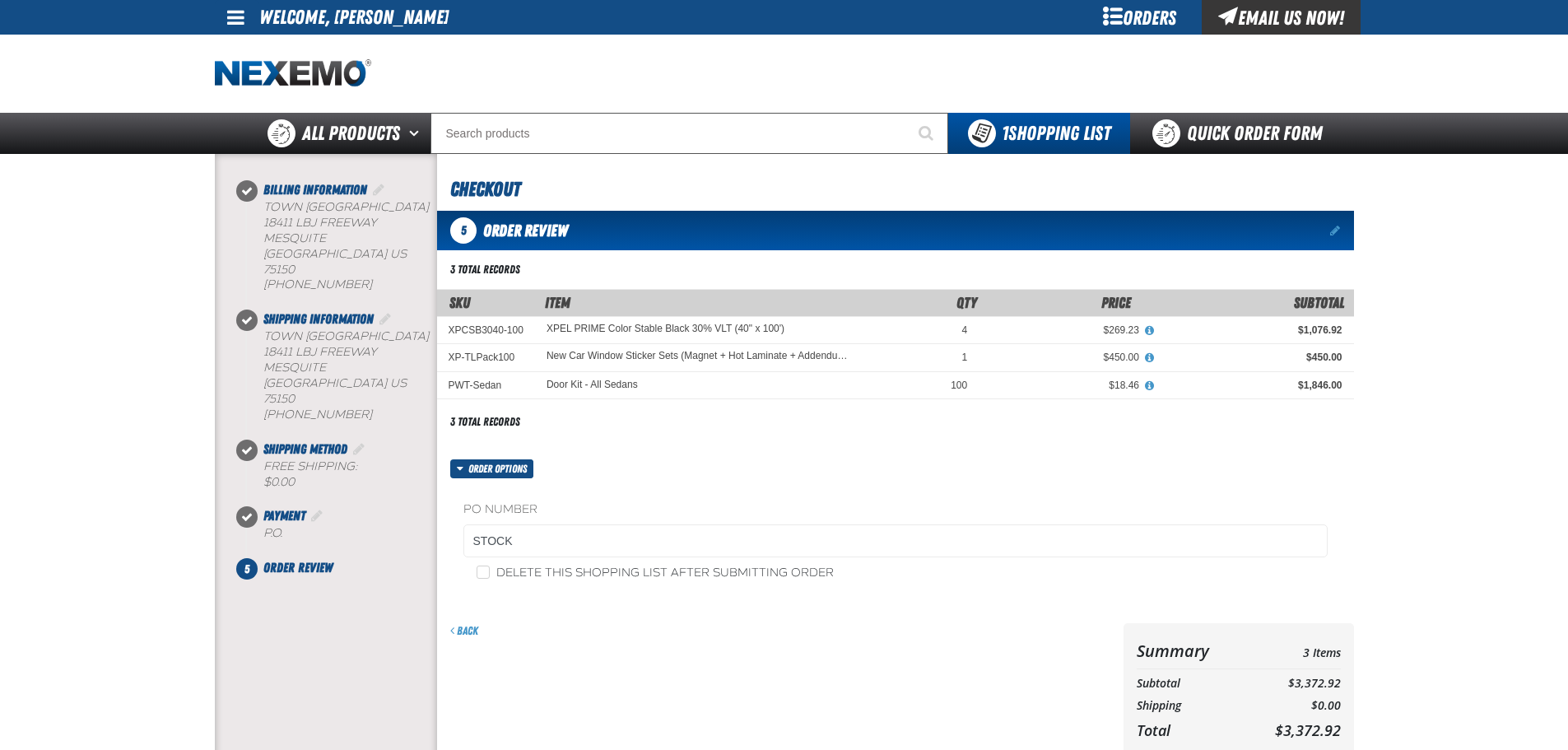
click at [599, 573] on label "Delete this shopping list after submitting order" at bounding box center [656, 573] width 357 height 16
click at [489, 573] on input "Delete this shopping list after submitting order" at bounding box center [484, 572] width 13 height 13
checkbox input "true"
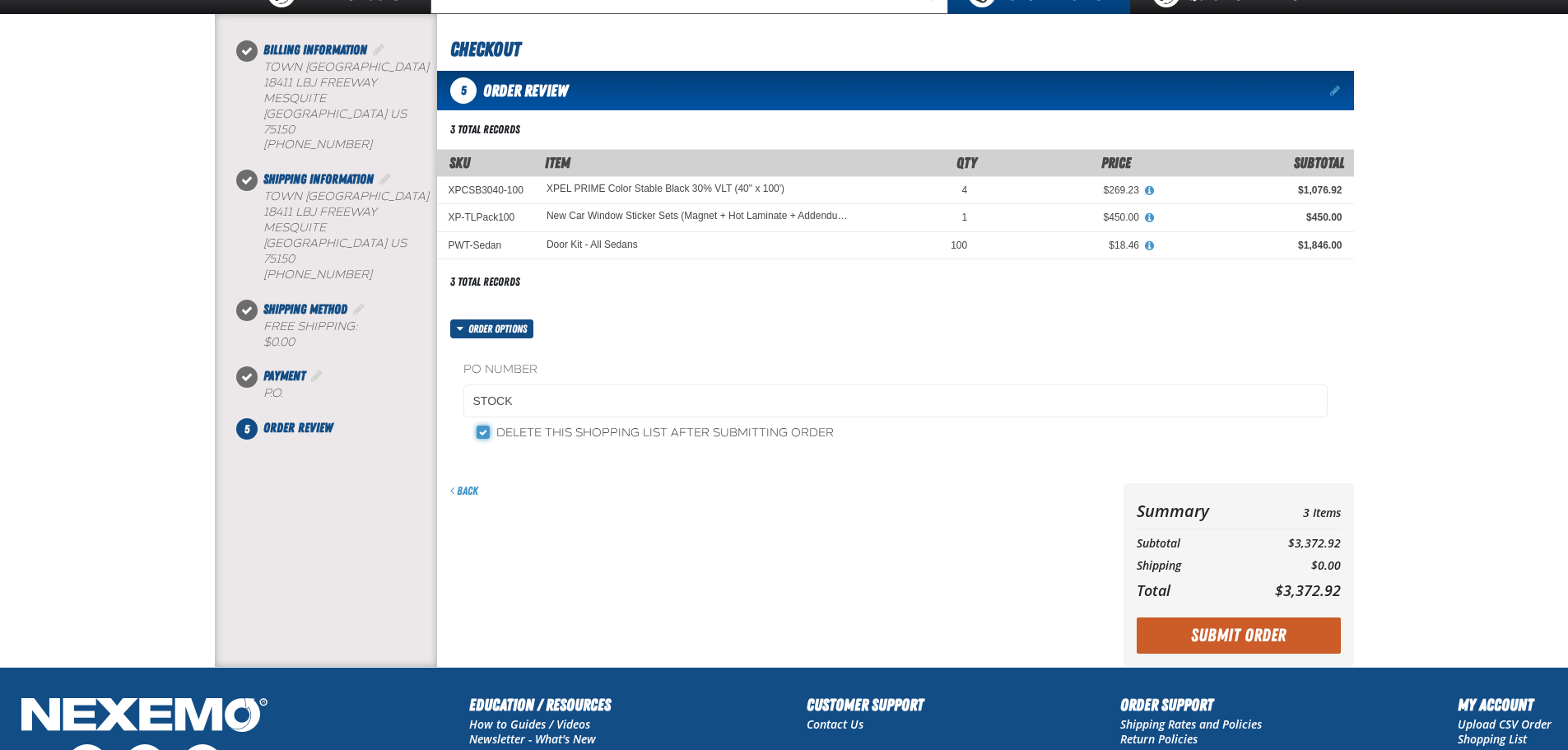
scroll to position [274, 0]
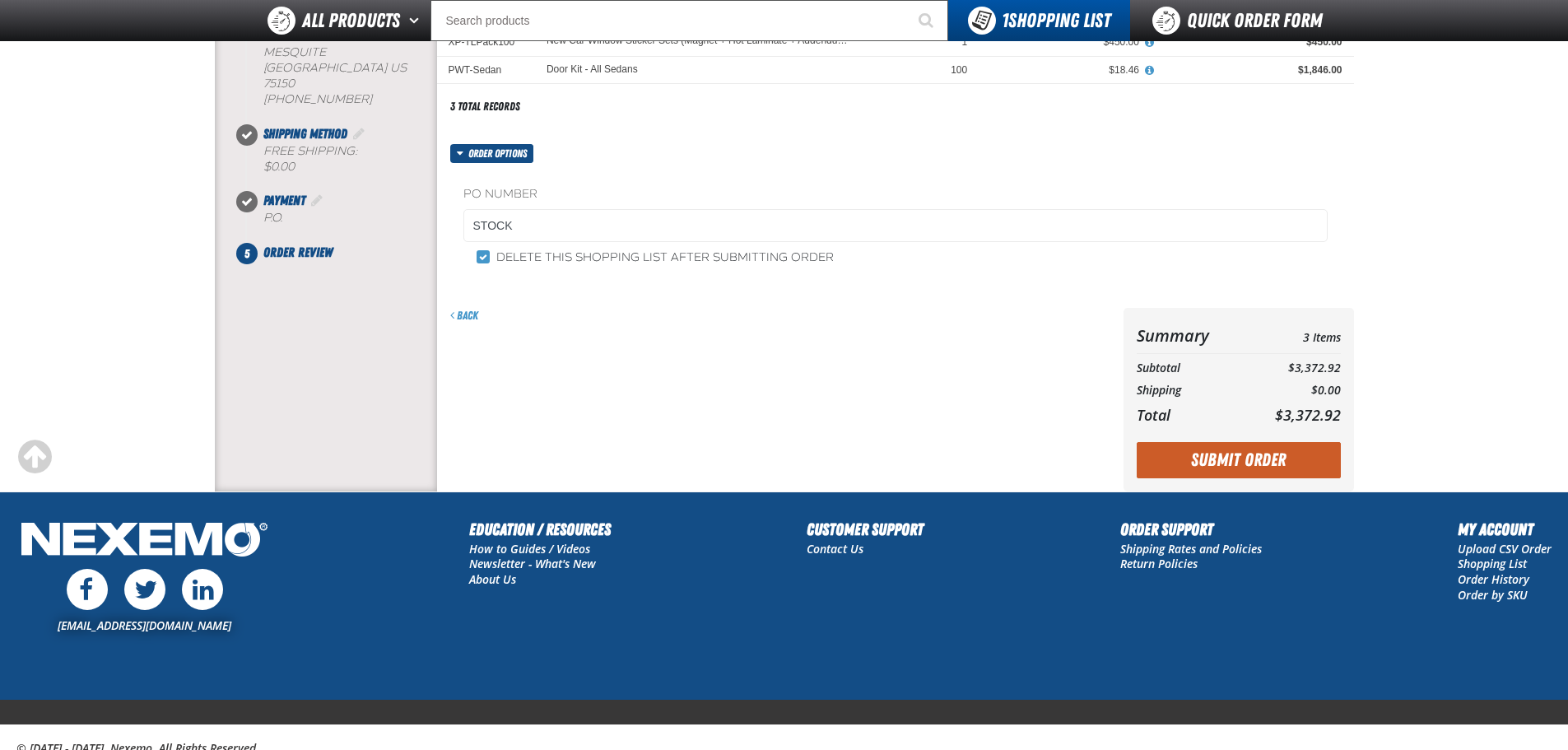
click at [1249, 480] on div "Summary 3 Items Subtotal $3,372.92 Shipping $0.00 Total $3,372.92 Loading..." at bounding box center [1238, 399] width 230 height 182
click at [1248, 469] on button "Submit Order" at bounding box center [1238, 460] width 204 height 36
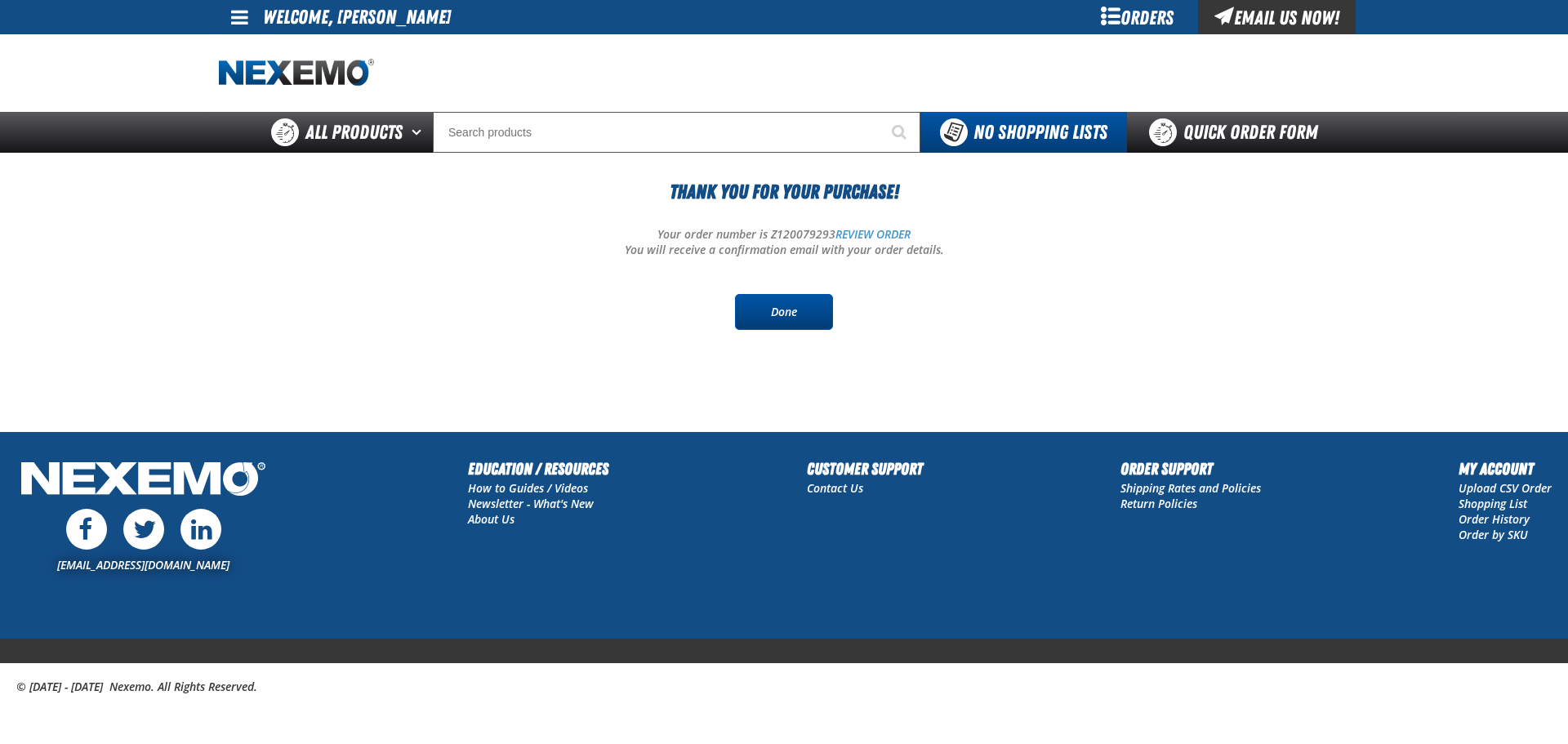
click at [784, 311] on link "Done" at bounding box center [784, 312] width 98 height 36
